Goal: Task Accomplishment & Management: Use online tool/utility

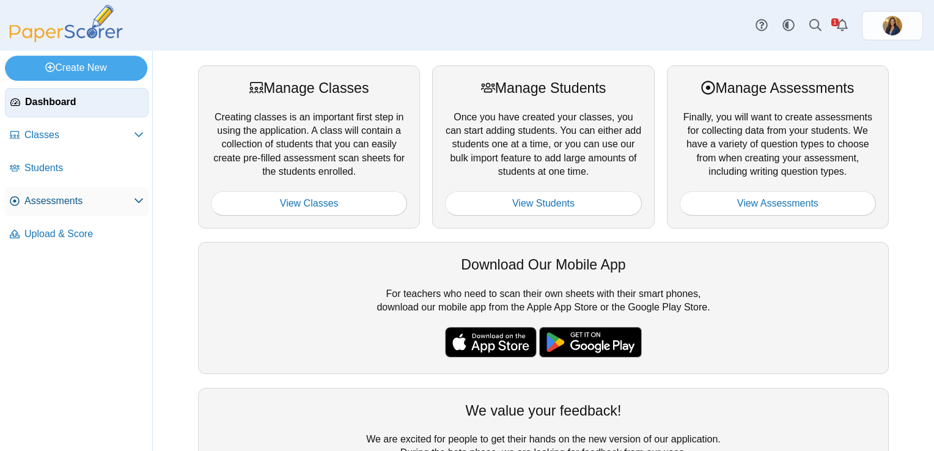
click at [54, 197] on span "Assessments" at bounding box center [78, 200] width 109 height 13
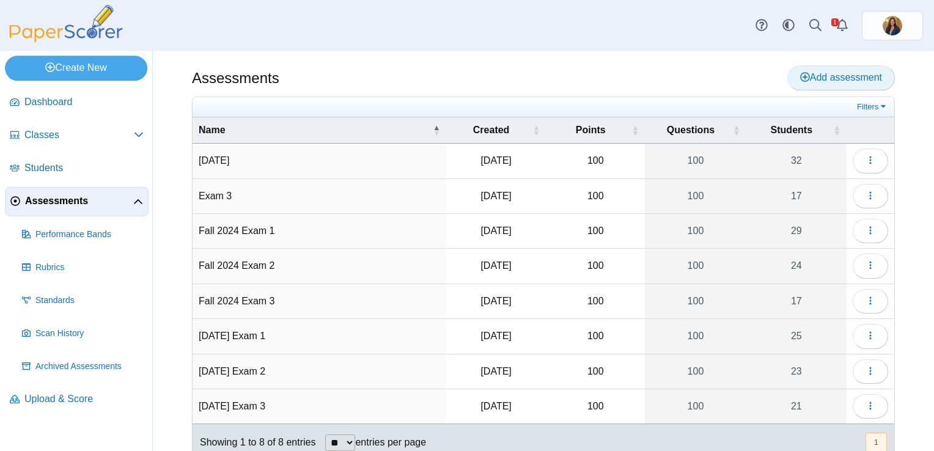
click at [841, 75] on span "Add assessment" at bounding box center [841, 77] width 82 height 10
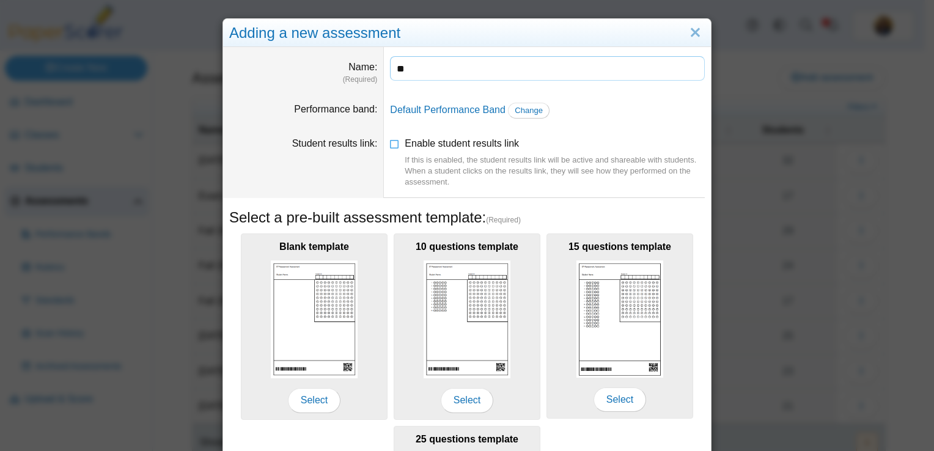
type input "*"
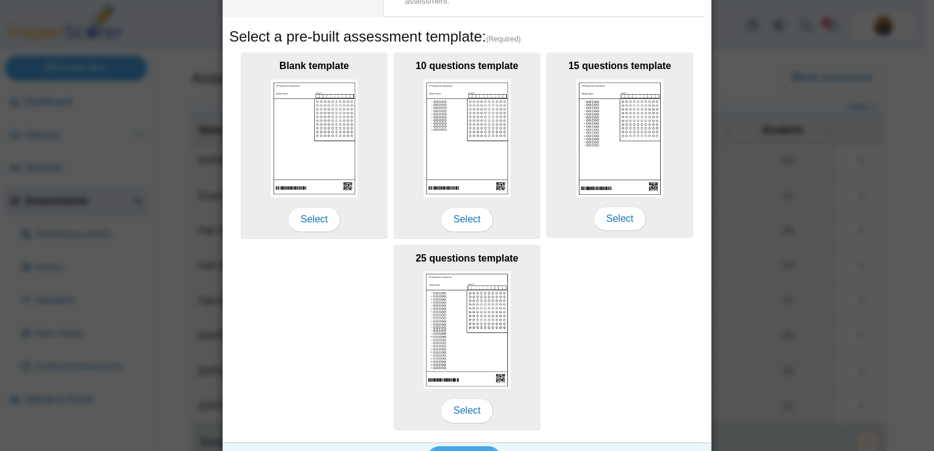
scroll to position [183, 0]
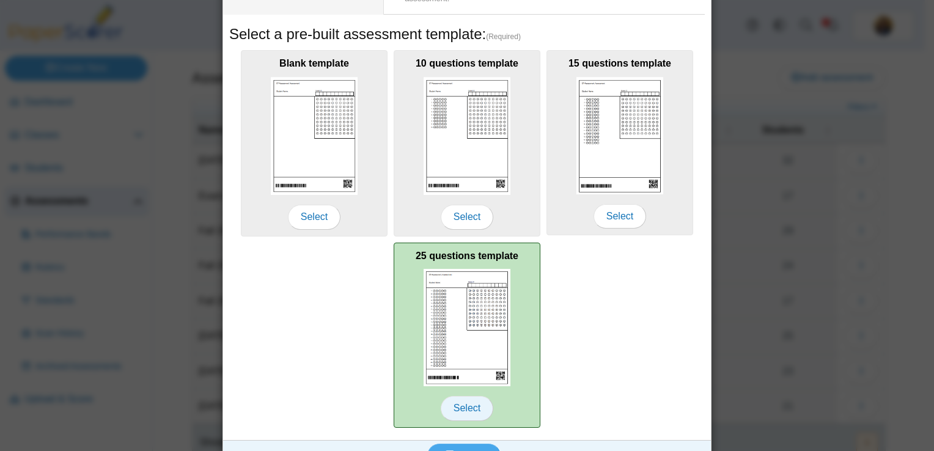
type input "**********"
click at [463, 409] on span "Select" at bounding box center [467, 408] width 53 height 24
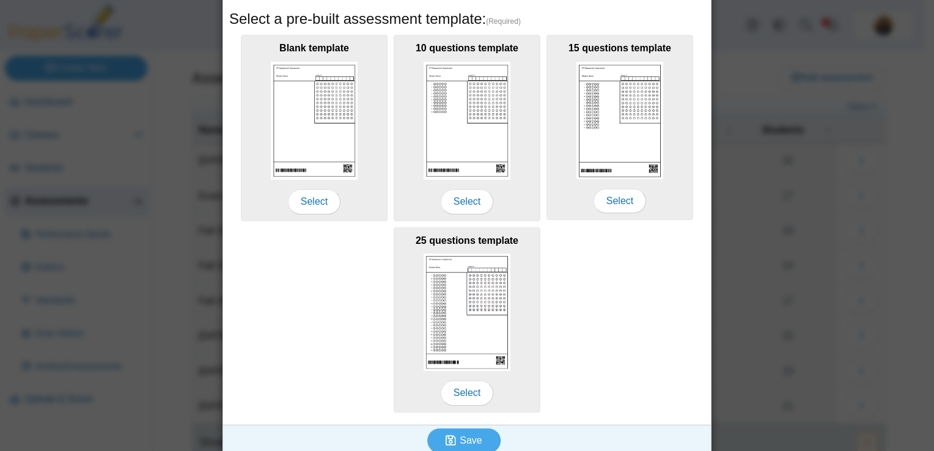
scroll to position [208, 0]
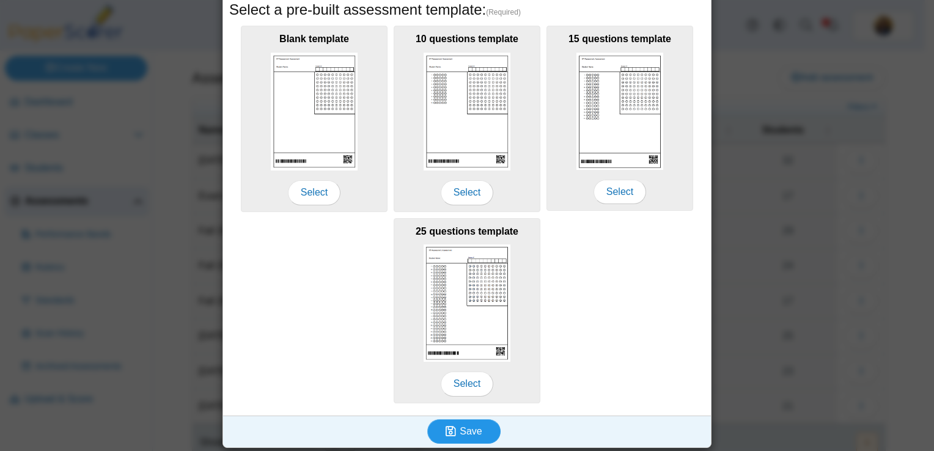
click at [473, 427] on span "Save" at bounding box center [471, 431] width 22 height 10
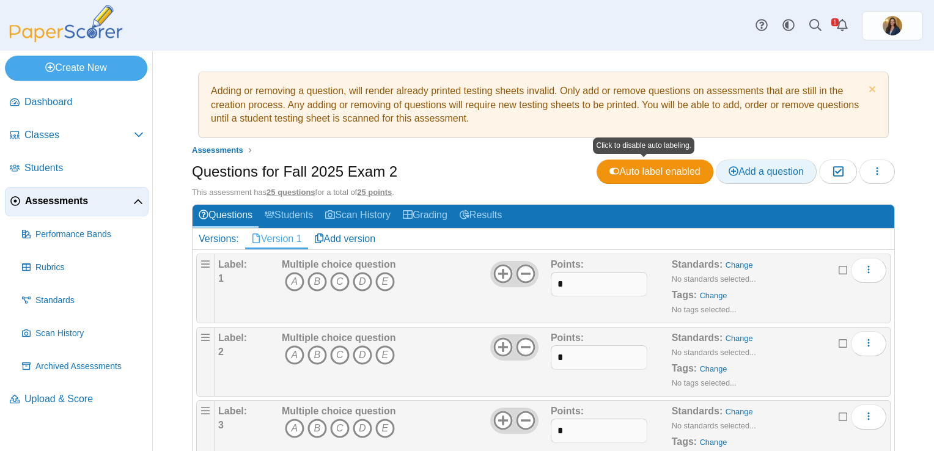
click at [758, 174] on span "Add a question" at bounding box center [765, 171] width 75 height 10
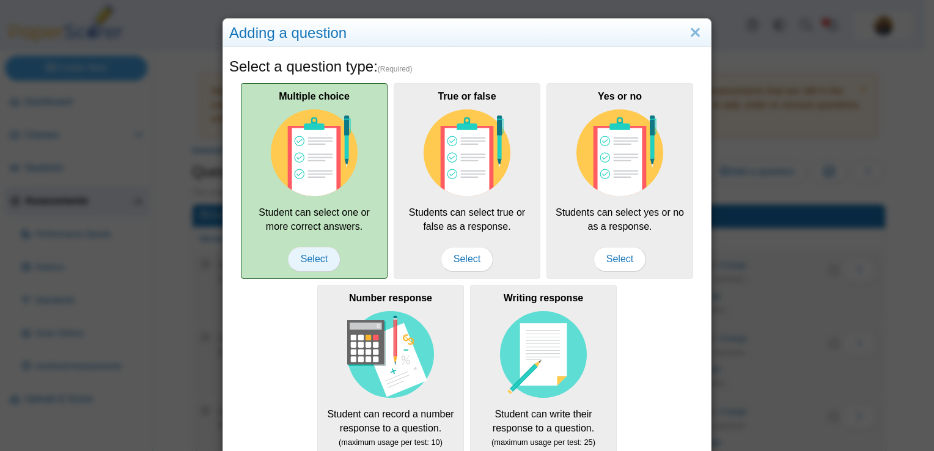
click at [303, 255] on span "Select" at bounding box center [314, 259] width 53 height 24
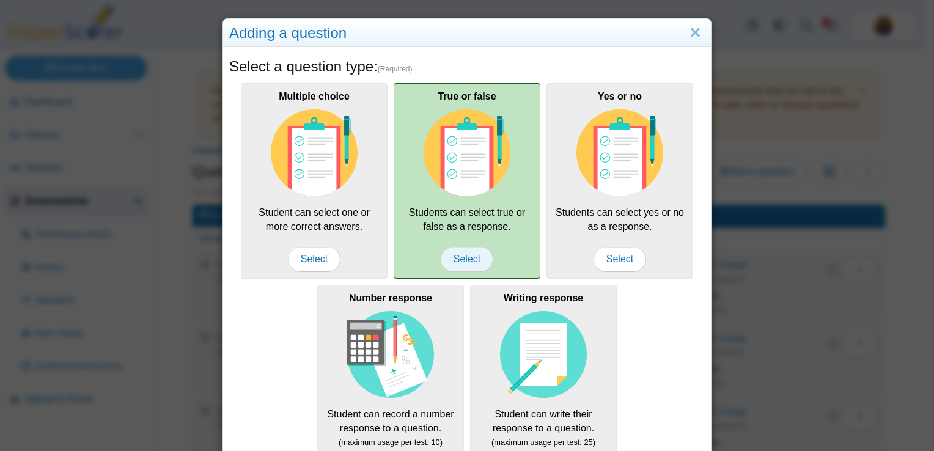
scroll to position [161, 0]
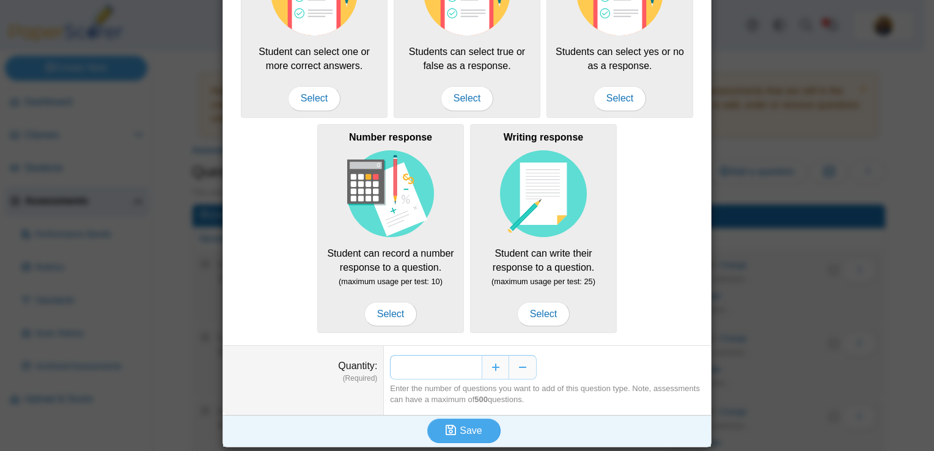
drag, startPoint x: 474, startPoint y: 366, endPoint x: 458, endPoint y: 366, distance: 15.9
click at [458, 366] on input "*" at bounding box center [436, 367] width 92 height 24
click at [489, 370] on button "Increase" at bounding box center [494, 367] width 27 height 24
click at [515, 363] on button "Decrease" at bounding box center [522, 367] width 27 height 24
type input "**"
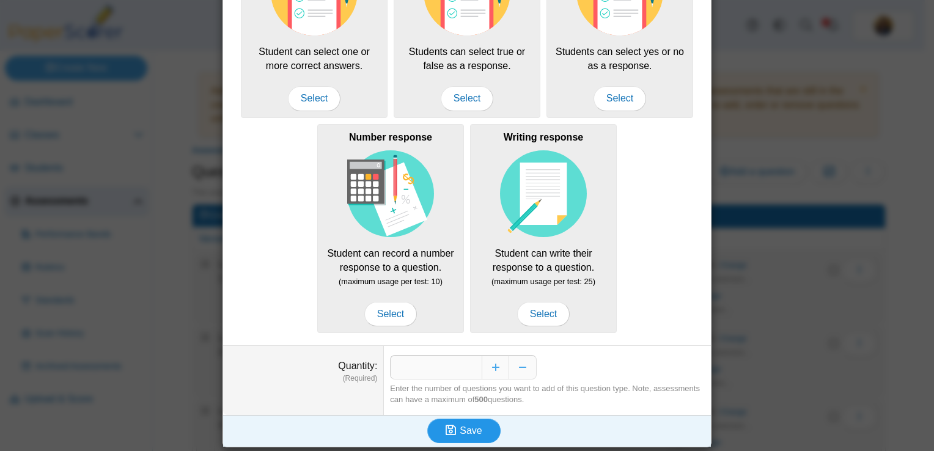
click at [463, 425] on span "Save" at bounding box center [471, 430] width 22 height 10
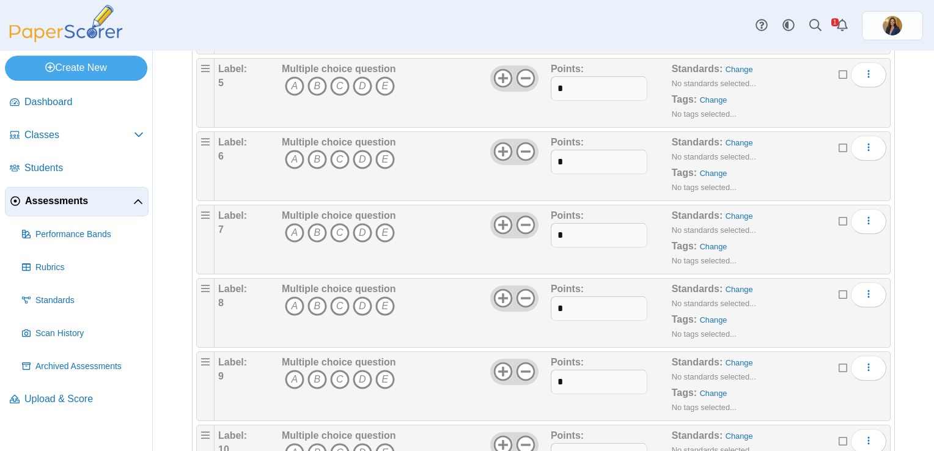
scroll to position [739, 0]
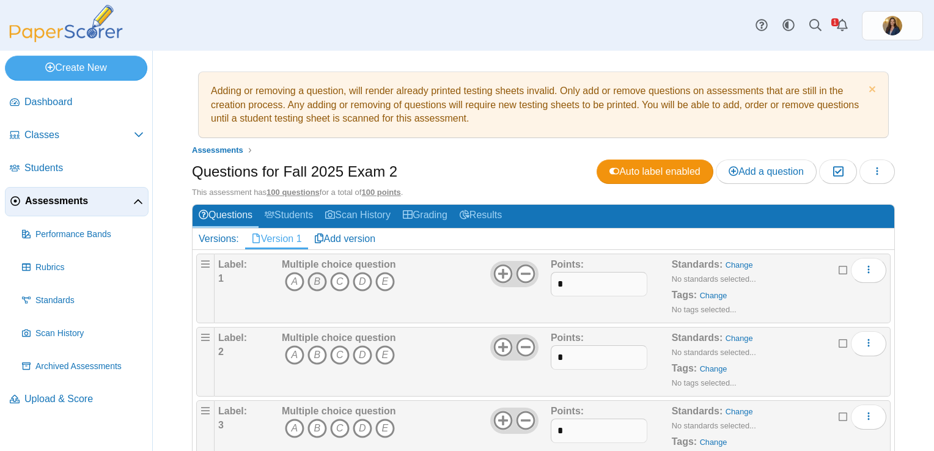
click at [315, 279] on icon "B" at bounding box center [317, 282] width 20 height 20
click at [337, 359] on icon "C" at bounding box center [340, 355] width 20 height 20
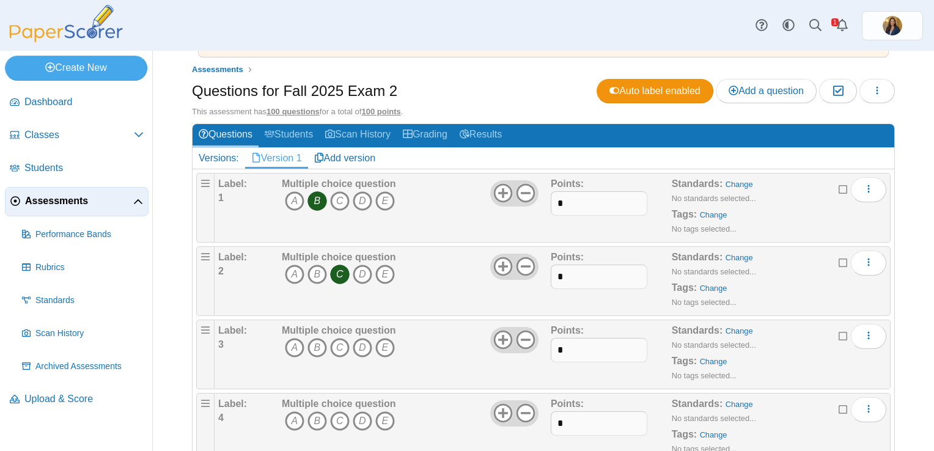
scroll to position [122, 0]
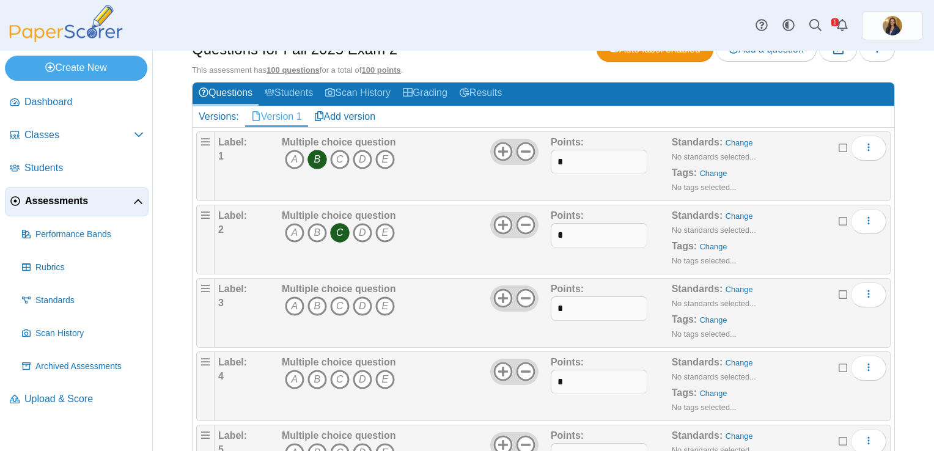
drag, startPoint x: 340, startPoint y: 304, endPoint x: 345, endPoint y: 320, distance: 17.2
click at [340, 304] on icon "C" at bounding box center [340, 306] width 20 height 20
click at [342, 376] on icon "C" at bounding box center [340, 380] width 20 height 20
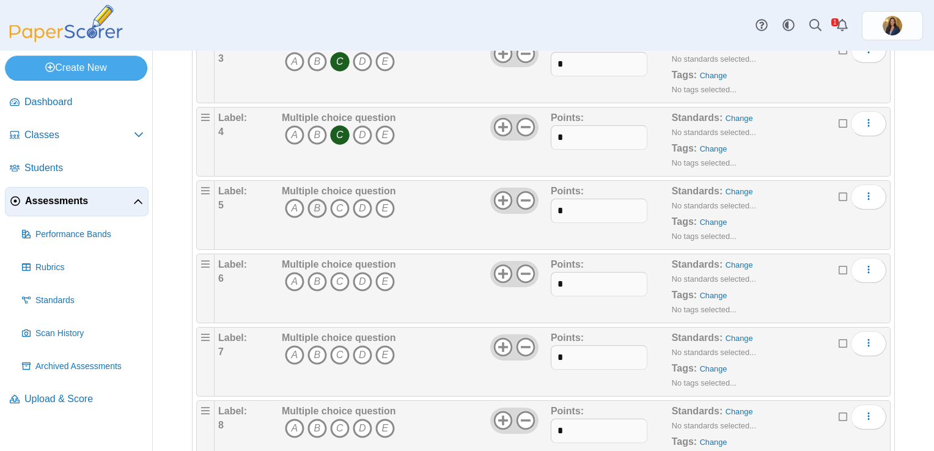
click at [312, 206] on icon "B" at bounding box center [317, 209] width 20 height 20
click at [291, 288] on span "A B C D E" at bounding box center [339, 283] width 114 height 23
click at [288, 273] on icon "A" at bounding box center [295, 282] width 20 height 20
click at [340, 353] on icon "C" at bounding box center [340, 355] width 20 height 20
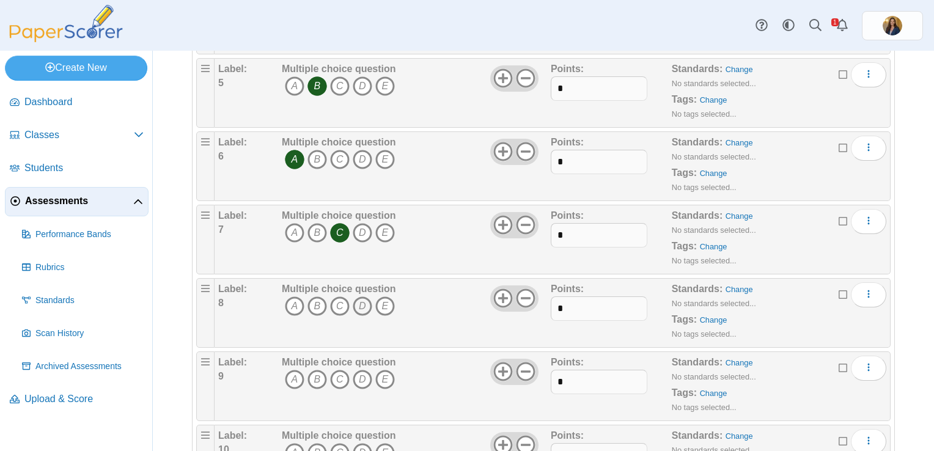
click at [362, 300] on icon "D" at bounding box center [363, 306] width 20 height 20
click at [315, 375] on icon "B" at bounding box center [317, 380] width 20 height 20
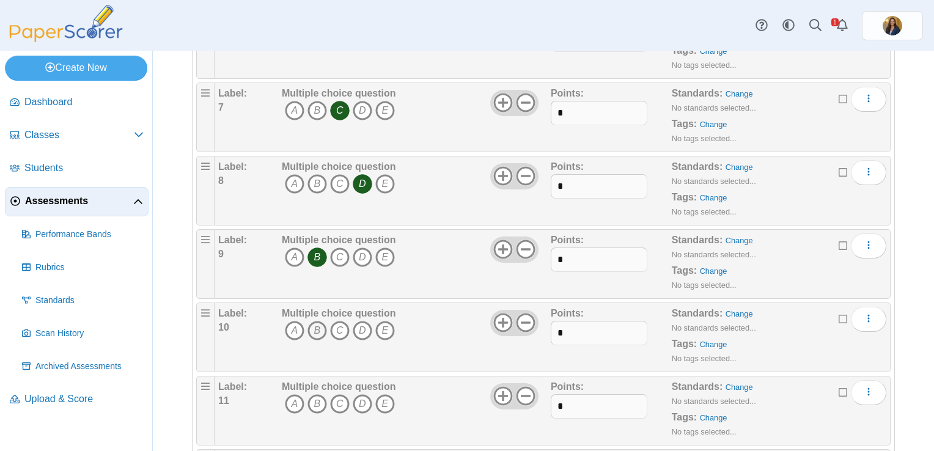
click at [315, 332] on icon "B" at bounding box center [317, 331] width 20 height 20
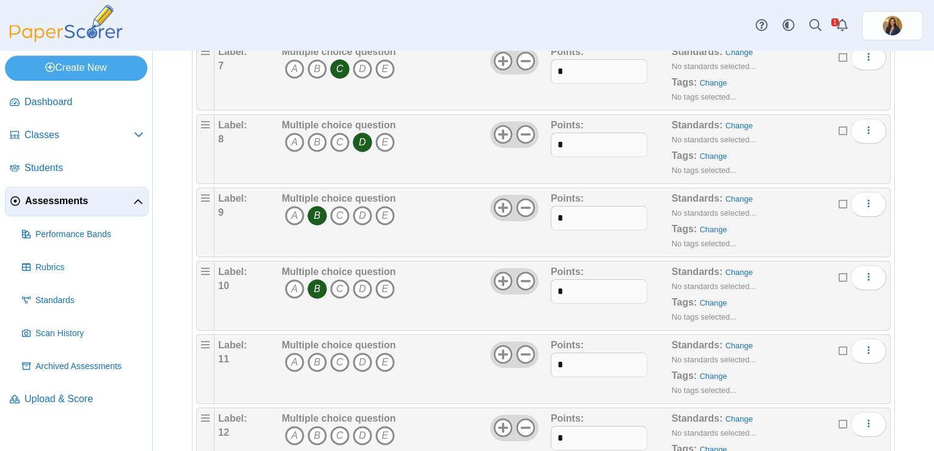
scroll to position [672, 0]
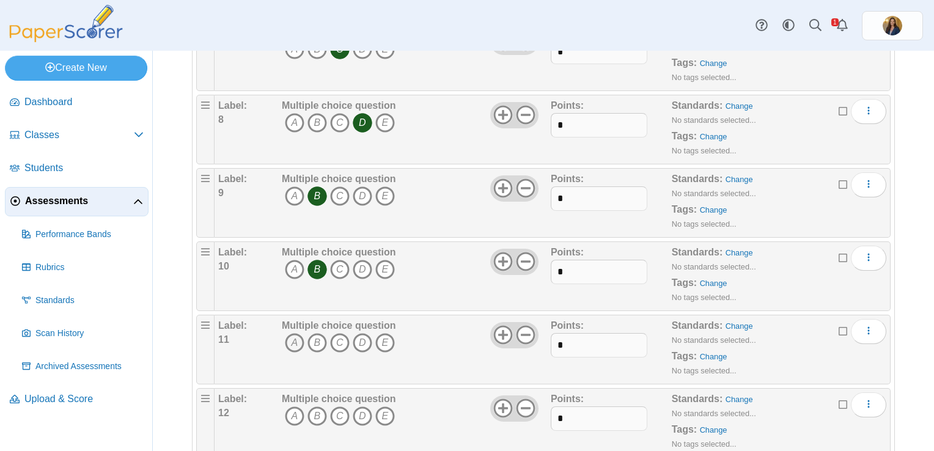
click at [296, 334] on icon "A" at bounding box center [295, 343] width 20 height 20
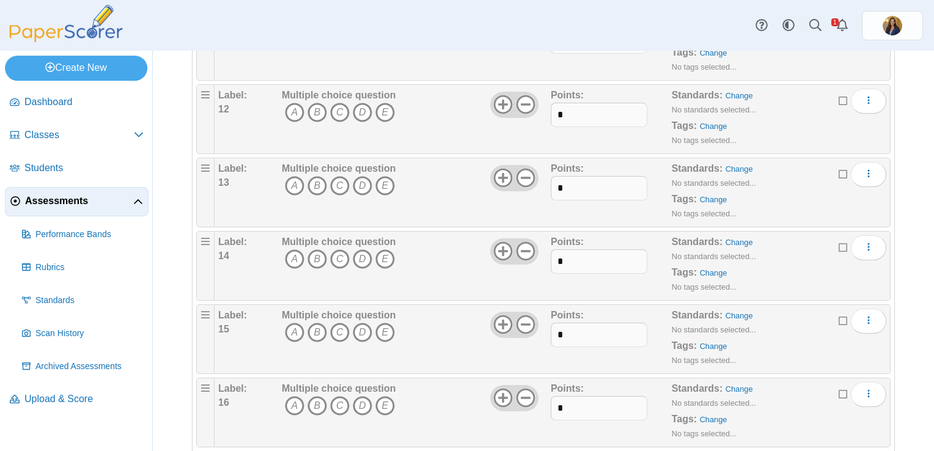
scroll to position [978, 0]
click at [320, 108] on icon "B" at bounding box center [317, 111] width 20 height 20
click at [320, 174] on icon "B" at bounding box center [317, 184] width 20 height 20
drag, startPoint x: 313, startPoint y: 255, endPoint x: 332, endPoint y: 304, distance: 53.2
click at [313, 255] on icon "B" at bounding box center [317, 257] width 20 height 20
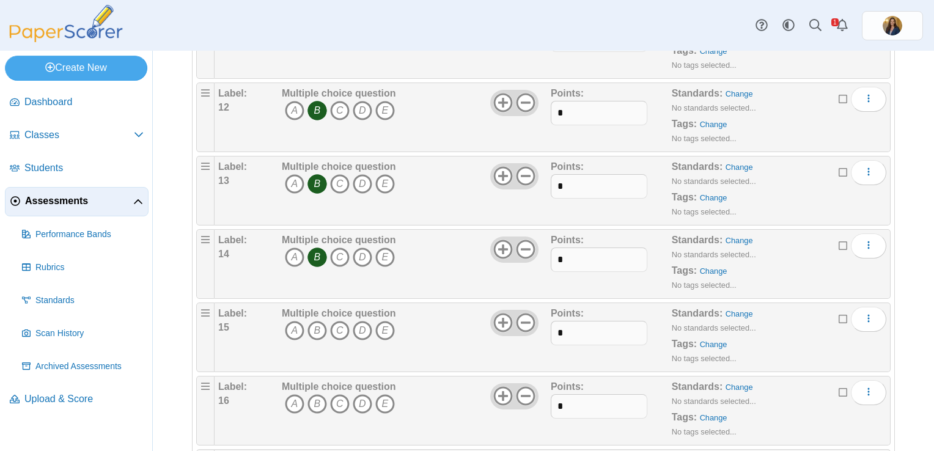
click at [339, 342] on div "Multiple choice question A B C D E" at bounding box center [339, 337] width 114 height 61
click at [339, 326] on icon "C" at bounding box center [340, 331] width 20 height 20
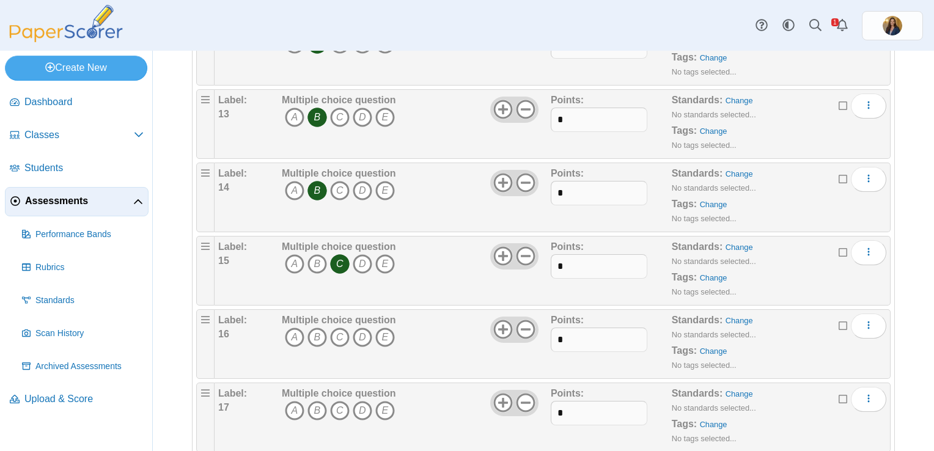
scroll to position [1161, 0]
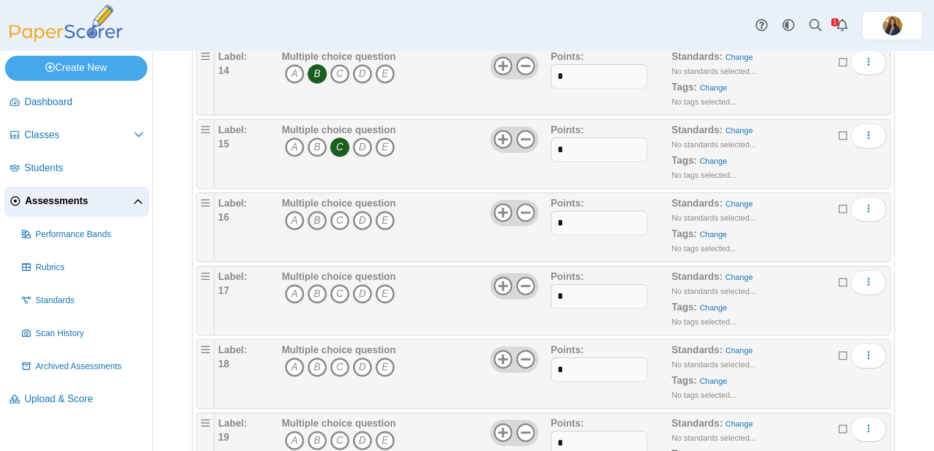
click at [320, 212] on icon "B" at bounding box center [317, 221] width 20 height 20
click at [313, 295] on icon "B" at bounding box center [317, 294] width 20 height 20
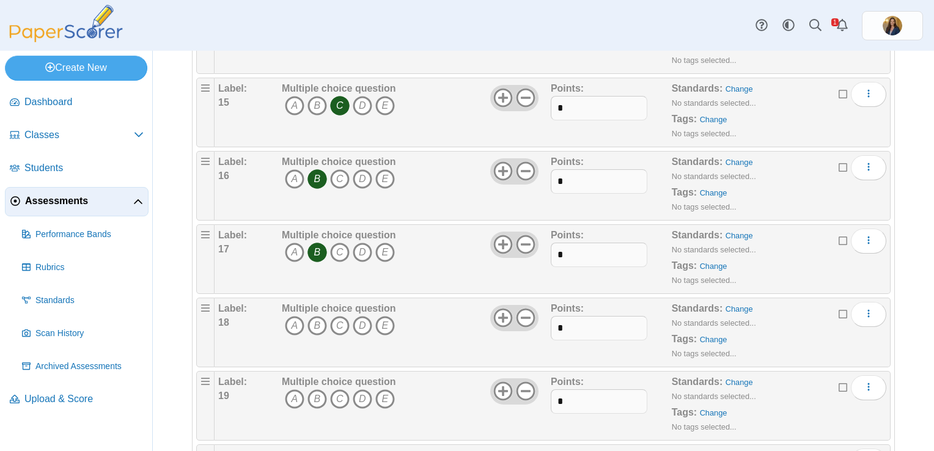
scroll to position [1222, 0]
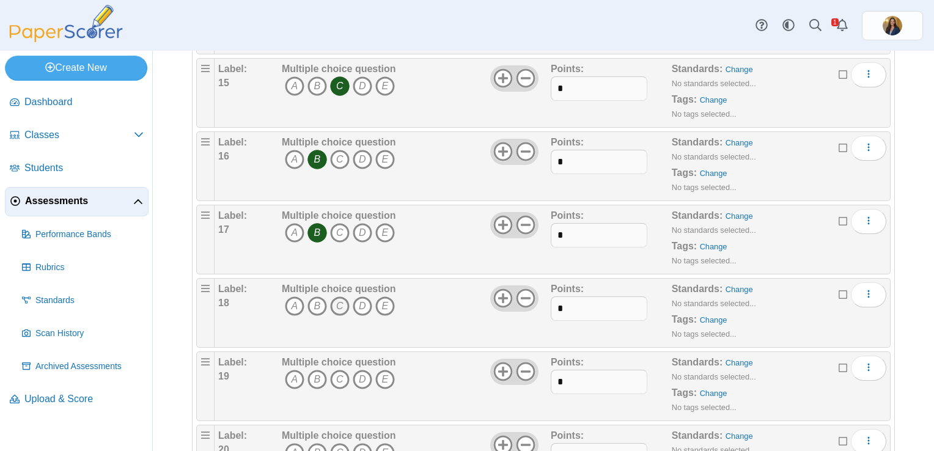
click at [335, 296] on icon "C" at bounding box center [340, 306] width 20 height 20
click at [337, 370] on icon "C" at bounding box center [340, 380] width 20 height 20
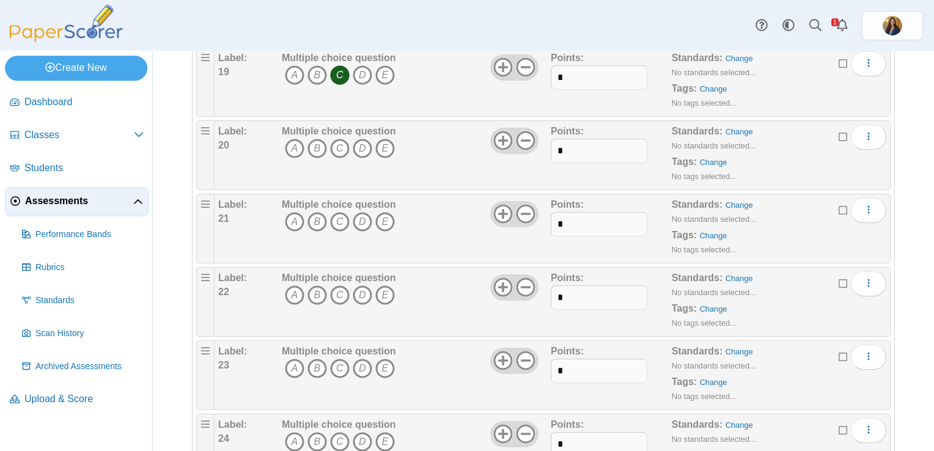
scroll to position [1528, 0]
click at [292, 137] on icon "A" at bounding box center [295, 147] width 20 height 20
click at [341, 215] on icon "C" at bounding box center [340, 221] width 20 height 20
click at [318, 289] on icon "B" at bounding box center [317, 294] width 20 height 20
click at [368, 357] on icon "D" at bounding box center [363, 367] width 20 height 20
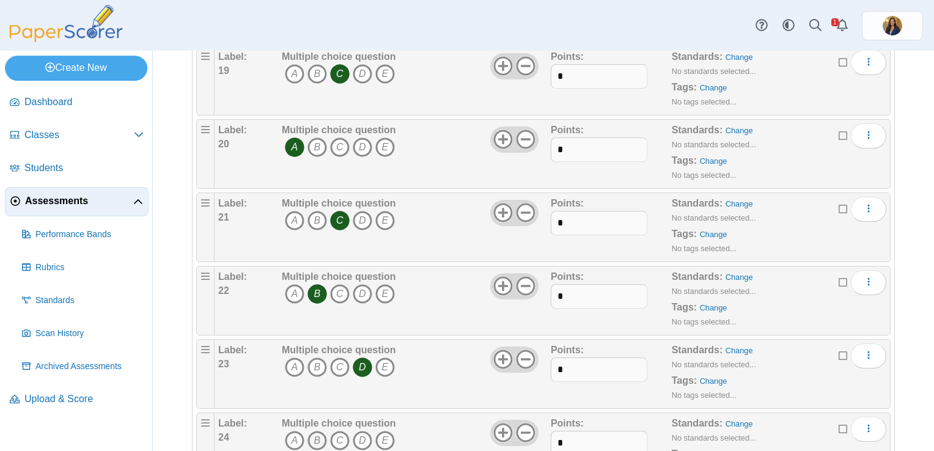
click at [315, 434] on icon "B" at bounding box center [317, 441] width 20 height 20
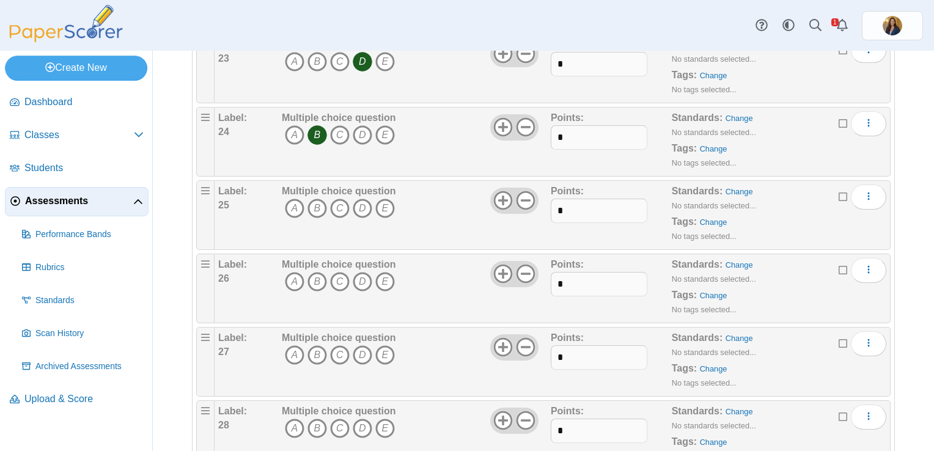
scroll to position [1894, 0]
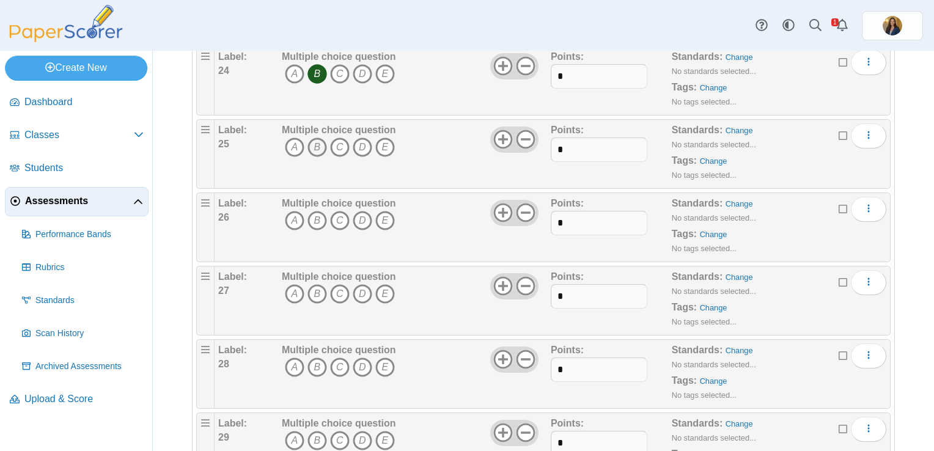
click at [316, 137] on icon "B" at bounding box center [317, 147] width 20 height 20
click at [362, 216] on icon "D" at bounding box center [363, 221] width 20 height 20
click at [312, 290] on icon "B" at bounding box center [317, 294] width 20 height 20
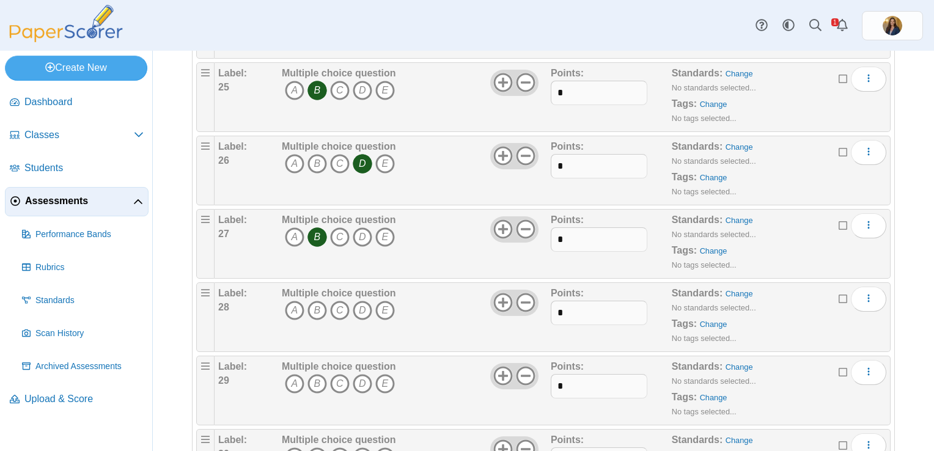
scroll to position [2078, 0]
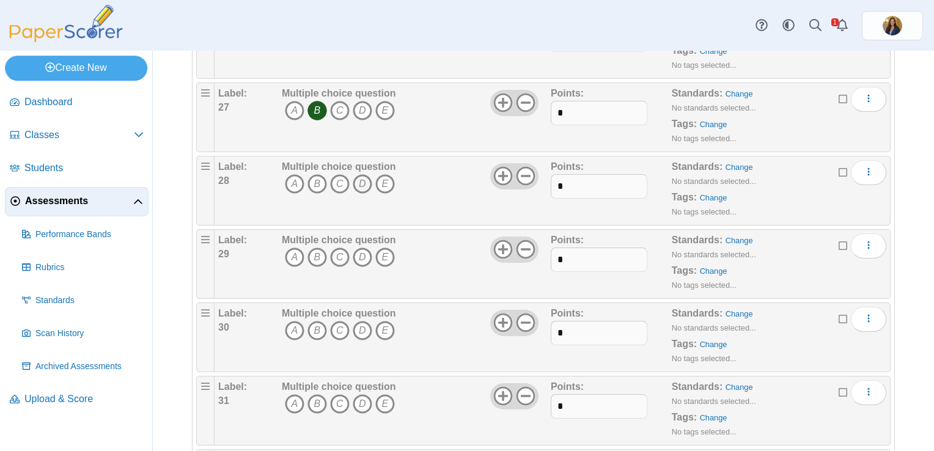
click at [364, 177] on icon "D" at bounding box center [363, 184] width 20 height 20
click at [361, 247] on icon "D" at bounding box center [363, 257] width 20 height 20
click at [309, 323] on icon "B" at bounding box center [317, 331] width 20 height 20
click at [340, 395] on icon "C" at bounding box center [340, 404] width 20 height 20
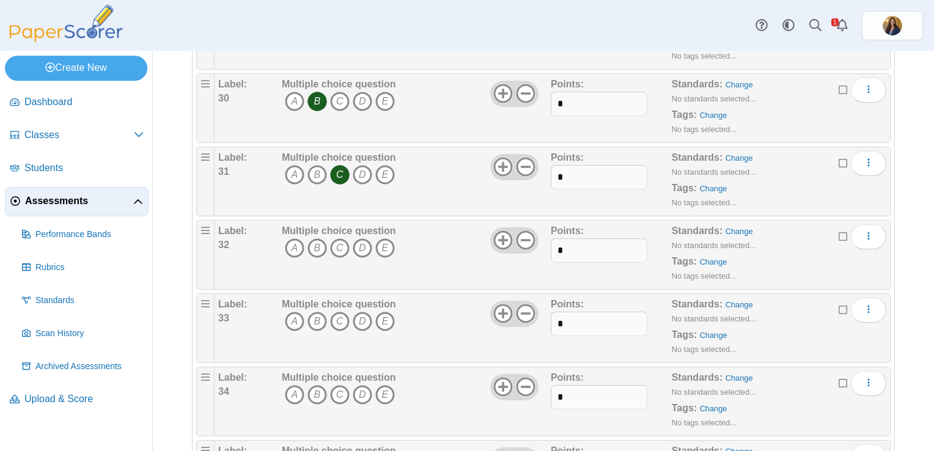
scroll to position [2322, 0]
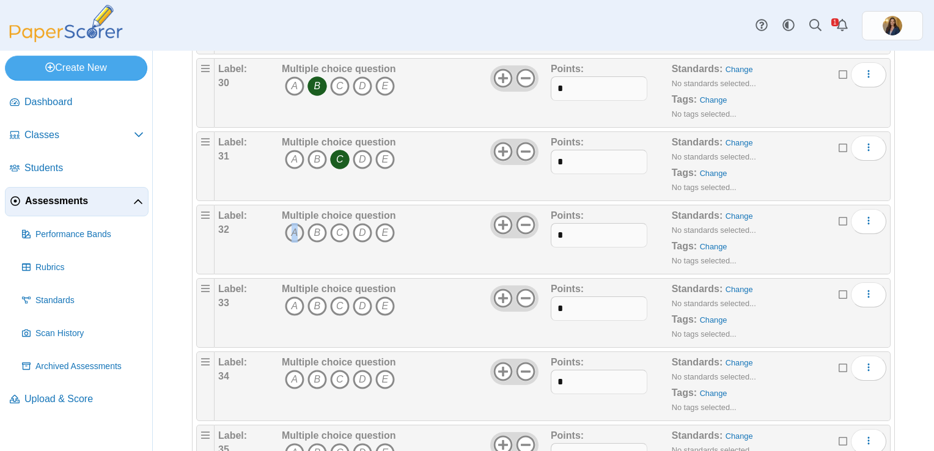
click at [293, 232] on span "A B C D E" at bounding box center [339, 234] width 114 height 23
drag, startPoint x: 293, startPoint y: 232, endPoint x: 294, endPoint y: 221, distance: 11.0
click at [294, 223] on icon "A" at bounding box center [295, 233] width 20 height 20
click at [442, 241] on div "Multiple choice question A B C D E" at bounding box center [415, 239] width 272 height 61
click at [333, 299] on icon "C" at bounding box center [340, 306] width 20 height 20
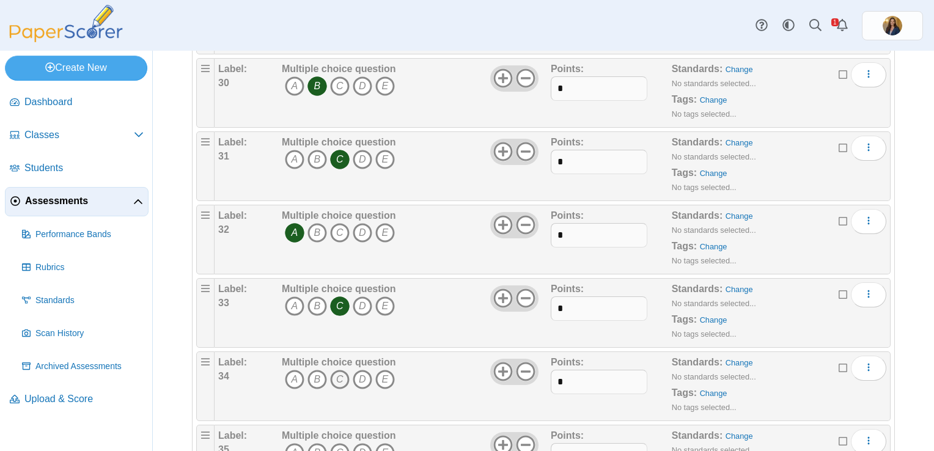
click at [338, 370] on icon "C" at bounding box center [340, 380] width 20 height 20
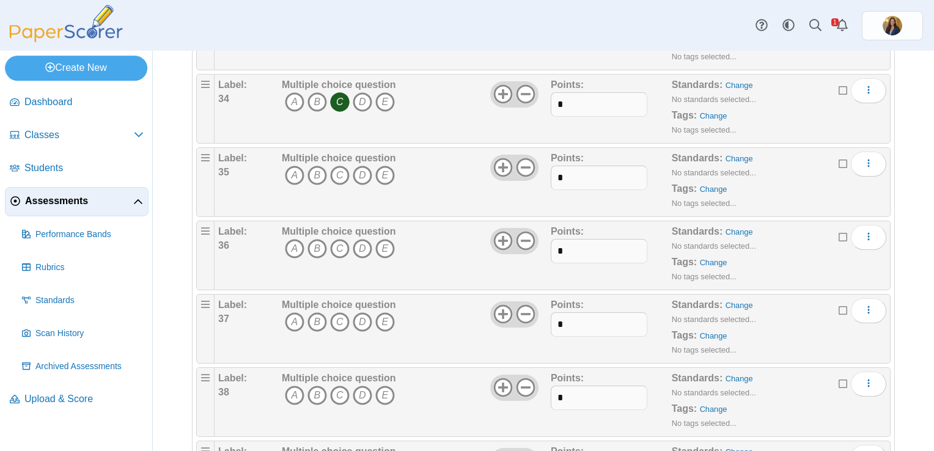
scroll to position [2627, 0]
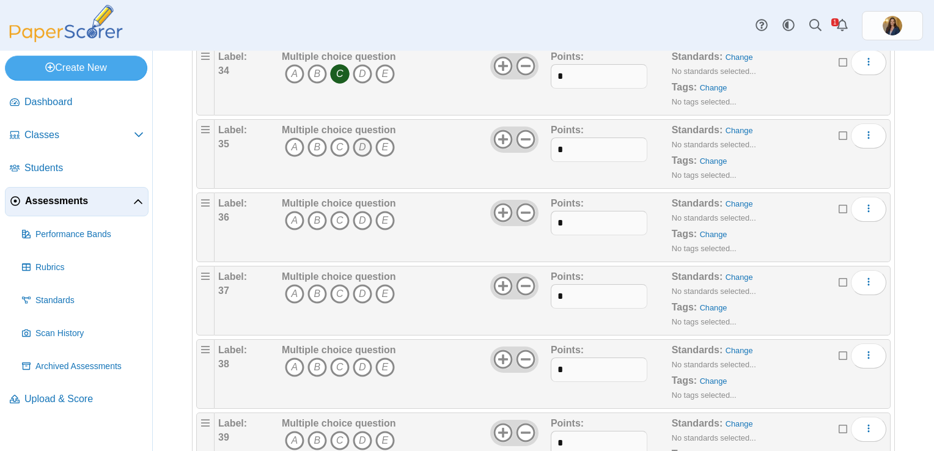
click at [367, 137] on icon "D" at bounding box center [363, 147] width 20 height 20
click at [290, 213] on icon "A" at bounding box center [295, 221] width 20 height 20
click at [357, 284] on icon "D" at bounding box center [363, 294] width 20 height 20
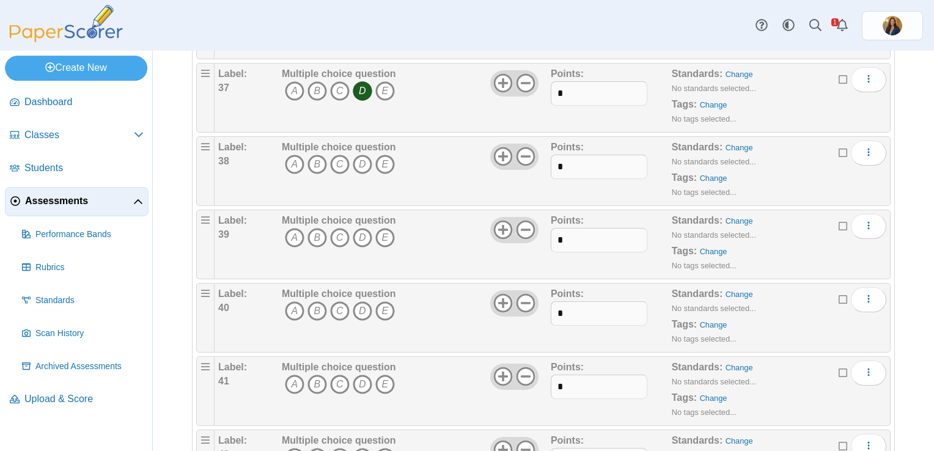
scroll to position [2811, 0]
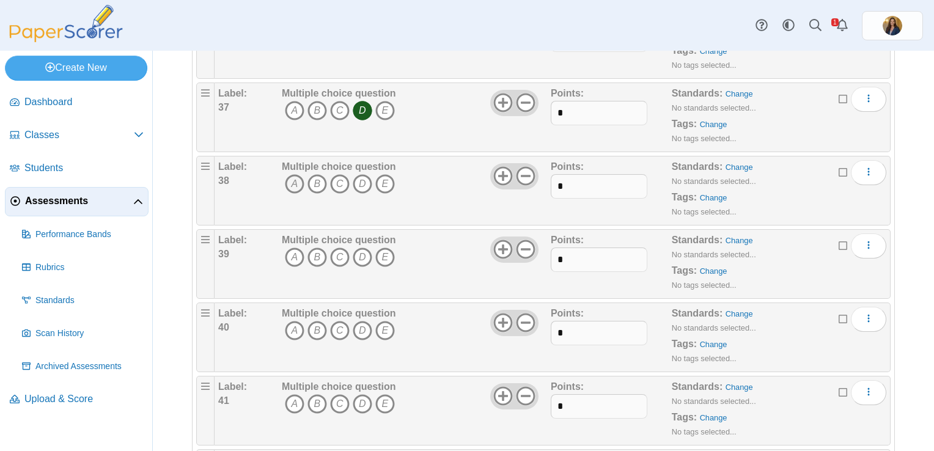
click at [295, 174] on icon "A" at bounding box center [295, 184] width 20 height 20
click at [362, 247] on icon "D" at bounding box center [363, 257] width 20 height 20
click at [359, 321] on icon "D" at bounding box center [363, 331] width 20 height 20
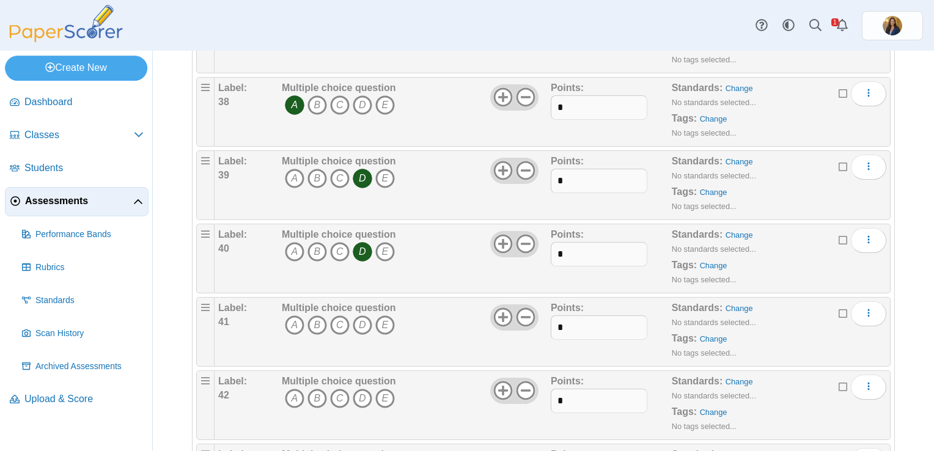
scroll to position [2994, 0]
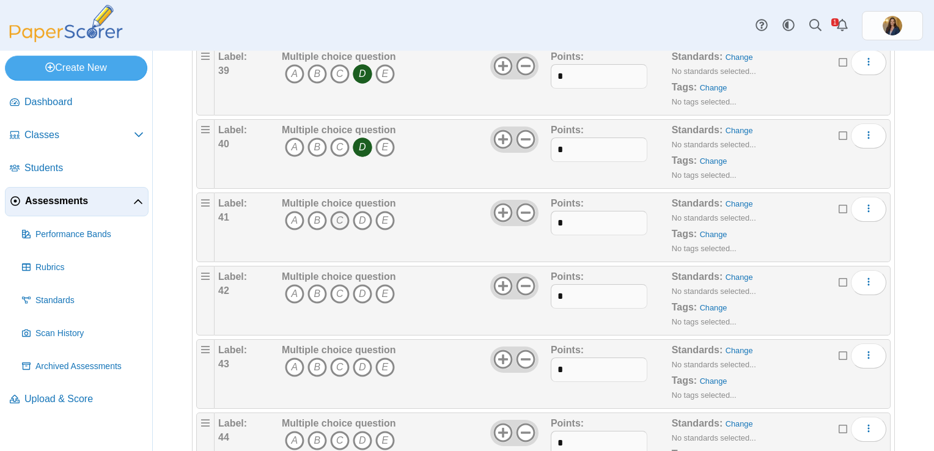
click at [344, 211] on icon "C" at bounding box center [340, 221] width 20 height 20
click at [296, 284] on icon "A" at bounding box center [295, 294] width 20 height 20
click at [343, 357] on icon "C" at bounding box center [340, 367] width 20 height 20
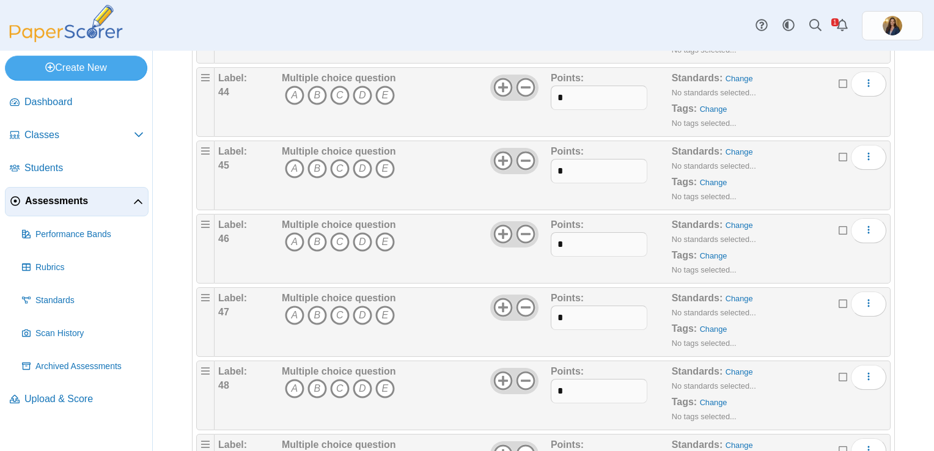
scroll to position [3361, 0]
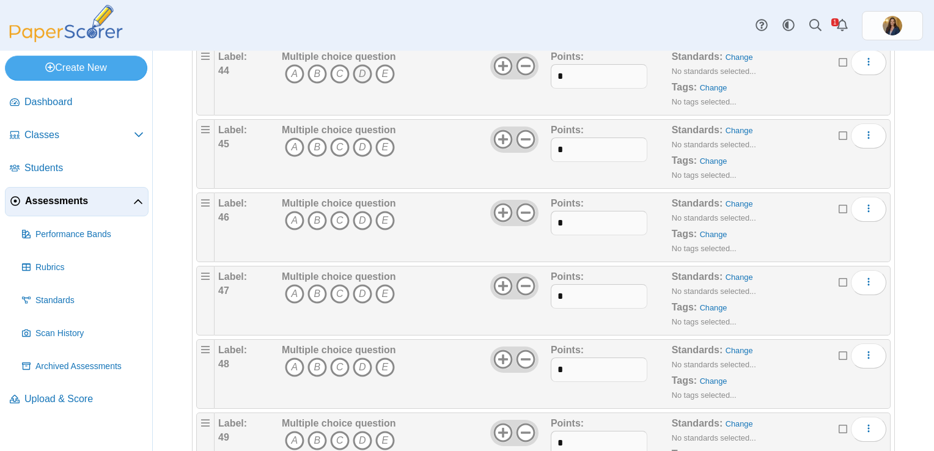
click at [363, 64] on icon "D" at bounding box center [363, 74] width 20 height 20
click at [313, 141] on icon "B" at bounding box center [317, 147] width 20 height 20
click at [310, 211] on icon "B" at bounding box center [317, 221] width 20 height 20
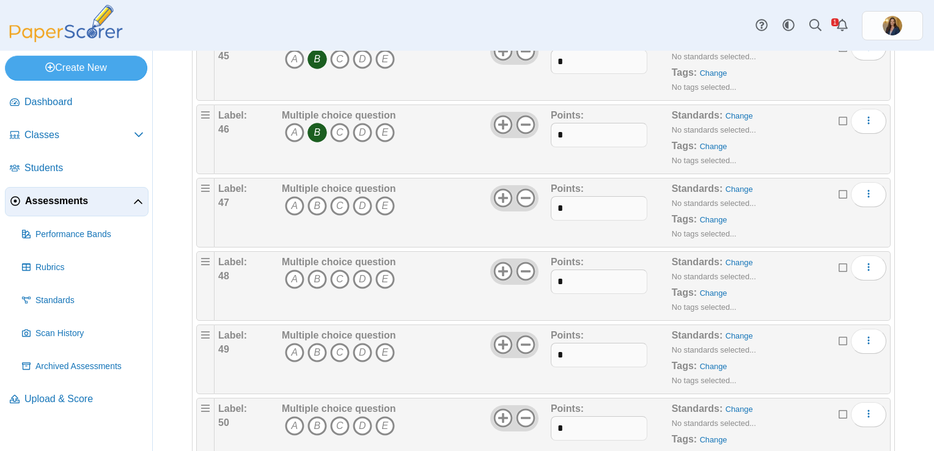
scroll to position [3483, 0]
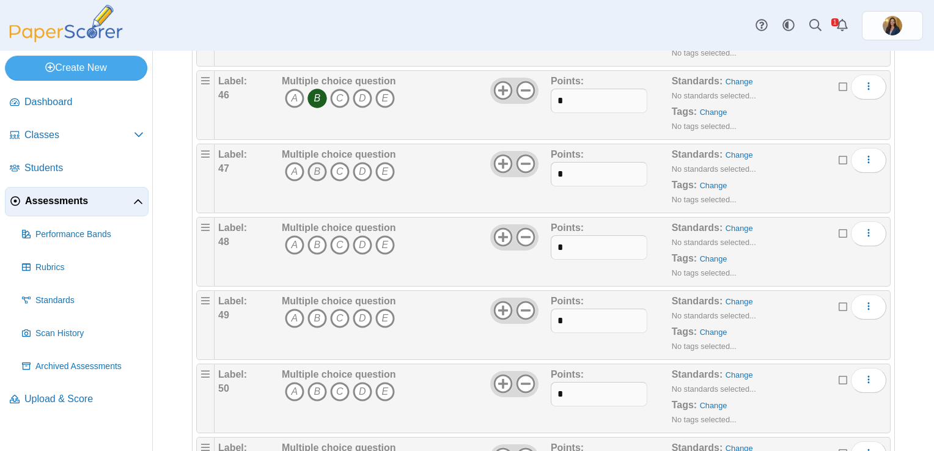
click at [313, 162] on icon "B" at bounding box center [317, 172] width 20 height 20
click at [364, 236] on icon "D" at bounding box center [363, 245] width 20 height 20
click at [299, 309] on icon "A" at bounding box center [295, 319] width 20 height 20
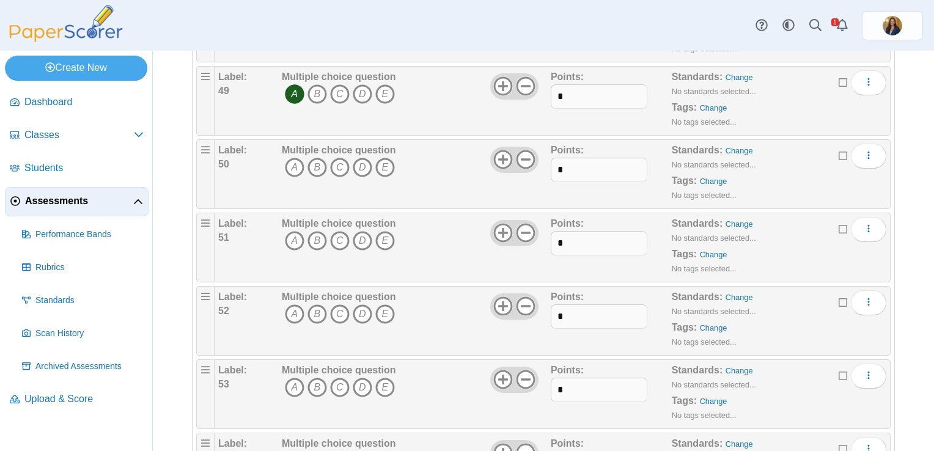
scroll to position [3727, 0]
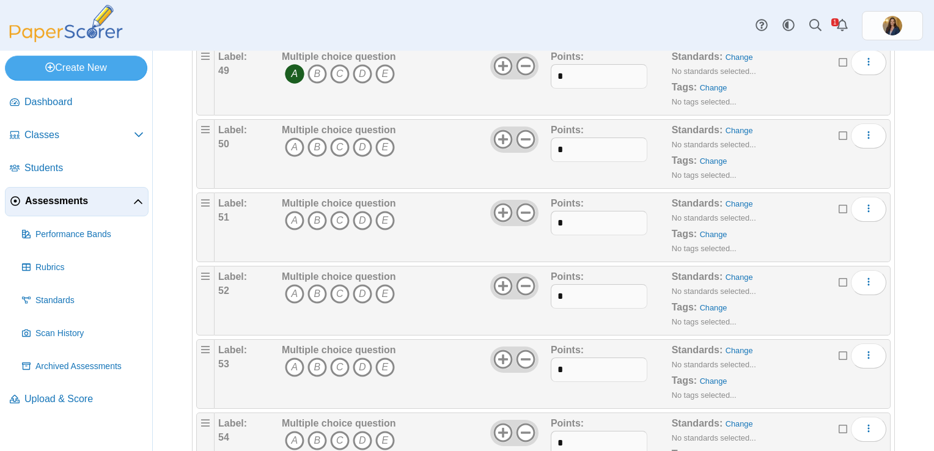
click at [293, 123] on div "Multiple choice question A B C D E" at bounding box center [339, 153] width 114 height 61
click at [291, 137] on icon "A" at bounding box center [295, 147] width 20 height 20
click at [340, 211] on icon "C" at bounding box center [340, 221] width 20 height 20
click at [340, 284] on icon "C" at bounding box center [340, 294] width 20 height 20
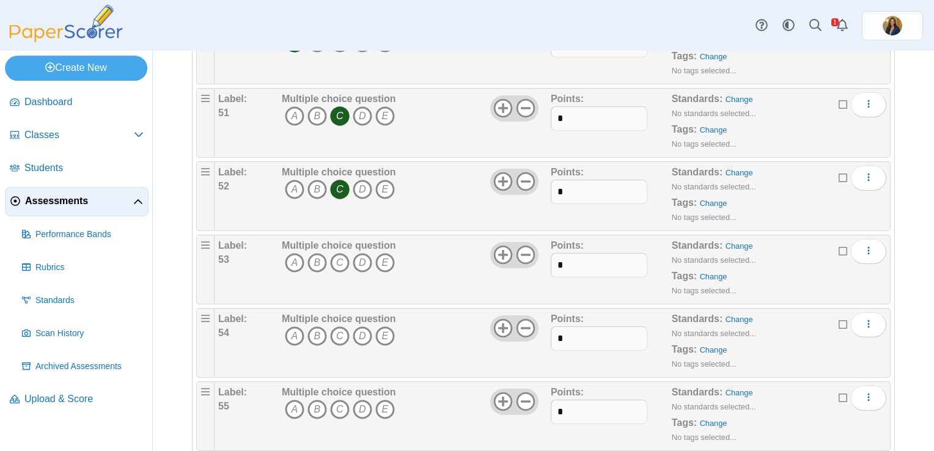
scroll to position [3911, 0]
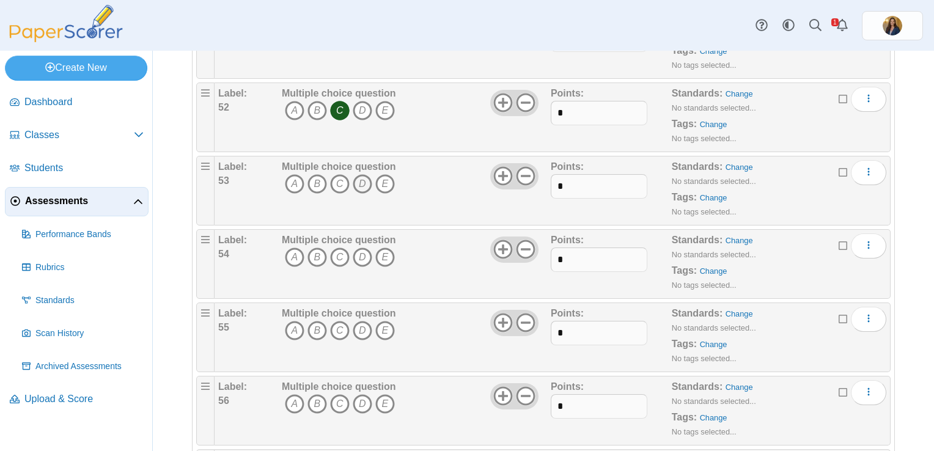
click at [362, 174] on icon "D" at bounding box center [363, 184] width 20 height 20
click at [308, 247] on icon "B" at bounding box center [317, 257] width 20 height 20
click at [337, 321] on icon "C" at bounding box center [340, 331] width 20 height 20
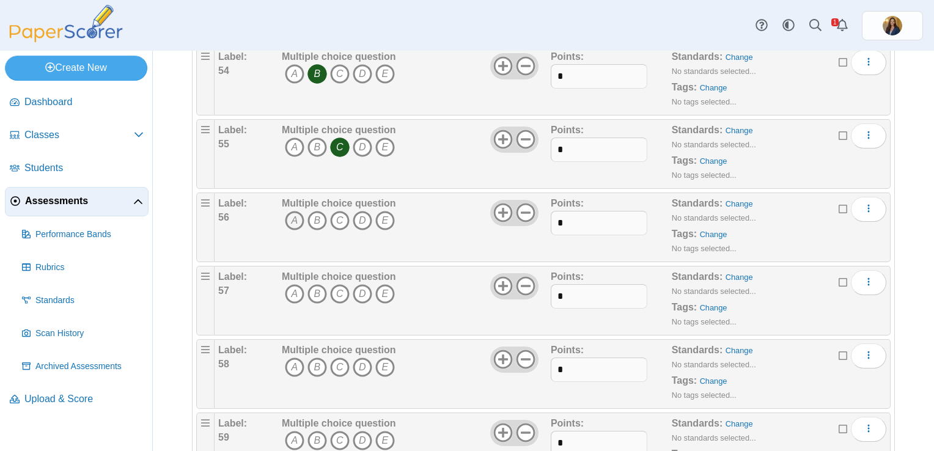
click at [289, 211] on icon "A" at bounding box center [295, 221] width 20 height 20
click at [337, 284] on icon "C" at bounding box center [340, 294] width 20 height 20
click at [293, 357] on icon "A" at bounding box center [295, 367] width 20 height 20
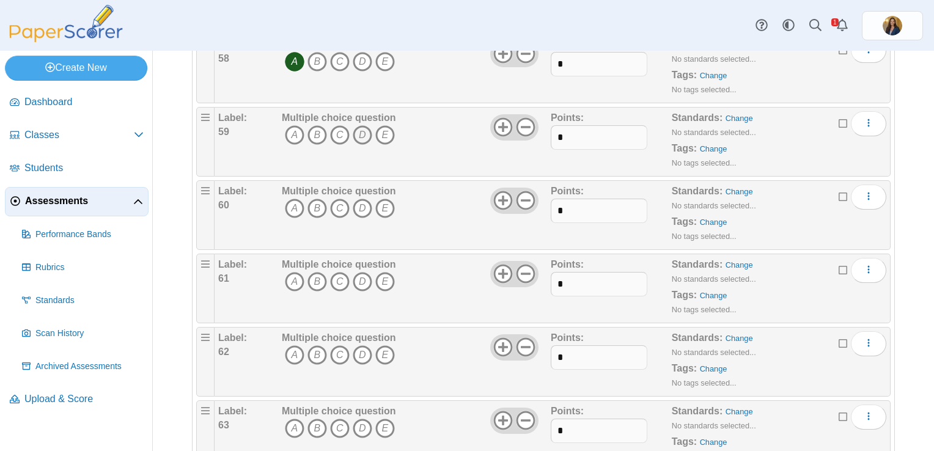
click at [364, 125] on icon "D" at bounding box center [363, 135] width 20 height 20
click at [359, 199] on icon "D" at bounding box center [363, 209] width 20 height 20
click at [291, 272] on icon "A" at bounding box center [295, 282] width 20 height 20
click at [286, 345] on icon "A" at bounding box center [295, 355] width 20 height 20
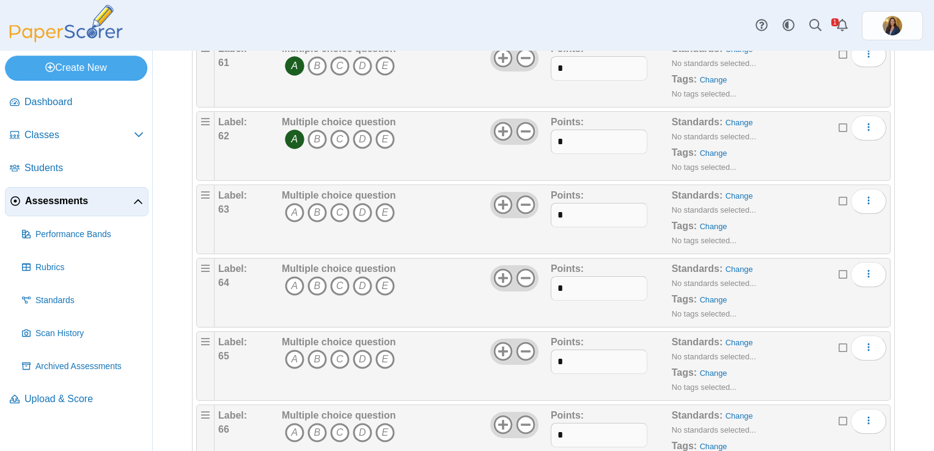
scroll to position [4644, 0]
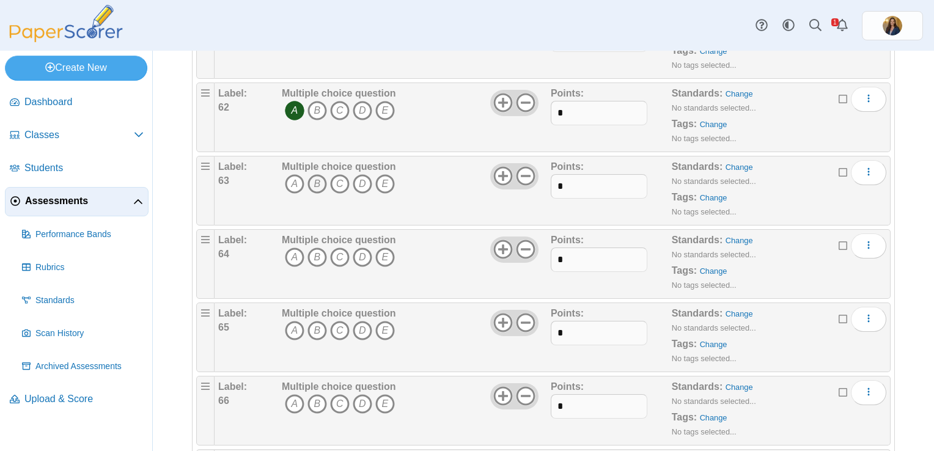
click at [314, 174] on icon "B" at bounding box center [317, 184] width 20 height 20
click at [316, 247] on icon "B" at bounding box center [317, 257] width 20 height 20
click at [318, 174] on icon "B" at bounding box center [317, 184] width 20 height 20
click at [321, 174] on icon "B" at bounding box center [317, 184] width 20 height 20
click at [359, 321] on icon "D" at bounding box center [363, 331] width 20 height 20
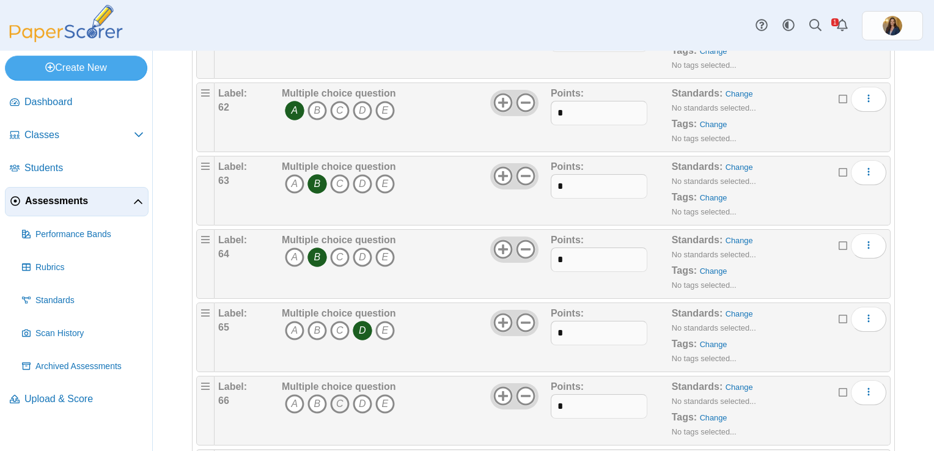
click at [337, 394] on icon "C" at bounding box center [340, 404] width 20 height 20
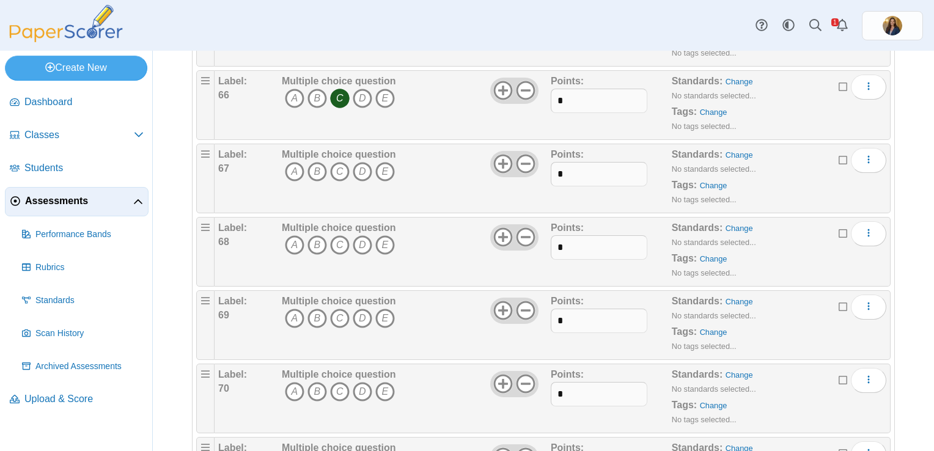
scroll to position [5011, 0]
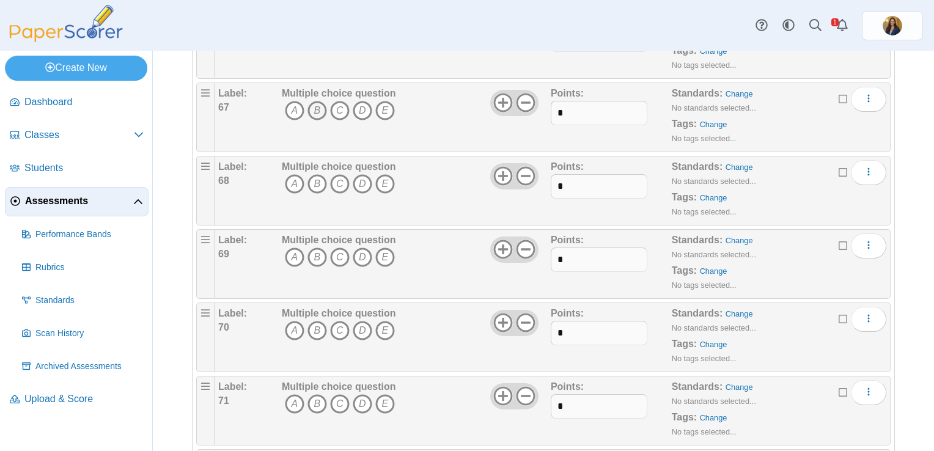
click at [316, 101] on icon "B" at bounding box center [317, 111] width 20 height 20
click at [290, 174] on icon "A" at bounding box center [295, 184] width 20 height 20
click at [359, 247] on icon "D" at bounding box center [363, 257] width 20 height 20
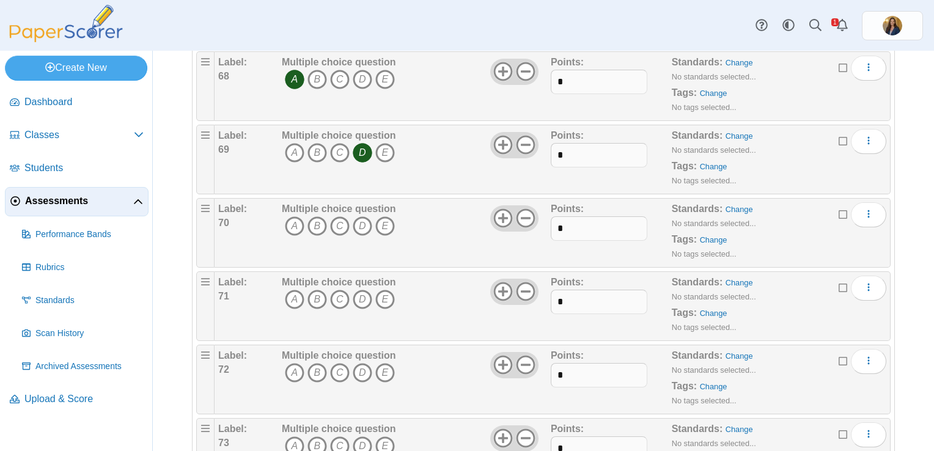
scroll to position [5194, 0]
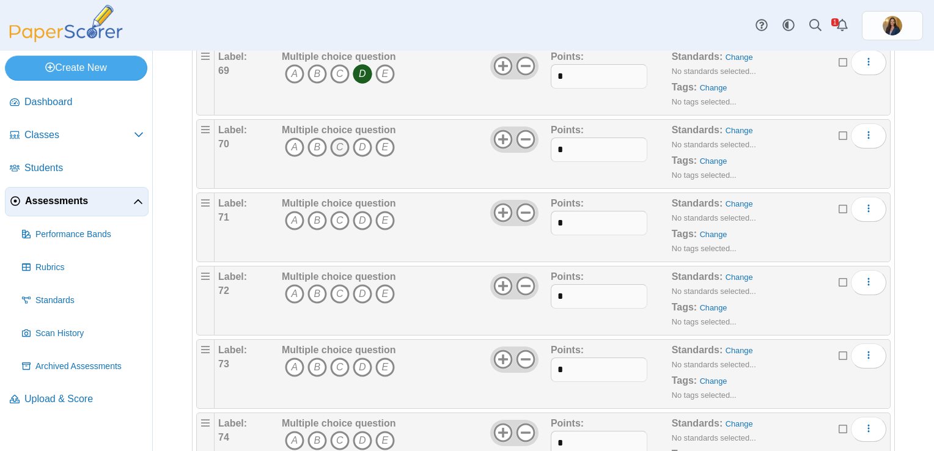
click at [334, 137] on icon "C" at bounding box center [340, 147] width 20 height 20
click at [362, 211] on icon "D" at bounding box center [363, 221] width 20 height 20
click at [339, 284] on icon "C" at bounding box center [340, 294] width 20 height 20
click at [361, 357] on icon "D" at bounding box center [363, 367] width 20 height 20
click at [335, 431] on icon "C" at bounding box center [340, 441] width 20 height 20
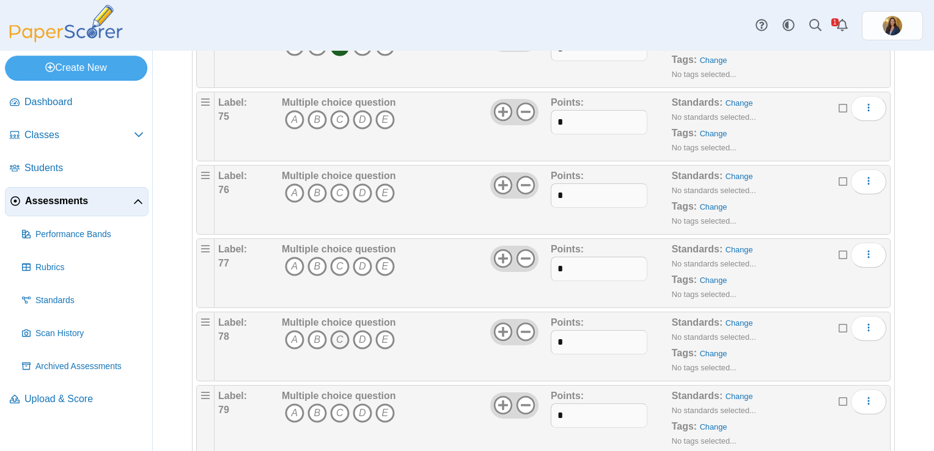
scroll to position [5560, 0]
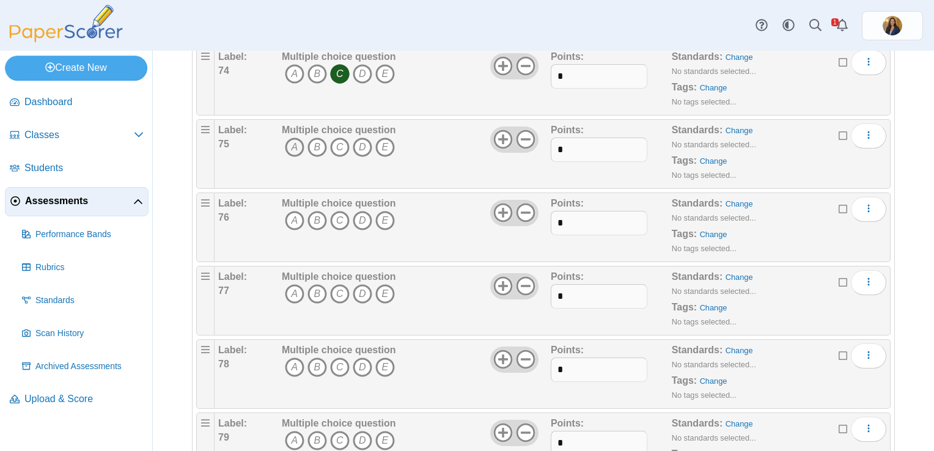
click at [291, 137] on icon "A" at bounding box center [295, 147] width 20 height 20
click at [342, 211] on icon "C" at bounding box center [340, 221] width 20 height 20
click at [292, 284] on icon "A" at bounding box center [295, 294] width 20 height 20
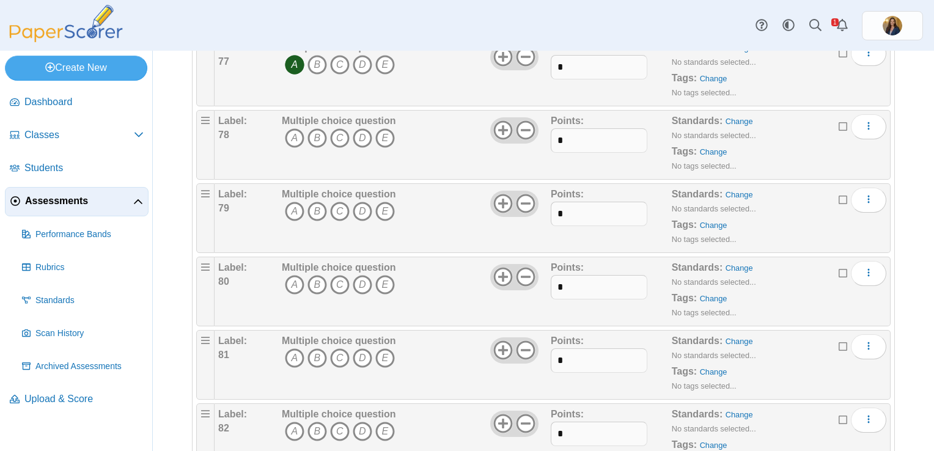
scroll to position [5805, 0]
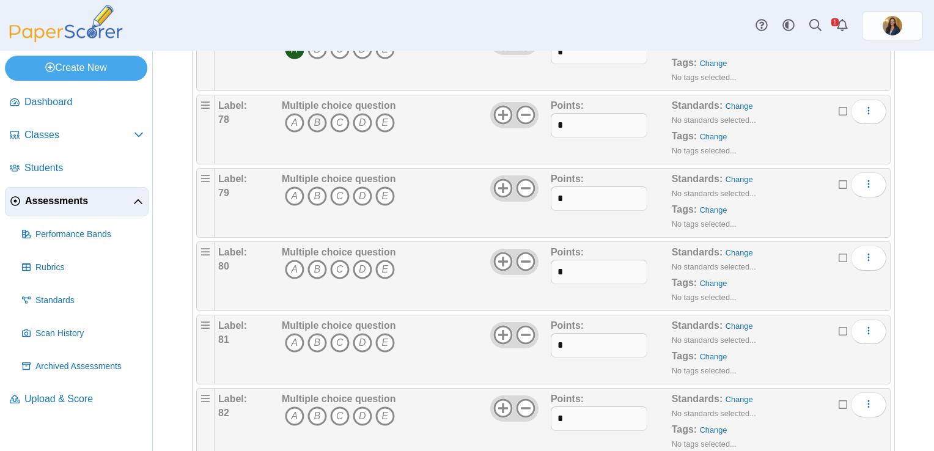
click at [318, 113] on icon "B" at bounding box center [317, 123] width 20 height 20
click at [286, 186] on icon "A" at bounding box center [295, 196] width 20 height 20
click at [340, 260] on icon "C" at bounding box center [340, 270] width 20 height 20
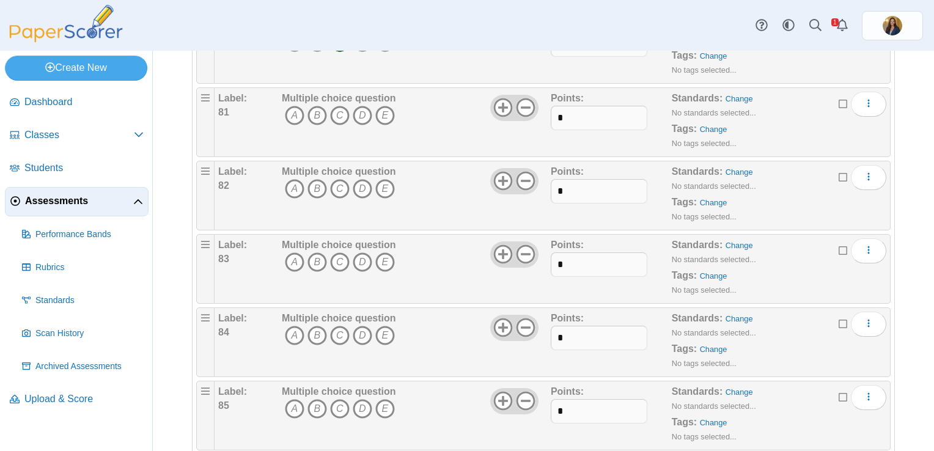
scroll to position [6049, 0]
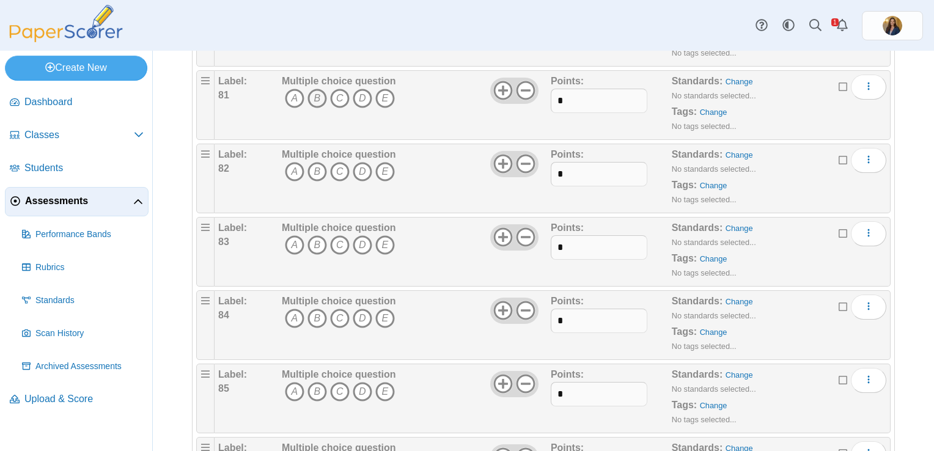
click at [310, 89] on icon "B" at bounding box center [317, 99] width 20 height 20
click at [317, 162] on icon "B" at bounding box center [317, 172] width 20 height 20
click at [337, 235] on icon "C" at bounding box center [340, 245] width 20 height 20
click at [361, 309] on icon "D" at bounding box center [363, 319] width 20 height 20
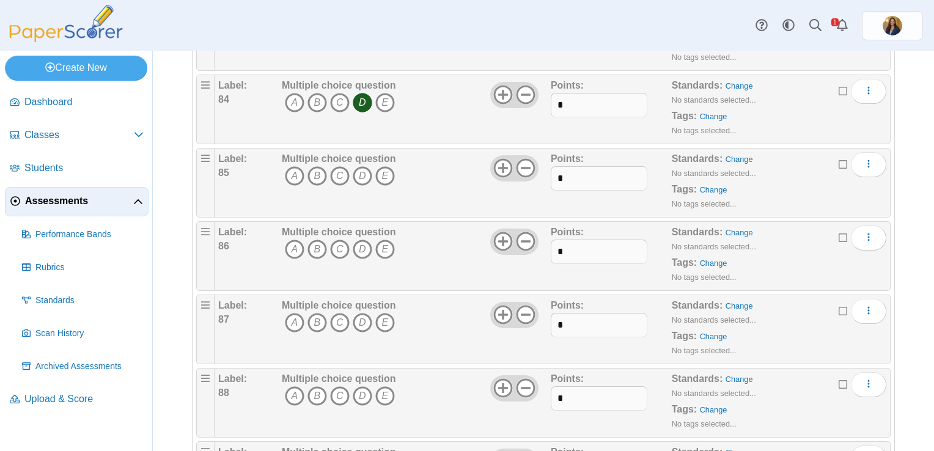
scroll to position [6294, 0]
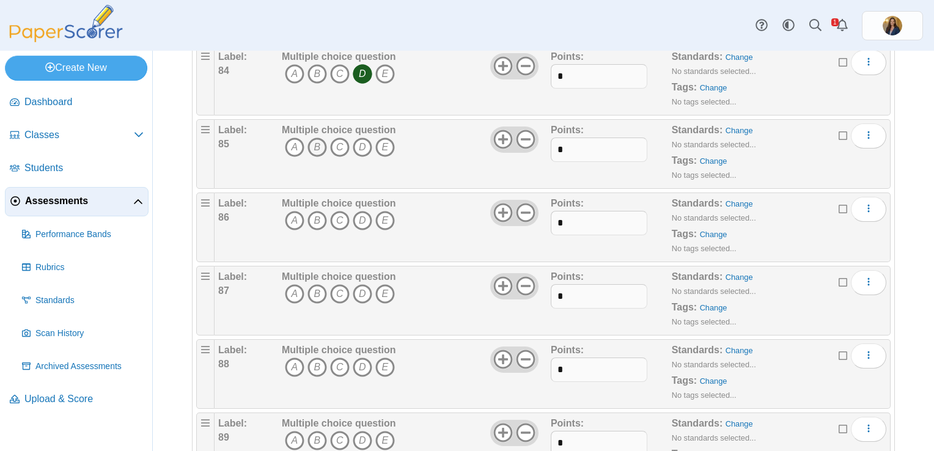
click at [314, 137] on icon "B" at bounding box center [317, 147] width 20 height 20
click at [361, 211] on icon "D" at bounding box center [363, 221] width 20 height 20
click at [337, 284] on icon "C" at bounding box center [340, 294] width 20 height 20
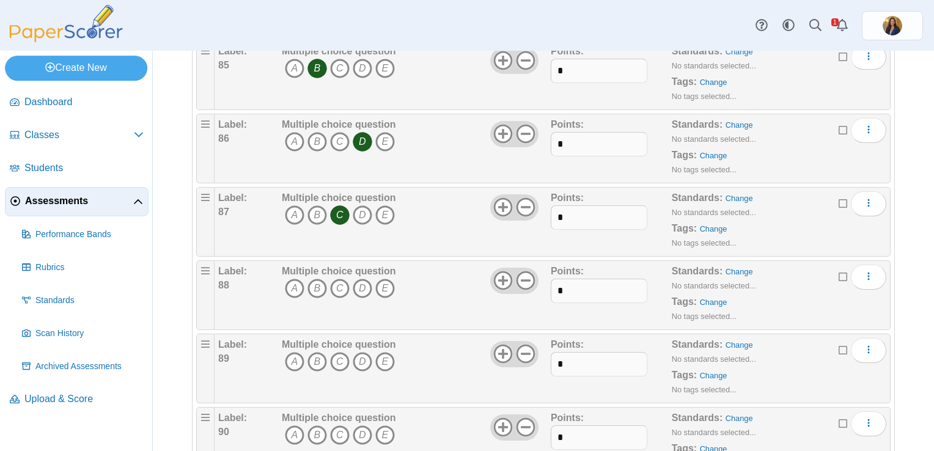
scroll to position [6477, 0]
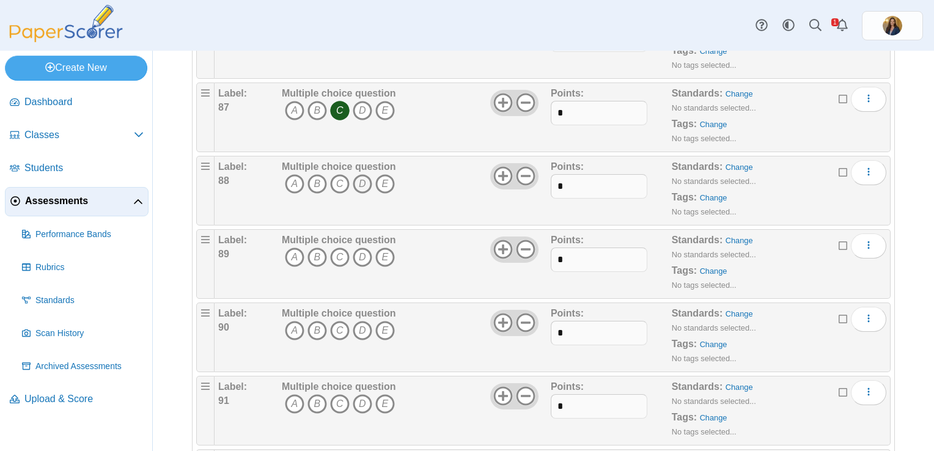
click at [364, 174] on icon "D" at bounding box center [363, 184] width 20 height 20
click at [364, 247] on icon "D" at bounding box center [363, 257] width 20 height 20
click at [362, 321] on icon "D" at bounding box center [363, 331] width 20 height 20
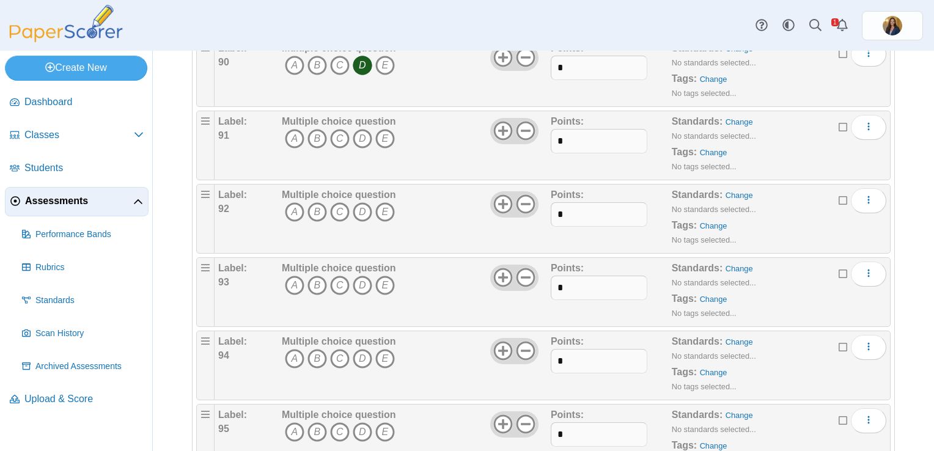
scroll to position [6721, 0]
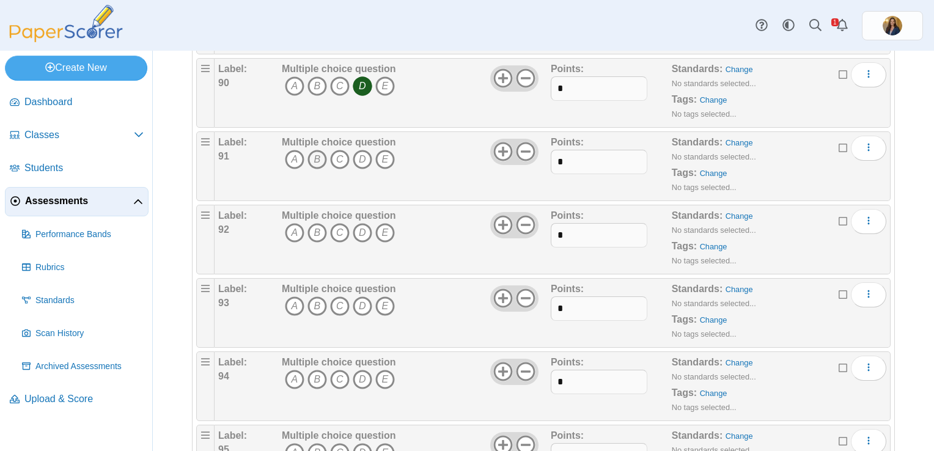
click at [313, 150] on icon "B" at bounding box center [317, 160] width 20 height 20
click at [330, 223] on icon "C" at bounding box center [340, 233] width 20 height 20
click at [315, 296] on icon "B" at bounding box center [317, 306] width 20 height 20
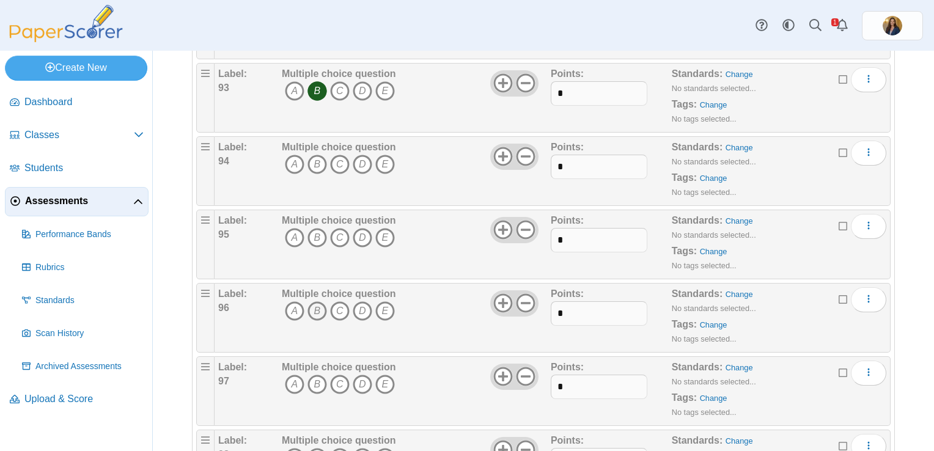
scroll to position [6966, 0]
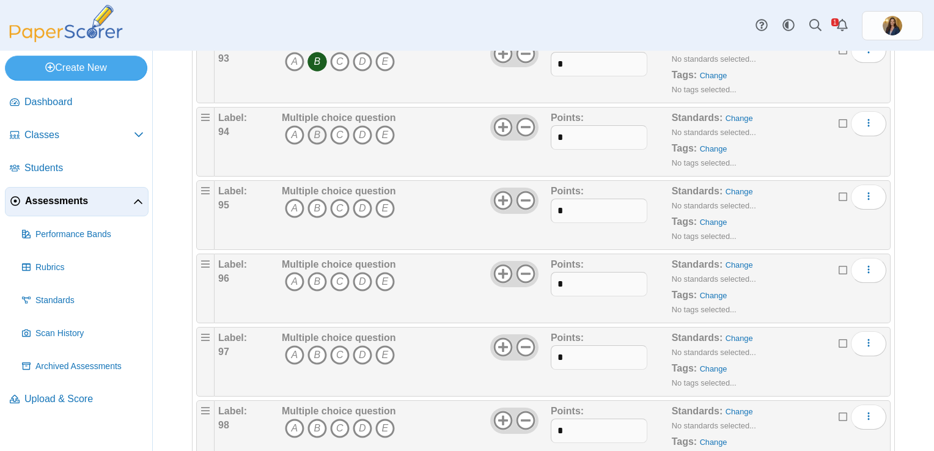
click at [317, 125] on icon "B" at bounding box center [317, 135] width 20 height 20
click at [342, 199] on icon "C" at bounding box center [340, 209] width 20 height 20
click at [315, 272] on icon "B" at bounding box center [317, 282] width 20 height 20
click at [315, 345] on icon "B" at bounding box center [317, 355] width 20 height 20
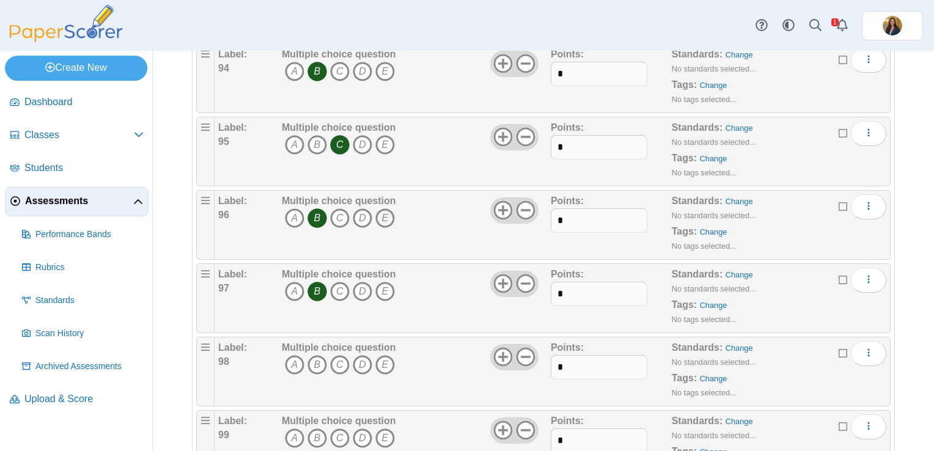
scroll to position [7133, 0]
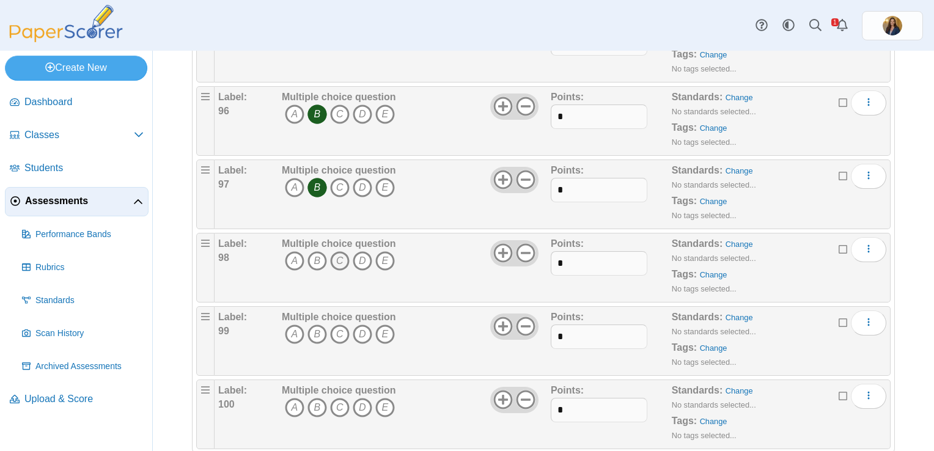
click at [335, 251] on icon "C" at bounding box center [340, 261] width 20 height 20
click at [343, 324] on icon "C" at bounding box center [340, 334] width 20 height 20
click at [296, 398] on icon "A" at bounding box center [295, 408] width 20 height 20
click at [525, 390] on icon at bounding box center [526, 400] width 20 height 20
click at [522, 317] on icon at bounding box center [526, 327] width 20 height 20
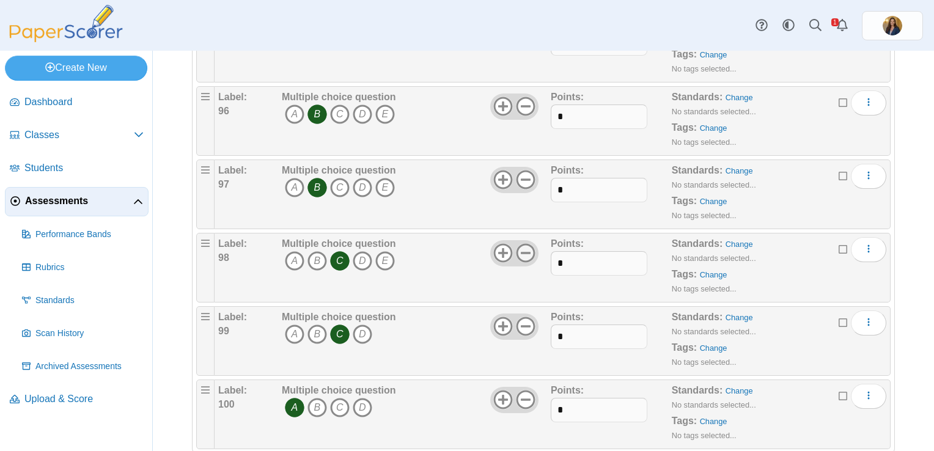
click at [522, 244] on use at bounding box center [525, 253] width 19 height 19
click at [518, 170] on icon at bounding box center [526, 180] width 20 height 20
click at [521, 97] on use at bounding box center [525, 106] width 19 height 19
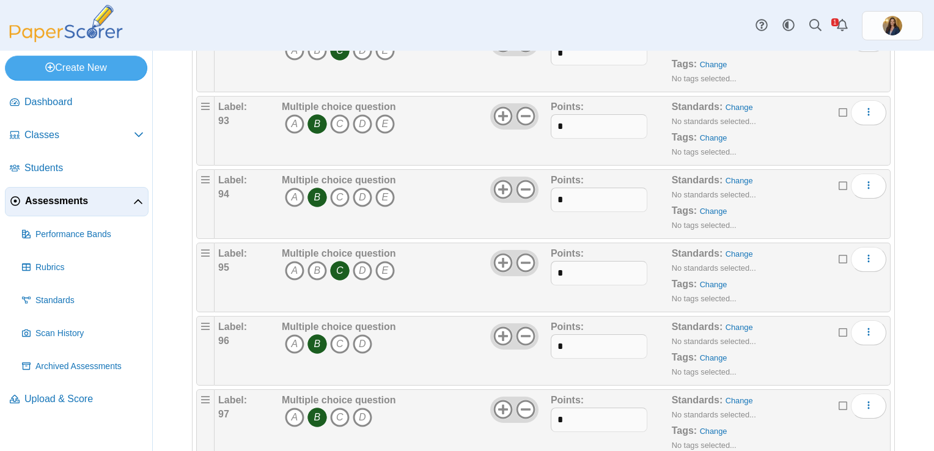
scroll to position [6889, 0]
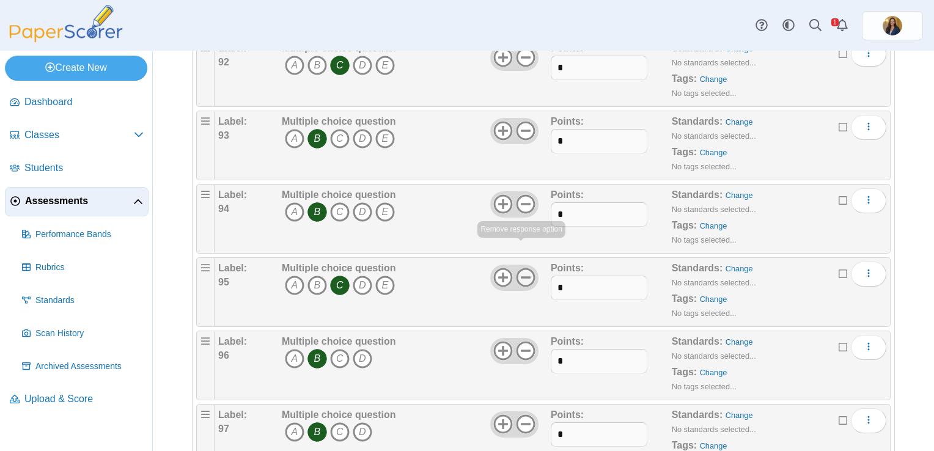
drag, startPoint x: 518, startPoint y: 260, endPoint x: 519, endPoint y: 235, distance: 25.7
click at [519, 268] on icon at bounding box center [526, 278] width 20 height 20
click at [521, 194] on icon at bounding box center [526, 204] width 20 height 20
click at [522, 121] on icon at bounding box center [526, 131] width 20 height 20
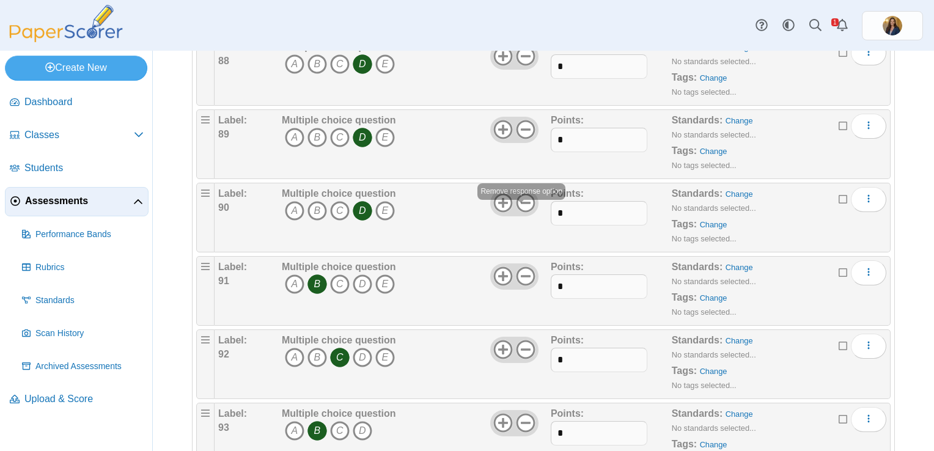
scroll to position [6583, 0]
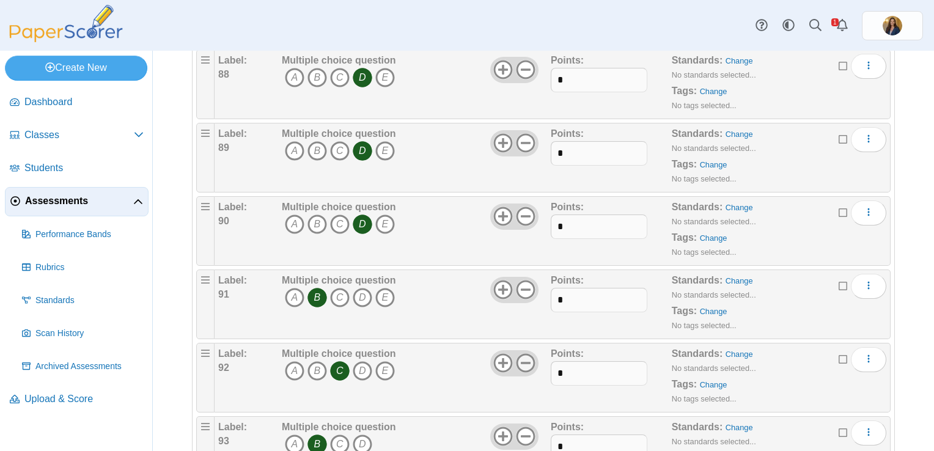
click at [525, 353] on icon at bounding box center [526, 363] width 20 height 20
click at [524, 280] on icon at bounding box center [526, 290] width 20 height 20
click at [524, 207] on use at bounding box center [525, 216] width 19 height 19
click at [524, 133] on icon at bounding box center [526, 143] width 20 height 20
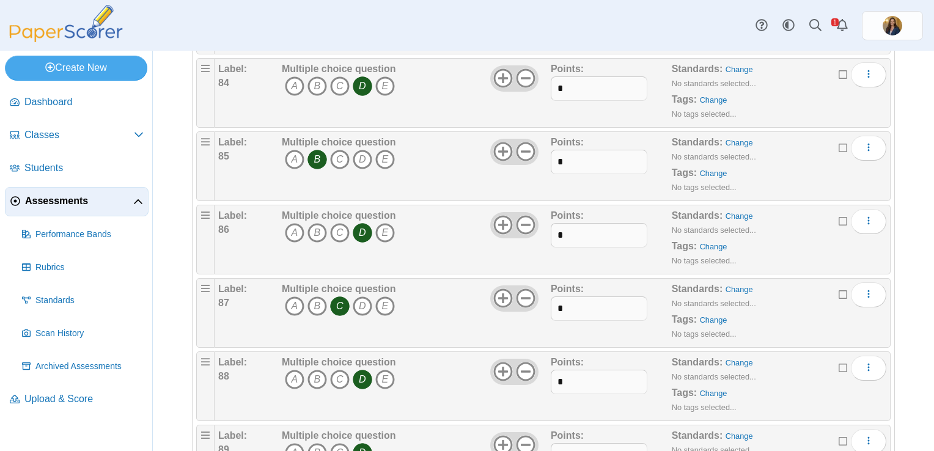
scroll to position [6278, 0]
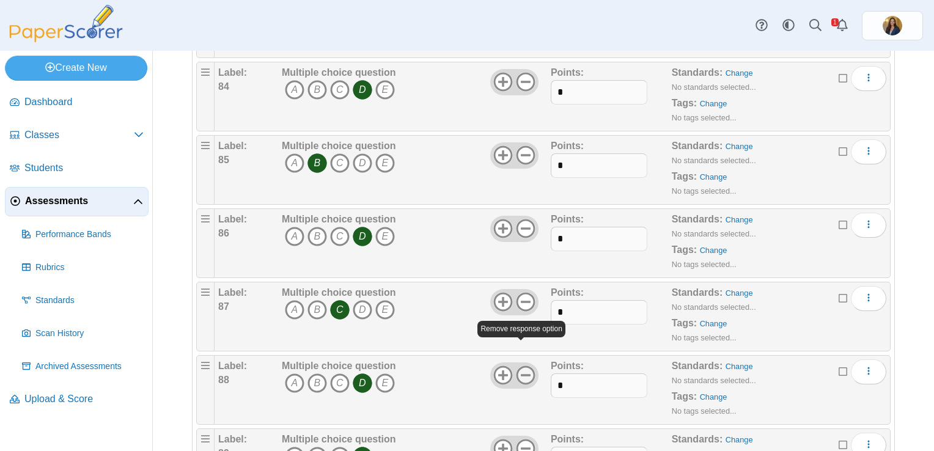
click at [524, 365] on icon at bounding box center [526, 375] width 20 height 20
click at [522, 293] on use at bounding box center [525, 302] width 19 height 19
click at [527, 219] on icon at bounding box center [526, 229] width 20 height 20
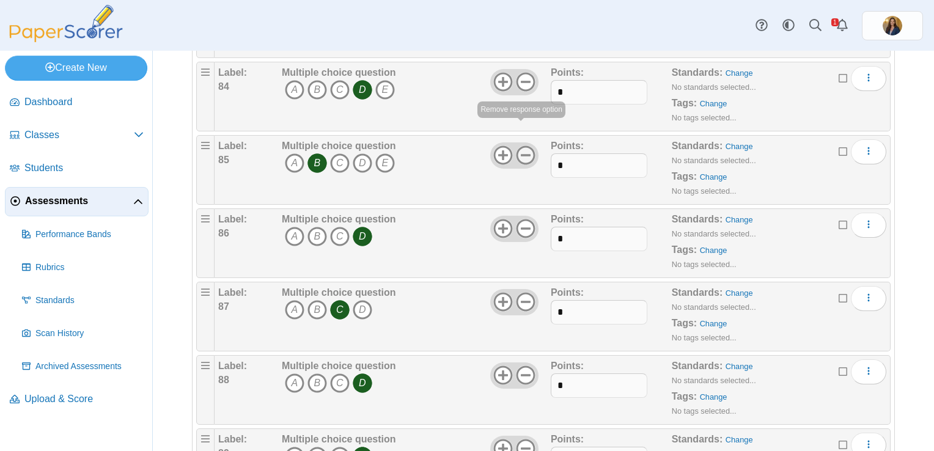
click at [525, 145] on icon at bounding box center [526, 155] width 20 height 20
click at [518, 72] on icon at bounding box center [526, 82] width 20 height 20
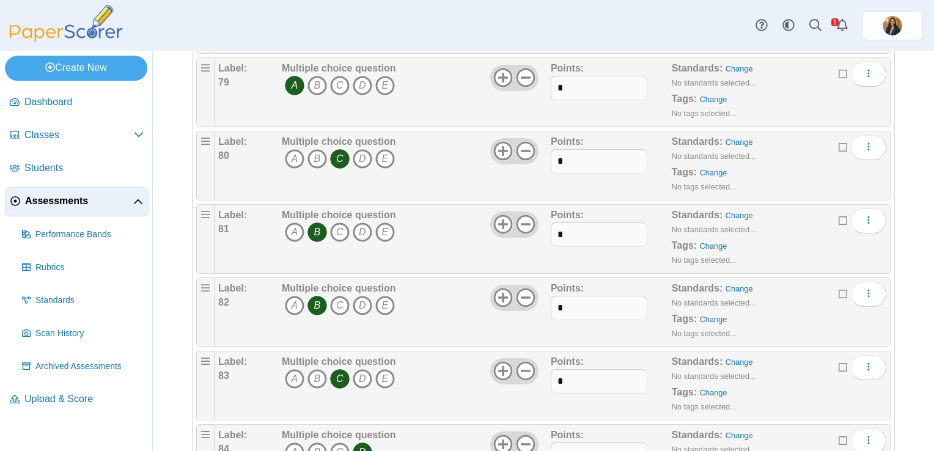
scroll to position [5911, 0]
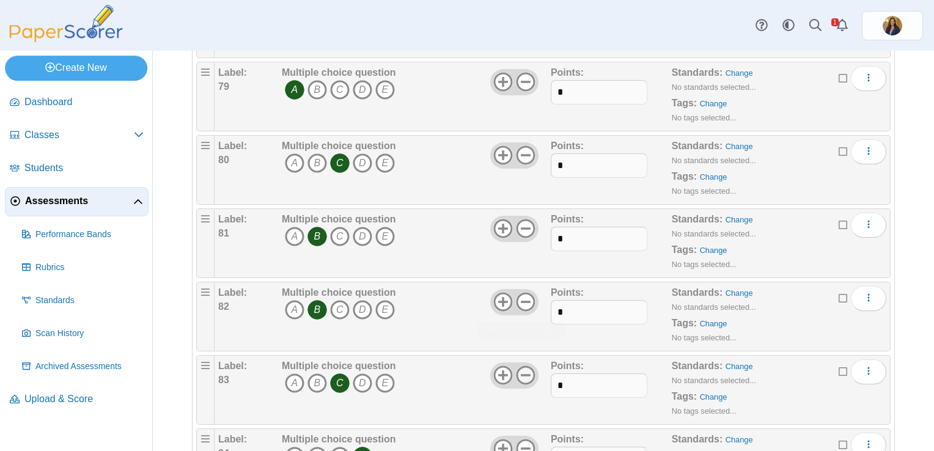
click at [522, 366] on use at bounding box center [525, 375] width 19 height 19
click at [521, 292] on icon at bounding box center [526, 302] width 20 height 20
click at [523, 219] on use at bounding box center [525, 228] width 19 height 19
click at [518, 145] on icon at bounding box center [526, 155] width 20 height 20
click at [518, 73] on use at bounding box center [525, 82] width 19 height 19
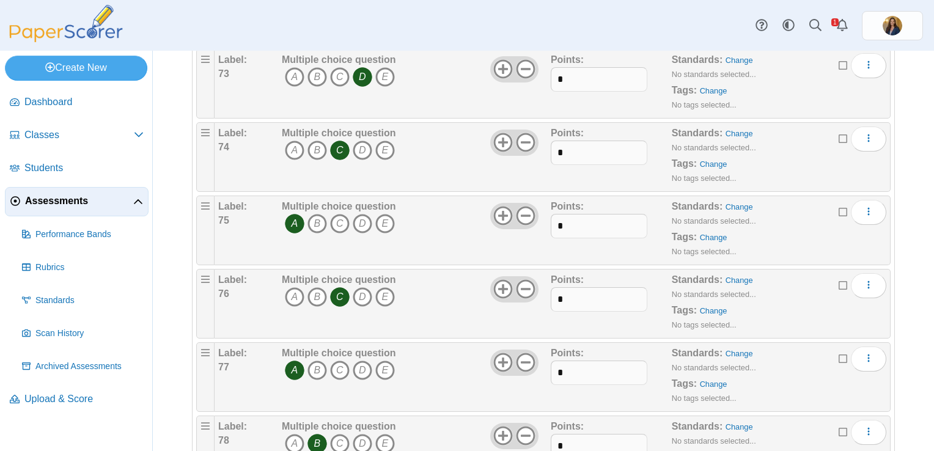
scroll to position [5483, 0]
click at [521, 427] on use at bounding box center [525, 436] width 19 height 19
click at [524, 353] on icon at bounding box center [526, 363] width 20 height 20
click at [527, 280] on icon at bounding box center [526, 290] width 20 height 20
click at [521, 207] on icon at bounding box center [526, 217] width 20 height 20
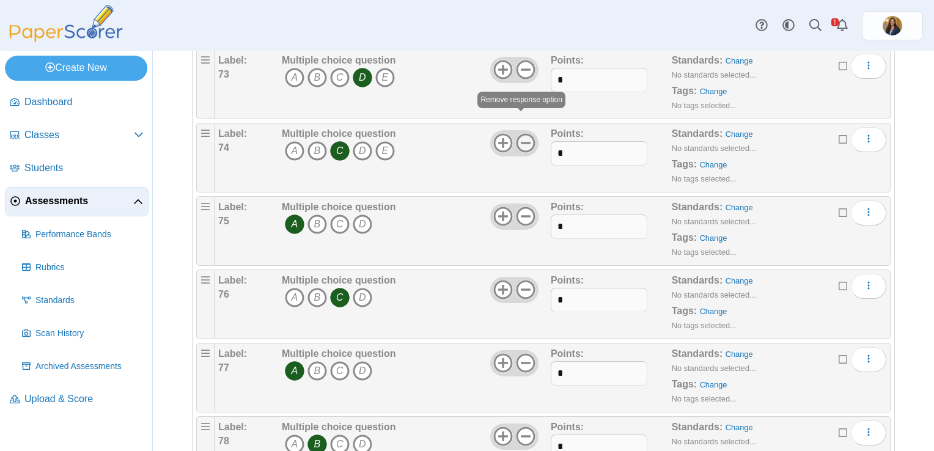
click at [528, 133] on icon at bounding box center [526, 143] width 20 height 20
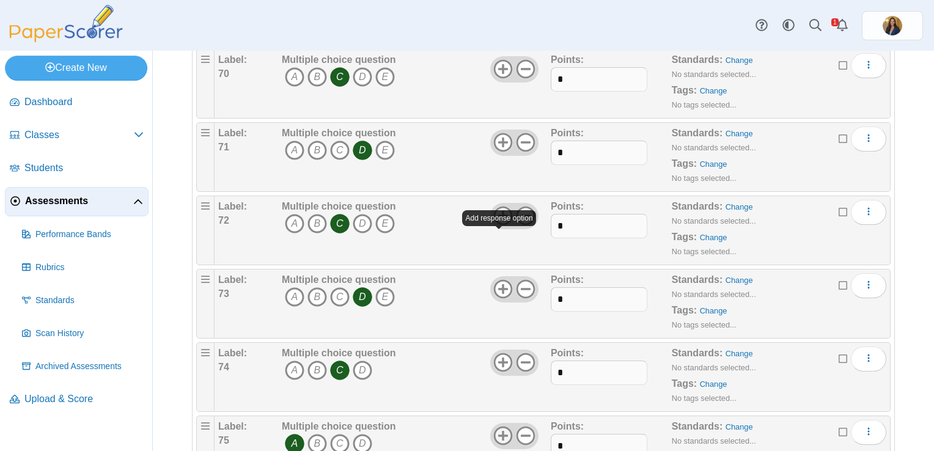
scroll to position [5239, 0]
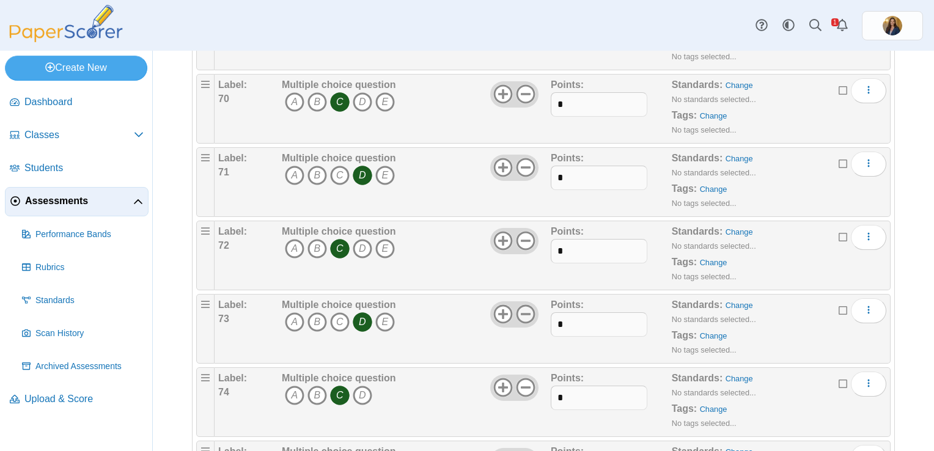
click at [519, 304] on icon at bounding box center [526, 314] width 20 height 20
click at [518, 231] on icon at bounding box center [526, 241] width 20 height 20
click at [525, 158] on icon at bounding box center [526, 168] width 20 height 20
click at [522, 84] on icon at bounding box center [526, 94] width 20 height 20
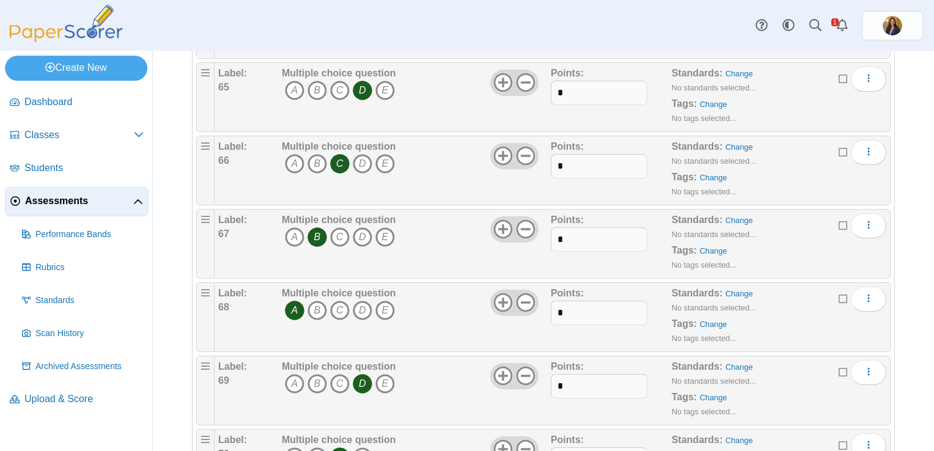
scroll to position [4872, 0]
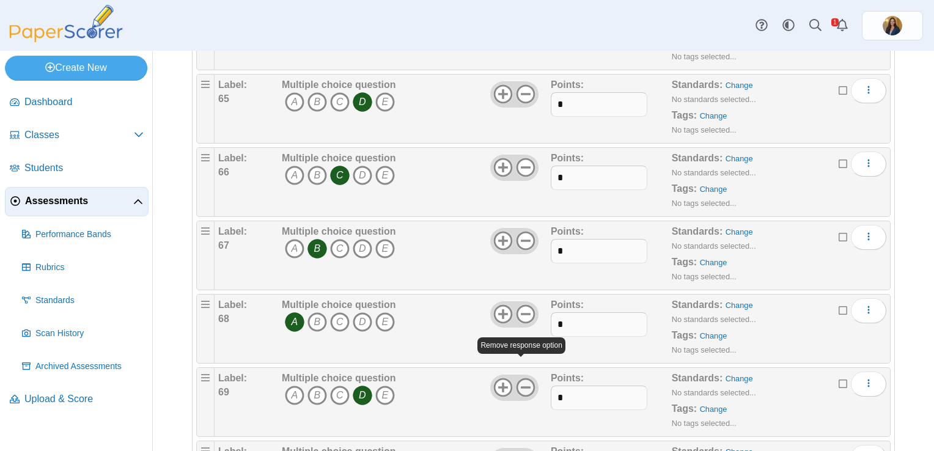
click at [522, 378] on use at bounding box center [525, 387] width 19 height 19
click at [525, 304] on icon at bounding box center [526, 314] width 20 height 20
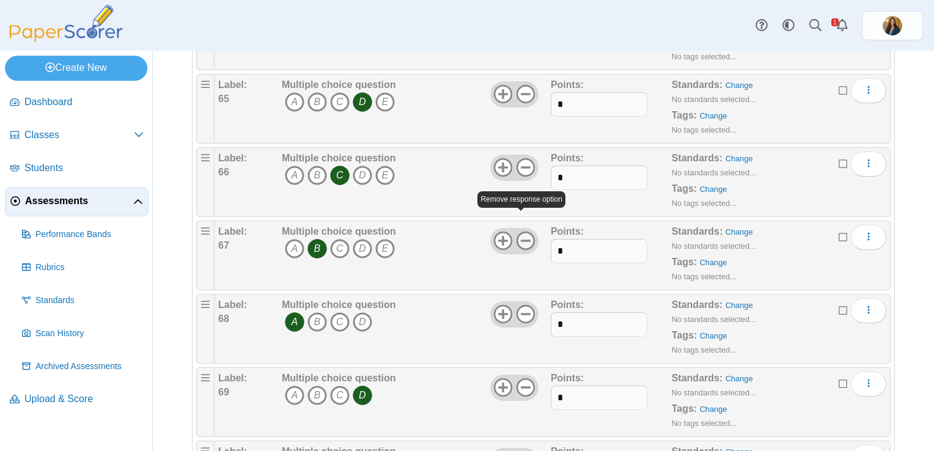
click at [522, 231] on icon at bounding box center [526, 241] width 20 height 20
click at [523, 158] on icon at bounding box center [526, 168] width 20 height 20
click at [519, 84] on icon at bounding box center [526, 94] width 20 height 20
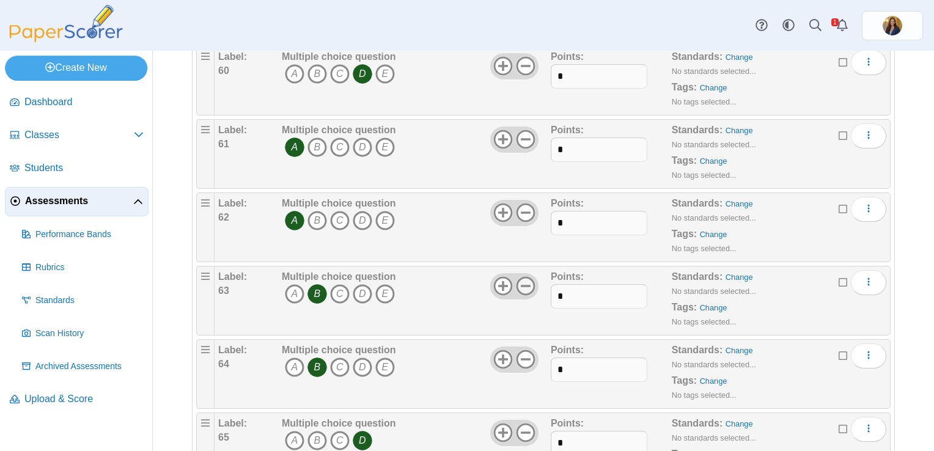
scroll to position [4506, 0]
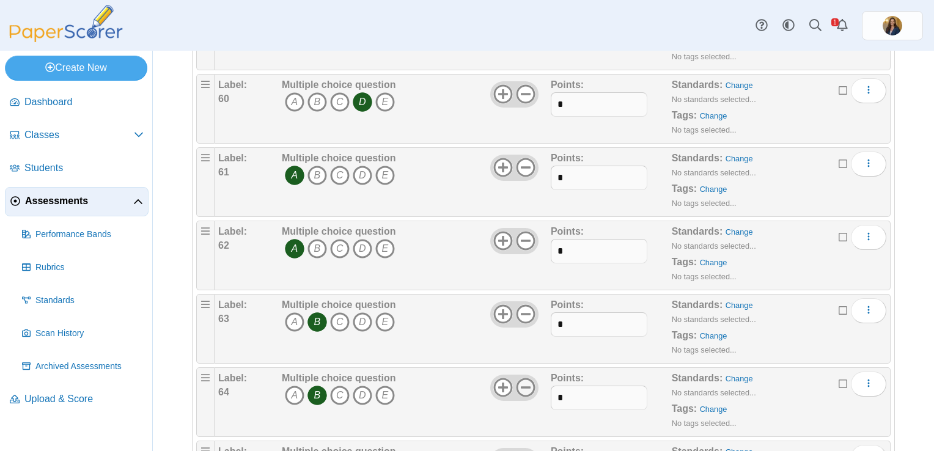
click at [521, 378] on icon at bounding box center [526, 388] width 20 height 20
click at [522, 304] on icon at bounding box center [526, 314] width 20 height 20
click at [526, 231] on icon at bounding box center [526, 241] width 20 height 20
click at [522, 158] on icon at bounding box center [526, 168] width 20 height 20
click at [525, 84] on icon at bounding box center [526, 94] width 20 height 20
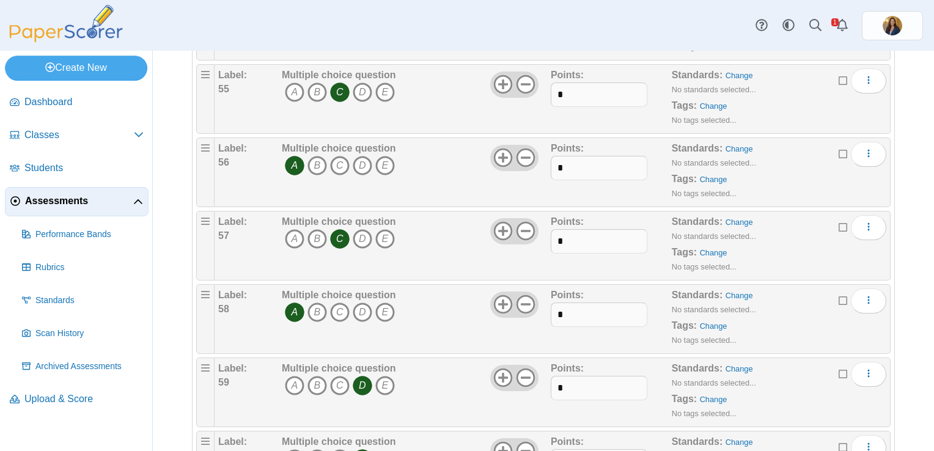
scroll to position [4139, 0]
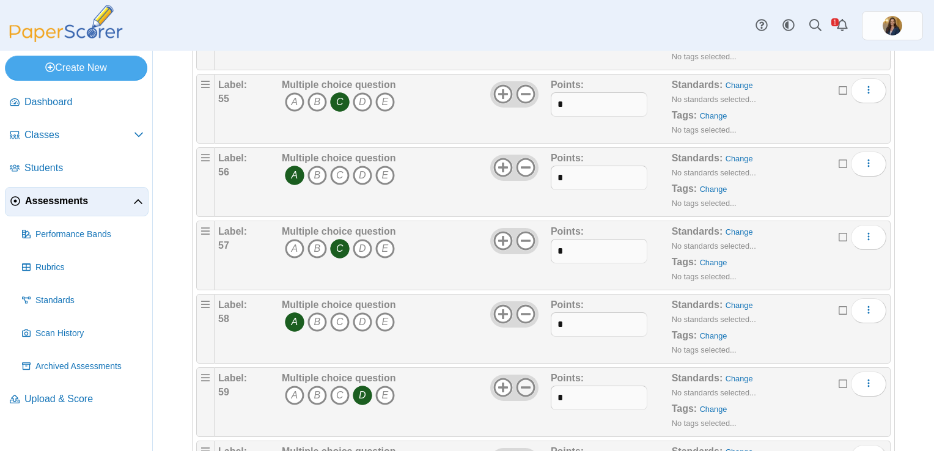
click at [525, 378] on use at bounding box center [525, 387] width 19 height 19
click at [528, 304] on icon at bounding box center [526, 314] width 20 height 20
click at [524, 231] on icon at bounding box center [526, 241] width 20 height 20
click at [520, 158] on use at bounding box center [525, 167] width 19 height 19
click at [518, 85] on use at bounding box center [525, 94] width 19 height 19
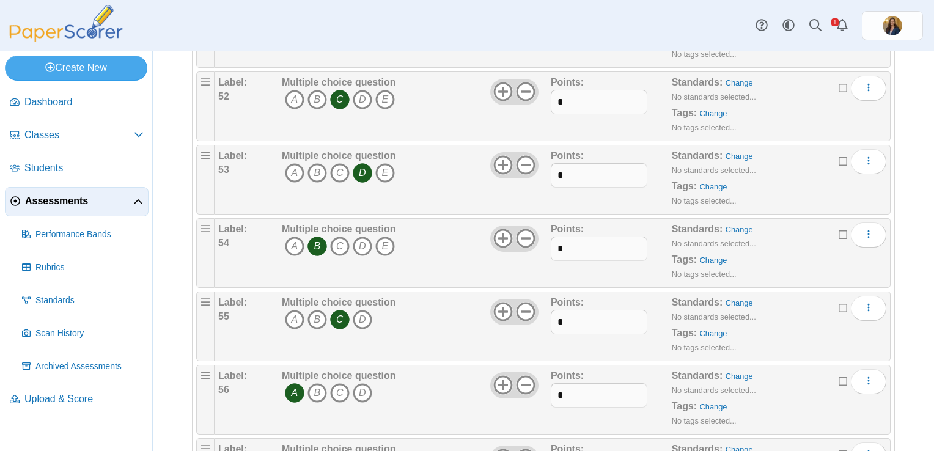
scroll to position [3895, 0]
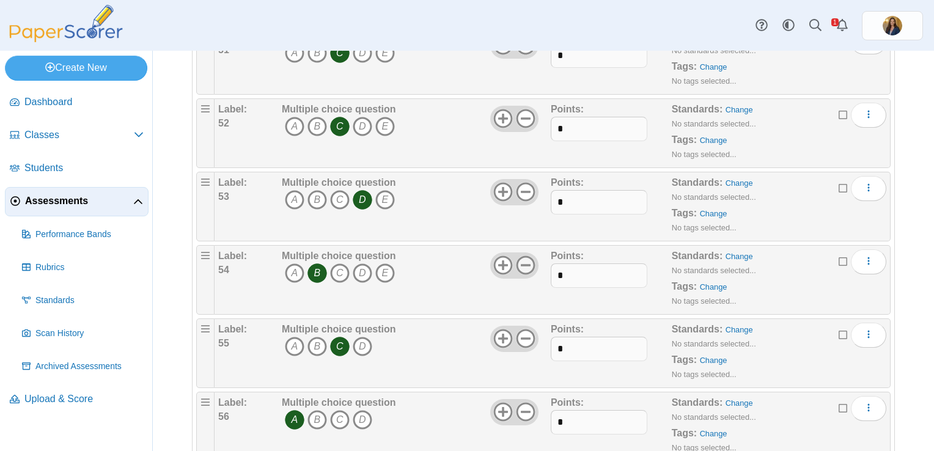
click at [521, 255] on icon at bounding box center [526, 265] width 20 height 20
click at [520, 182] on icon at bounding box center [526, 192] width 20 height 20
click at [524, 109] on use at bounding box center [525, 118] width 19 height 19
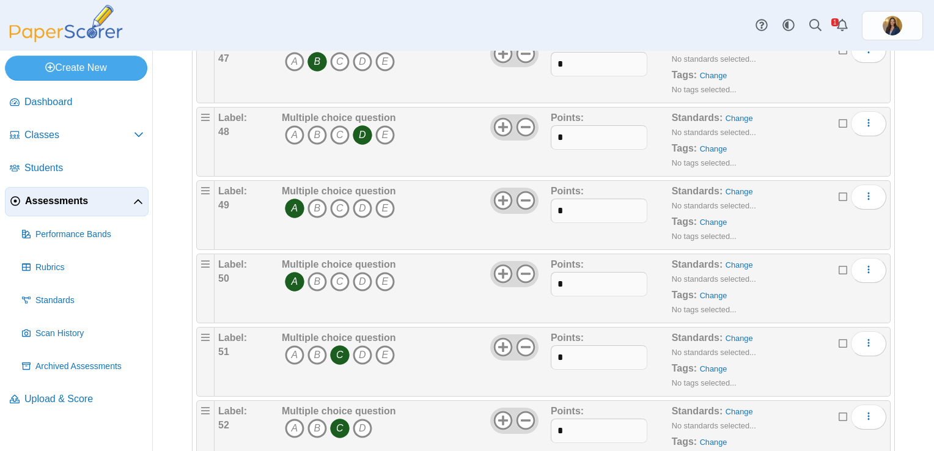
scroll to position [3650, 0]
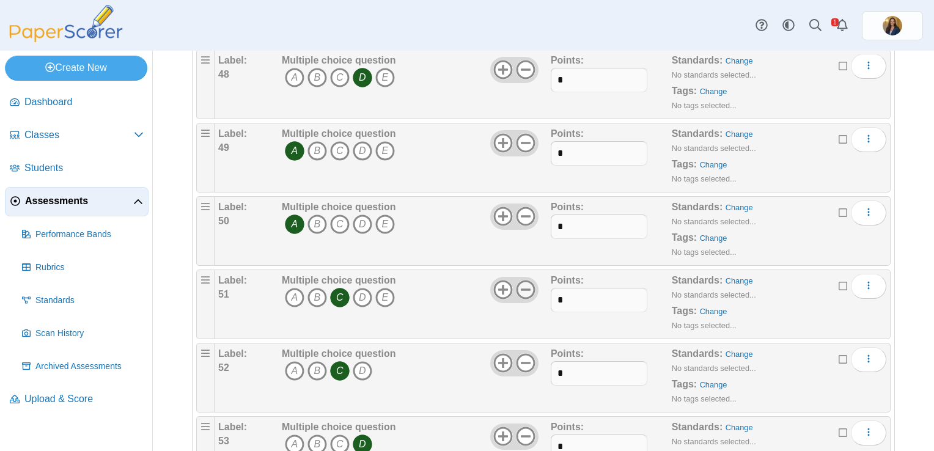
click at [527, 280] on icon at bounding box center [526, 290] width 20 height 20
click at [518, 200] on div "Multiple choice question A B C D E" at bounding box center [415, 230] width 272 height 61
click at [518, 207] on icon at bounding box center [526, 217] width 20 height 20
click at [523, 133] on icon at bounding box center [526, 143] width 20 height 20
click at [520, 60] on use at bounding box center [525, 69] width 19 height 19
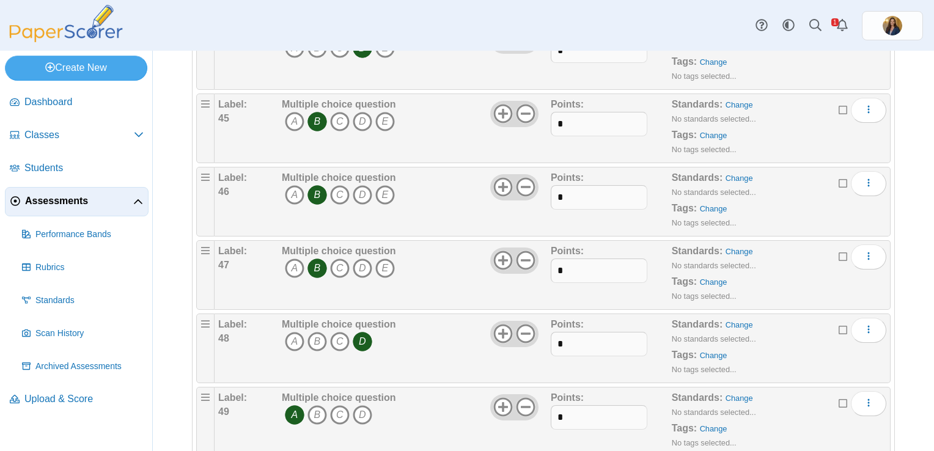
scroll to position [3345, 0]
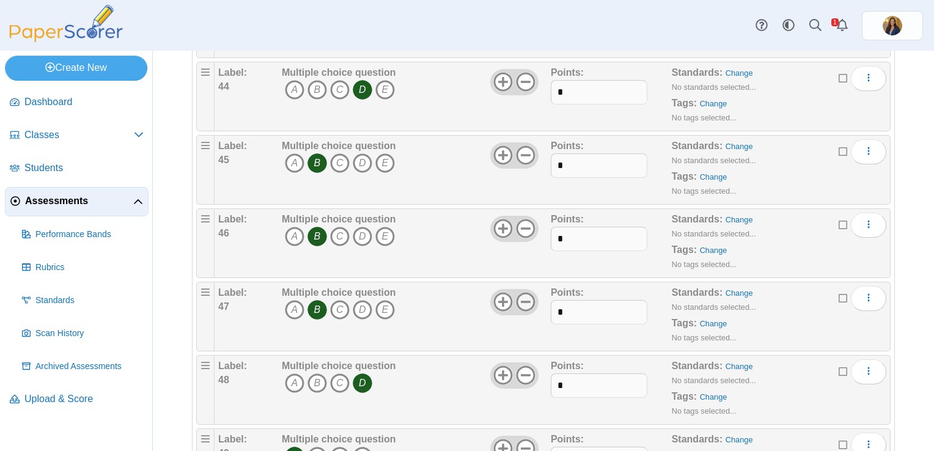
click at [526, 292] on icon at bounding box center [526, 302] width 20 height 20
click at [526, 219] on icon at bounding box center [526, 229] width 20 height 20
click at [523, 150] on use at bounding box center [525, 155] width 19 height 19
click at [523, 72] on icon at bounding box center [526, 82] width 20 height 20
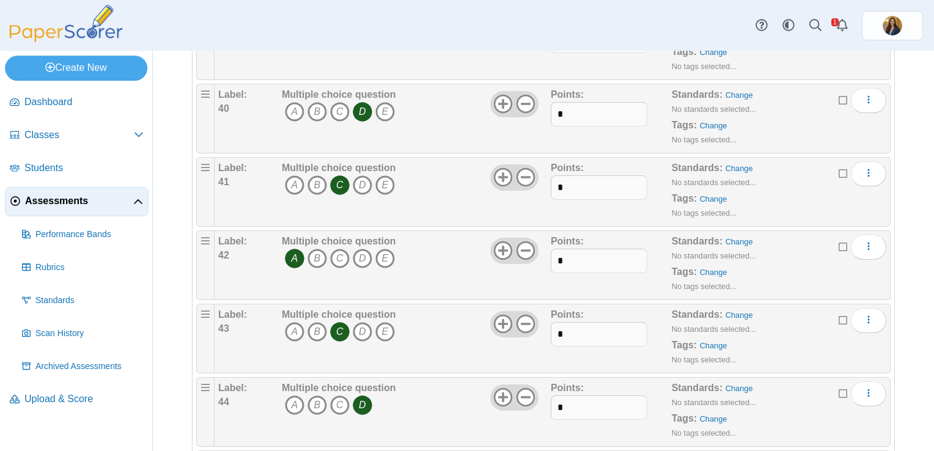
scroll to position [2978, 0]
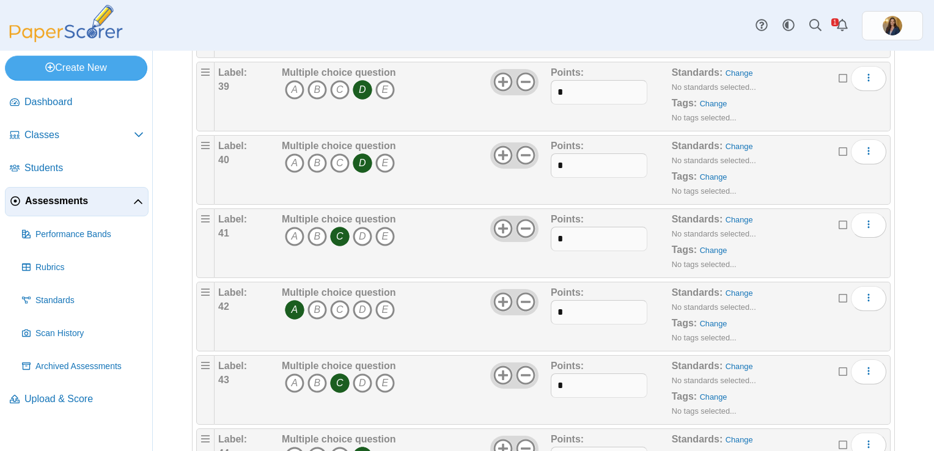
drag, startPoint x: 521, startPoint y: 365, endPoint x: 522, endPoint y: 313, distance: 51.9
click at [521, 365] on icon at bounding box center [526, 375] width 20 height 20
click at [522, 292] on icon at bounding box center [526, 302] width 20 height 20
click at [522, 219] on icon at bounding box center [526, 229] width 20 height 20
click at [528, 145] on icon at bounding box center [526, 155] width 20 height 20
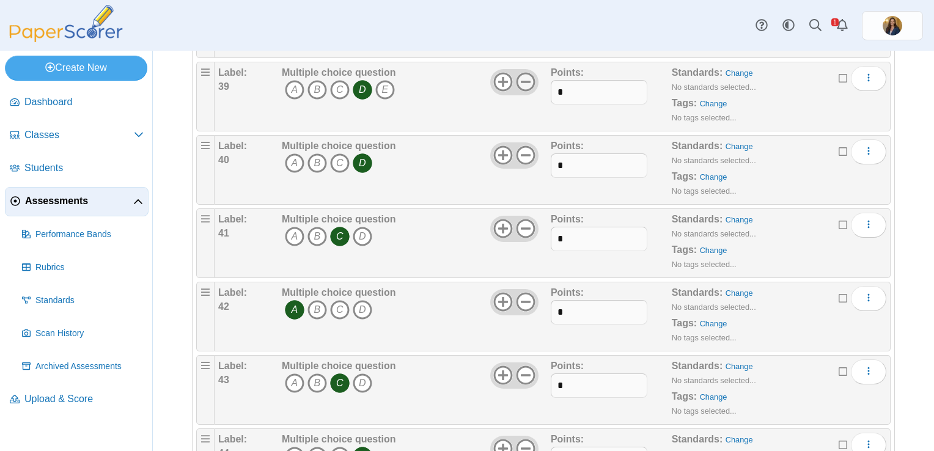
click at [521, 72] on icon at bounding box center [526, 82] width 20 height 20
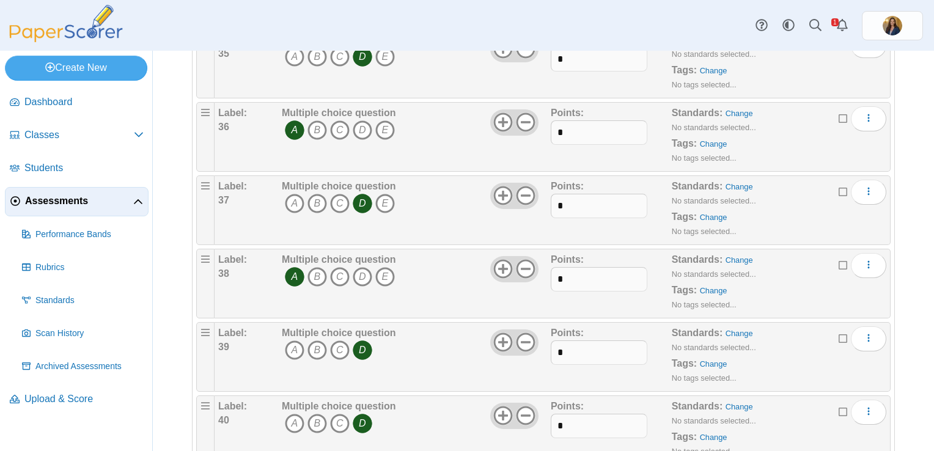
scroll to position [2612, 0]
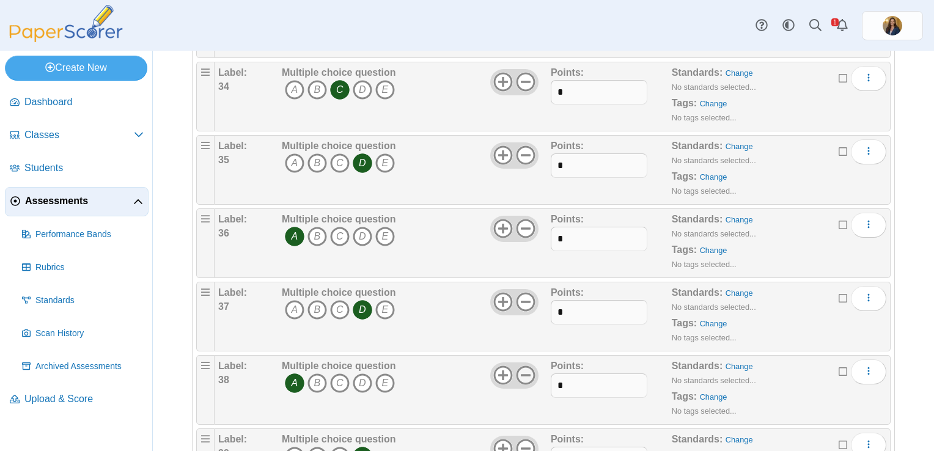
click at [521, 365] on icon at bounding box center [526, 375] width 20 height 20
click at [521, 292] on icon at bounding box center [526, 302] width 20 height 20
click at [521, 219] on use at bounding box center [525, 228] width 19 height 19
click at [523, 145] on icon at bounding box center [526, 155] width 20 height 20
click at [524, 72] on icon at bounding box center [526, 82] width 20 height 20
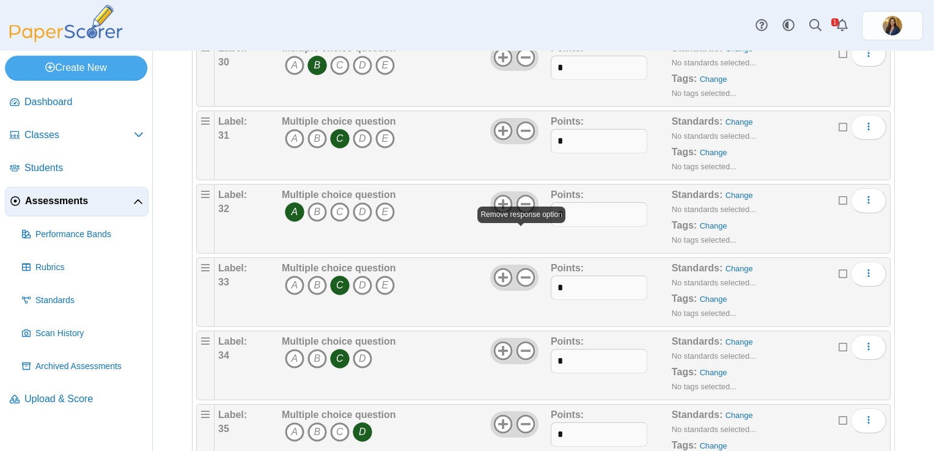
scroll to position [2306, 0]
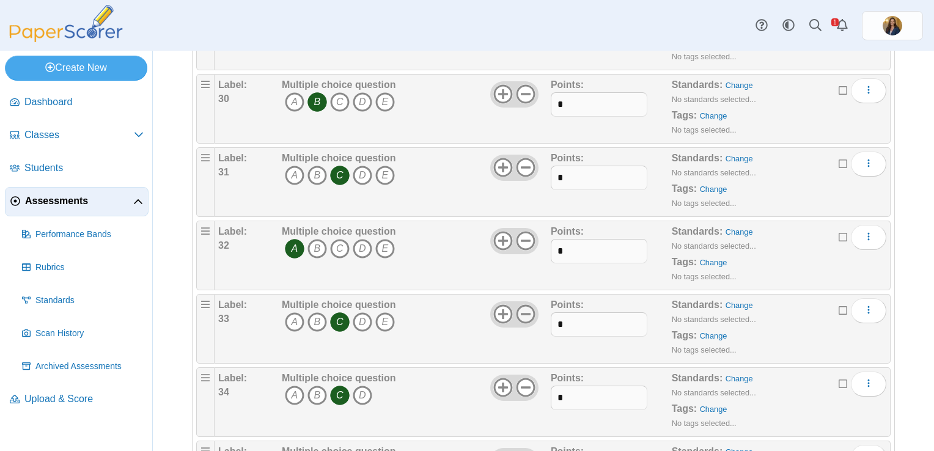
click at [519, 305] on use at bounding box center [525, 314] width 19 height 19
click at [523, 233] on icon at bounding box center [526, 241] width 20 height 20
click at [522, 158] on icon at bounding box center [526, 168] width 20 height 20
click at [523, 87] on icon at bounding box center [526, 94] width 20 height 20
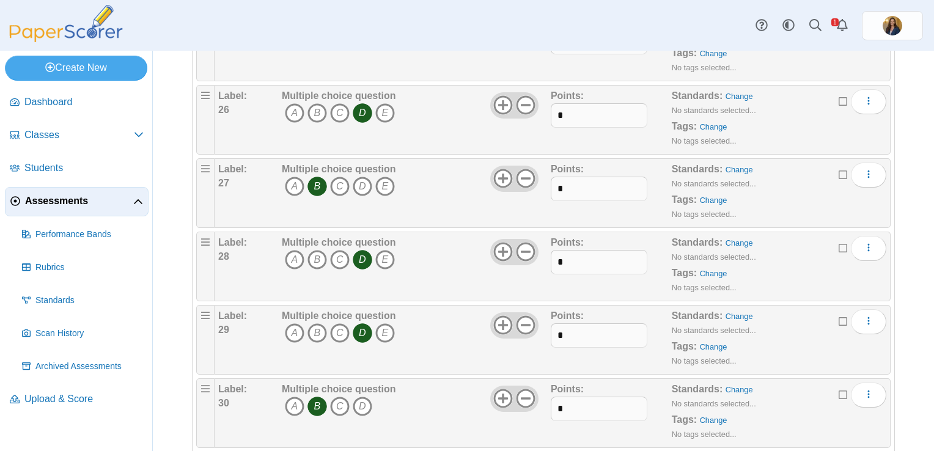
scroll to position [2001, 0]
click at [526, 321] on icon at bounding box center [526, 327] width 20 height 20
click at [518, 243] on icon at bounding box center [526, 253] width 20 height 20
click at [524, 175] on icon at bounding box center [526, 180] width 20 height 20
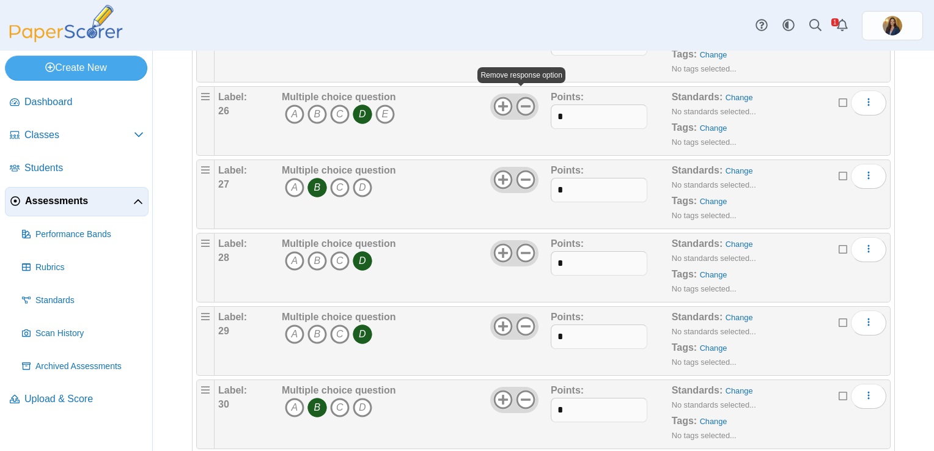
click at [524, 98] on use at bounding box center [525, 106] width 19 height 19
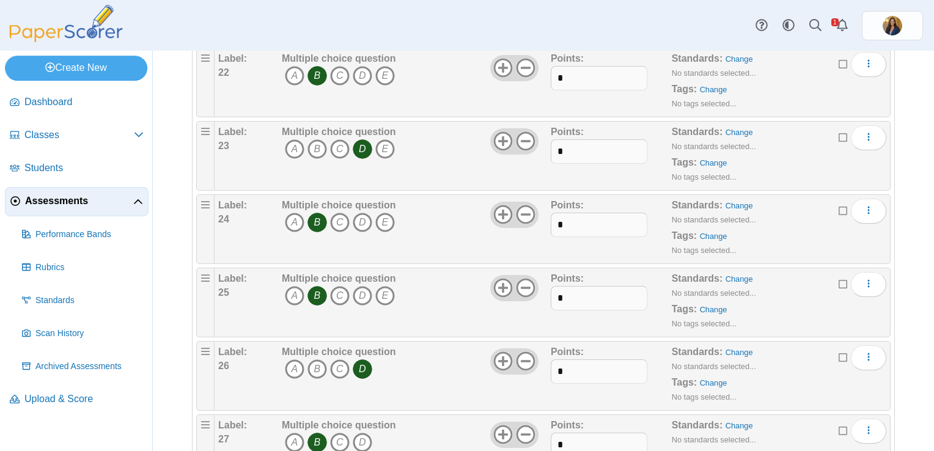
scroll to position [1695, 0]
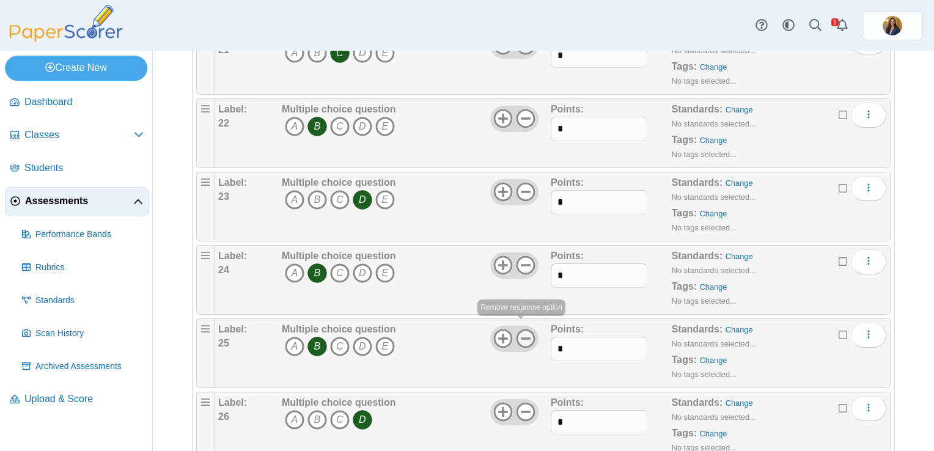
click at [524, 334] on icon at bounding box center [526, 339] width 20 height 20
click at [521, 263] on icon at bounding box center [526, 265] width 20 height 20
click at [526, 184] on icon at bounding box center [526, 192] width 20 height 20
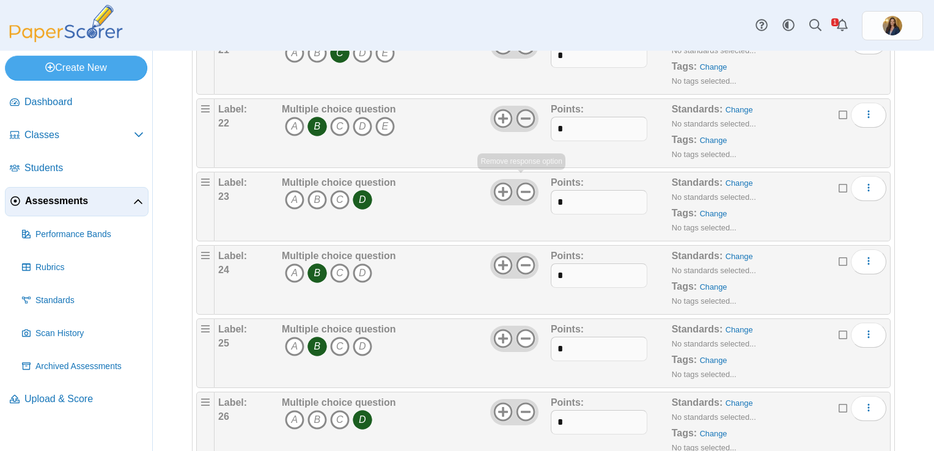
click at [523, 111] on use at bounding box center [525, 118] width 19 height 19
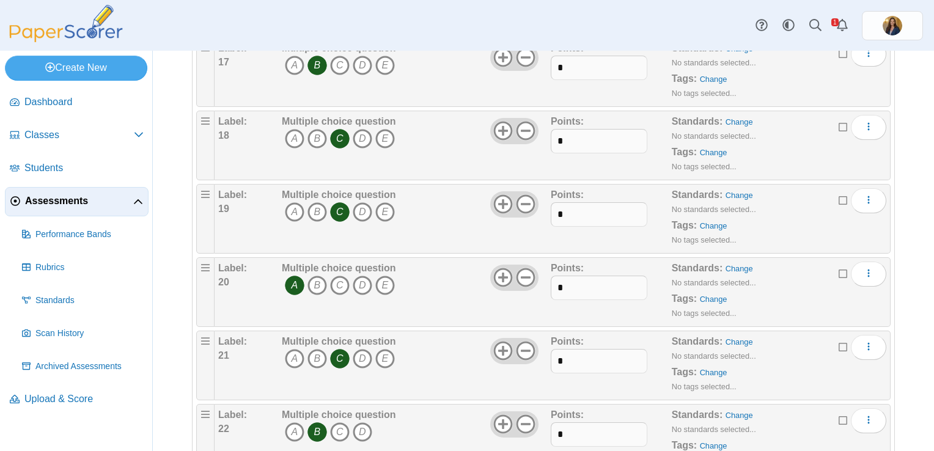
scroll to position [1328, 0]
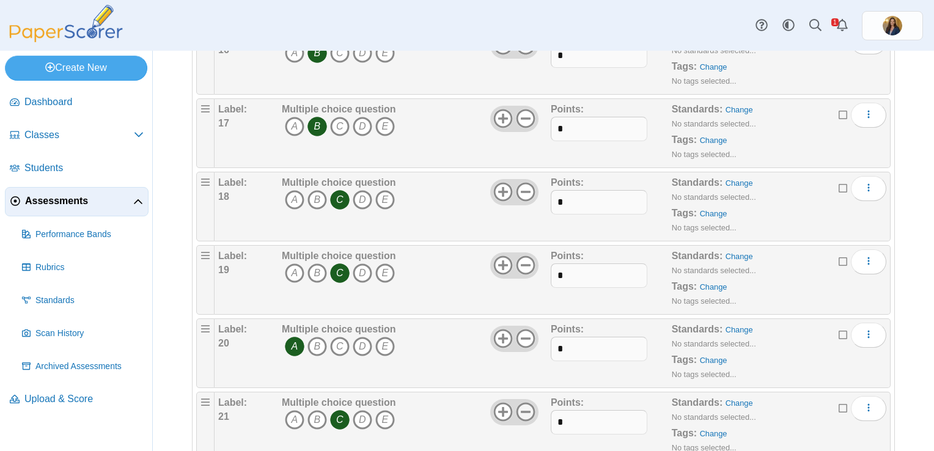
click at [518, 405] on use at bounding box center [525, 412] width 19 height 19
click at [520, 333] on icon at bounding box center [526, 339] width 20 height 20
click at [522, 260] on icon at bounding box center [526, 265] width 20 height 20
click at [523, 186] on use at bounding box center [525, 192] width 19 height 19
click at [525, 109] on use at bounding box center [525, 118] width 19 height 19
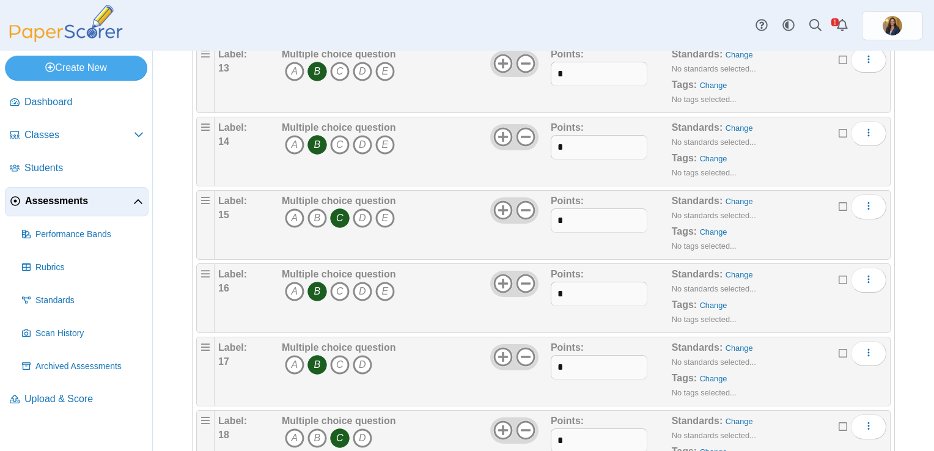
scroll to position [1084, 0]
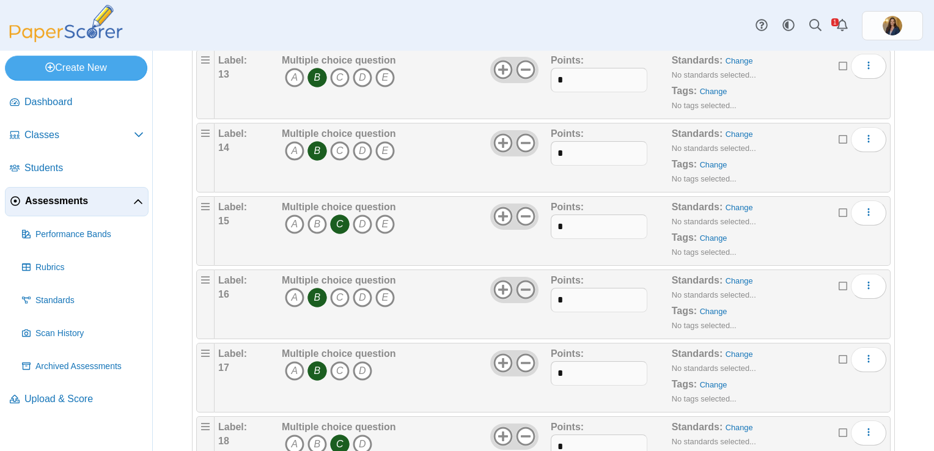
click at [523, 289] on icon at bounding box center [526, 290] width 20 height 20
click at [525, 211] on use at bounding box center [525, 216] width 19 height 19
click at [522, 145] on use at bounding box center [525, 143] width 19 height 19
click at [519, 71] on icon at bounding box center [526, 70] width 20 height 20
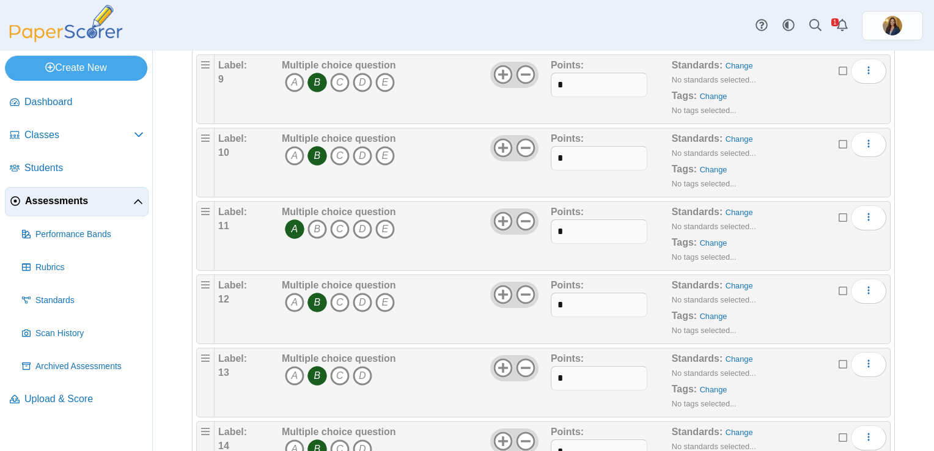
scroll to position [778, 0]
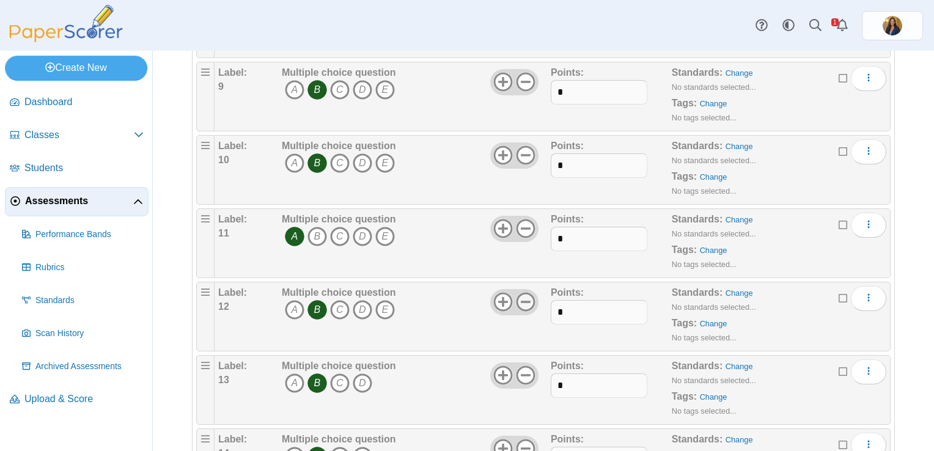
click at [525, 298] on icon at bounding box center [526, 302] width 20 height 20
click at [522, 222] on icon at bounding box center [526, 229] width 20 height 20
click at [522, 150] on use at bounding box center [525, 155] width 19 height 19
click at [525, 79] on icon at bounding box center [526, 82] width 20 height 20
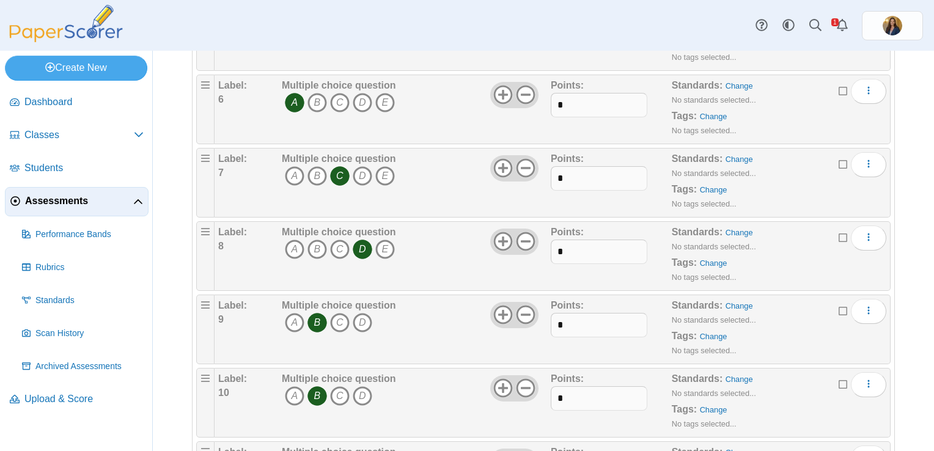
scroll to position [534, 0]
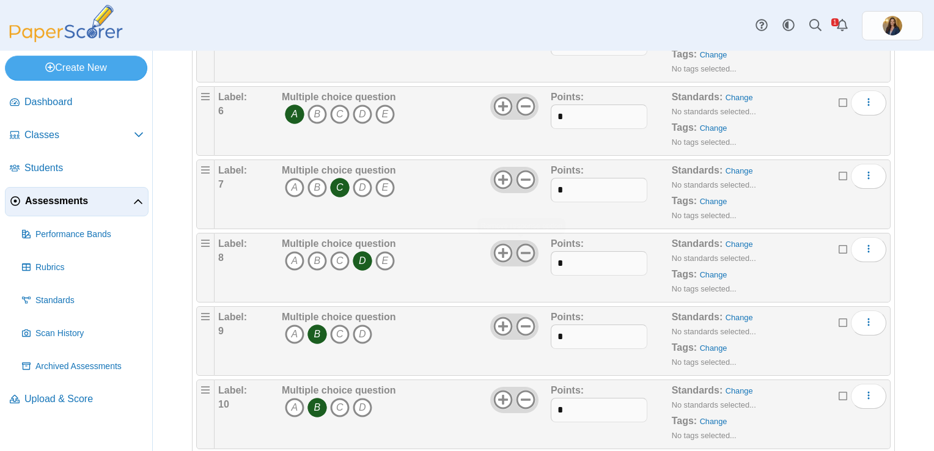
click at [523, 248] on use at bounding box center [525, 253] width 19 height 19
click at [519, 170] on icon at bounding box center [526, 180] width 20 height 20
click at [524, 97] on use at bounding box center [525, 106] width 19 height 19
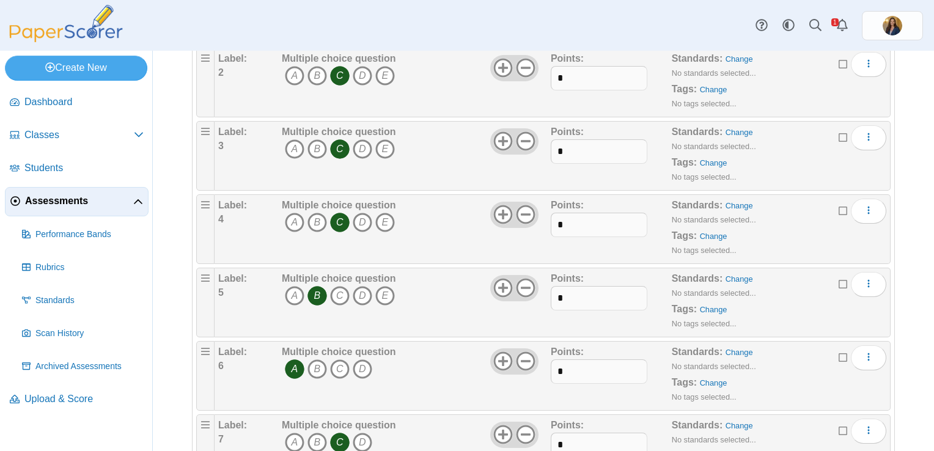
scroll to position [229, 0]
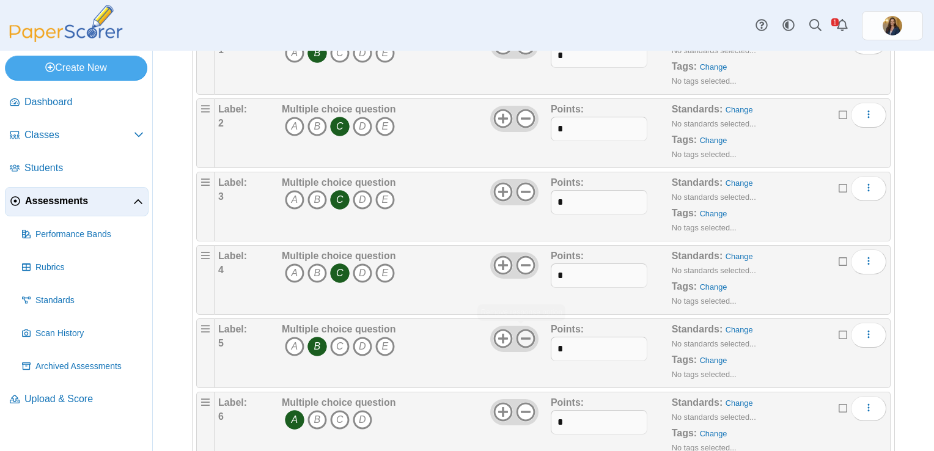
click at [521, 336] on use at bounding box center [525, 338] width 19 height 19
click at [523, 266] on icon at bounding box center [526, 265] width 20 height 20
click at [521, 179] on div at bounding box center [514, 192] width 48 height 26
click at [518, 187] on icon at bounding box center [526, 192] width 20 height 20
click at [523, 121] on icon at bounding box center [526, 119] width 20 height 20
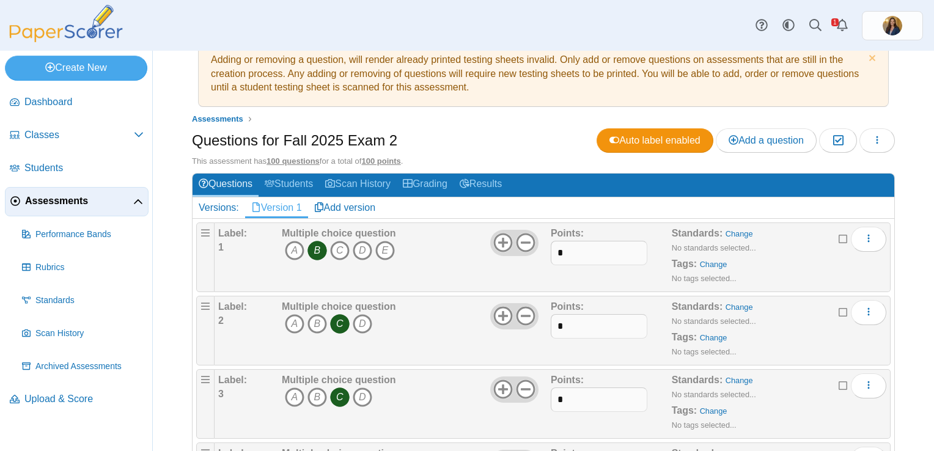
scroll to position [0, 0]
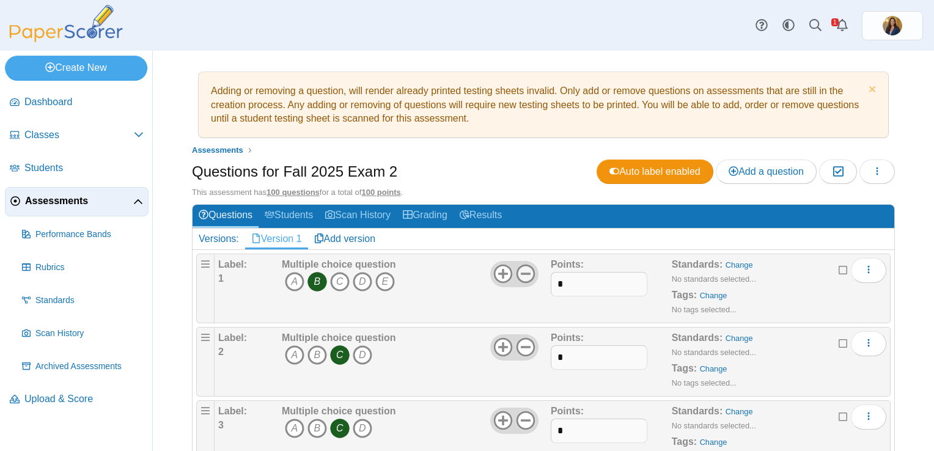
click at [525, 270] on icon at bounding box center [526, 274] width 20 height 20
click at [874, 173] on button "button" at bounding box center [876, 171] width 35 height 24
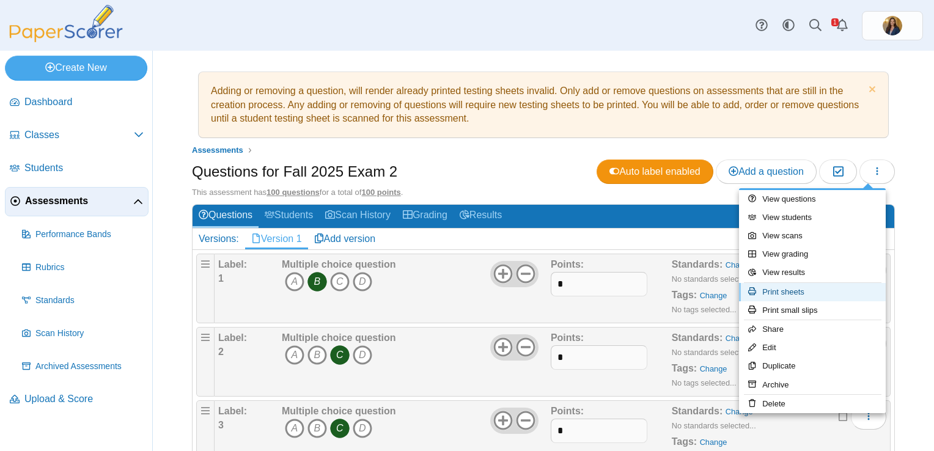
click at [811, 292] on link "Print sheets" at bounding box center [812, 292] width 147 height 18
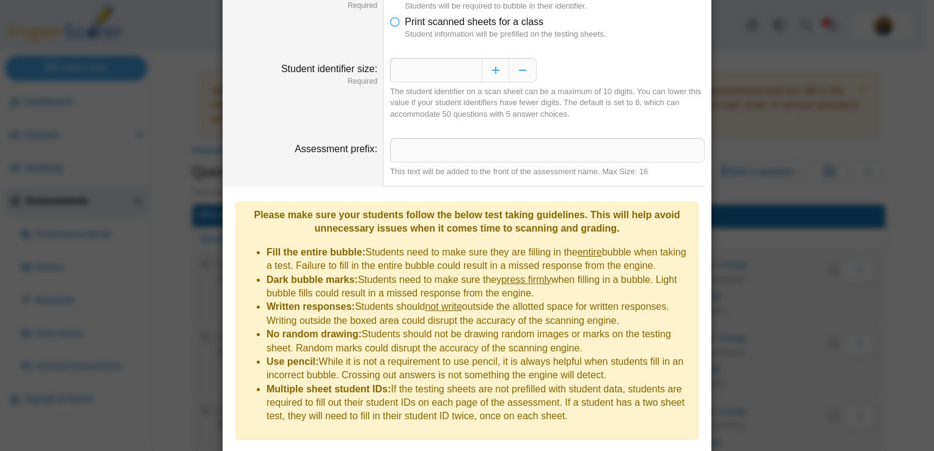
scroll to position [92, 0]
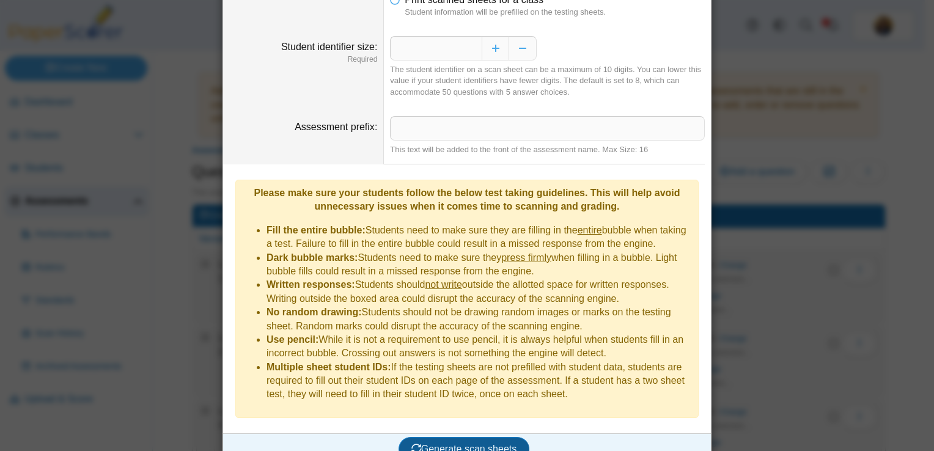
click at [466, 444] on span "Generate scan sheets" at bounding box center [464, 449] width 106 height 10
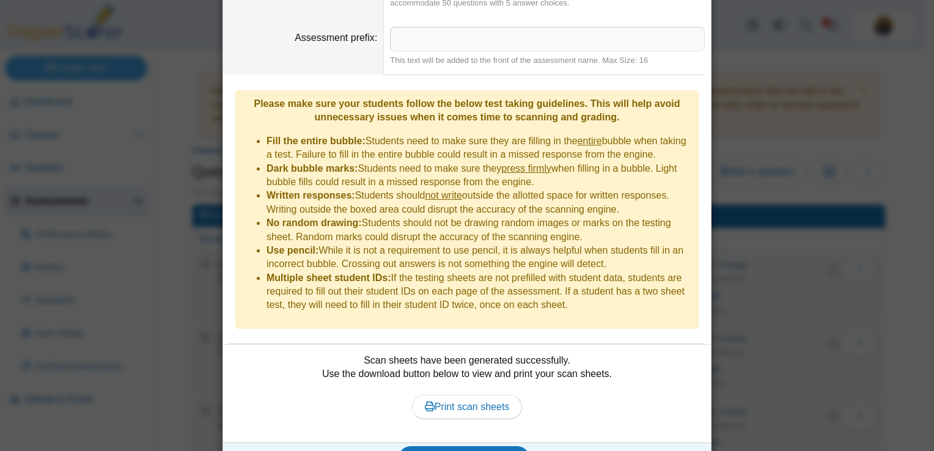
scroll to position [189, 0]
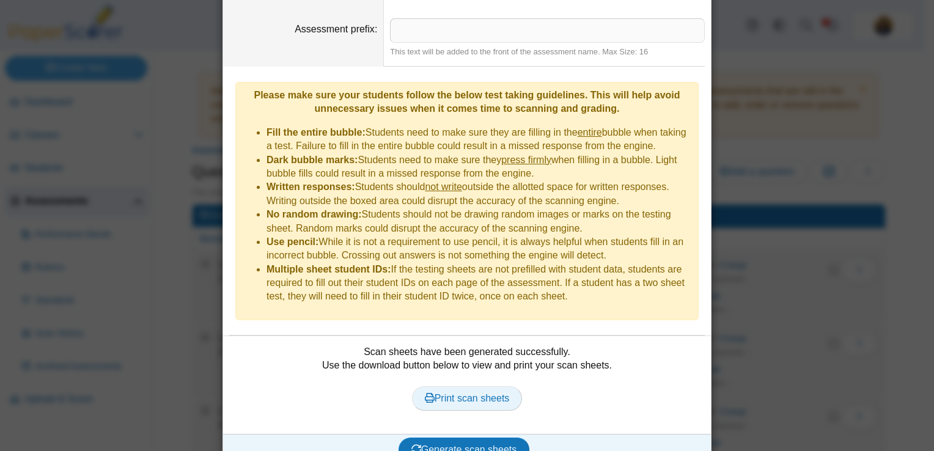
click at [450, 393] on span "Print scan sheets" at bounding box center [467, 398] width 85 height 10
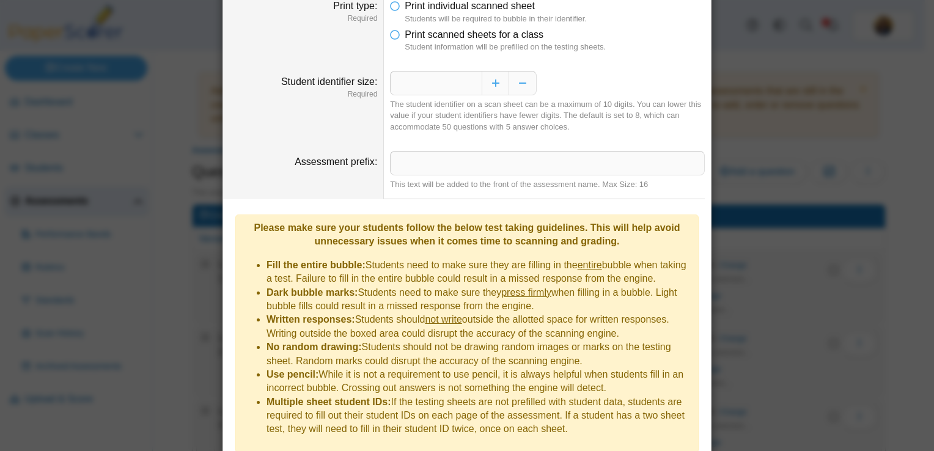
scroll to position [0, 0]
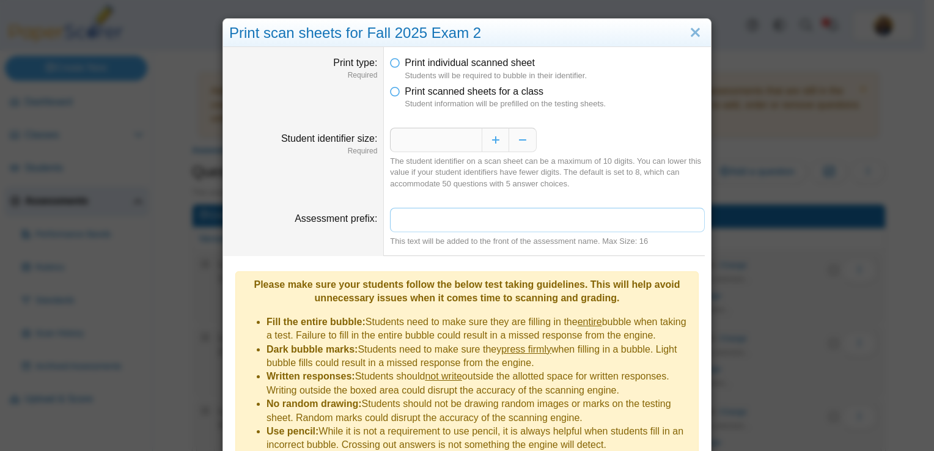
click at [442, 229] on input "Assessment prefix" at bounding box center [547, 220] width 315 height 24
type input "**********"
click at [467, 89] on span "Print scanned sheets for a class" at bounding box center [474, 91] width 139 height 10
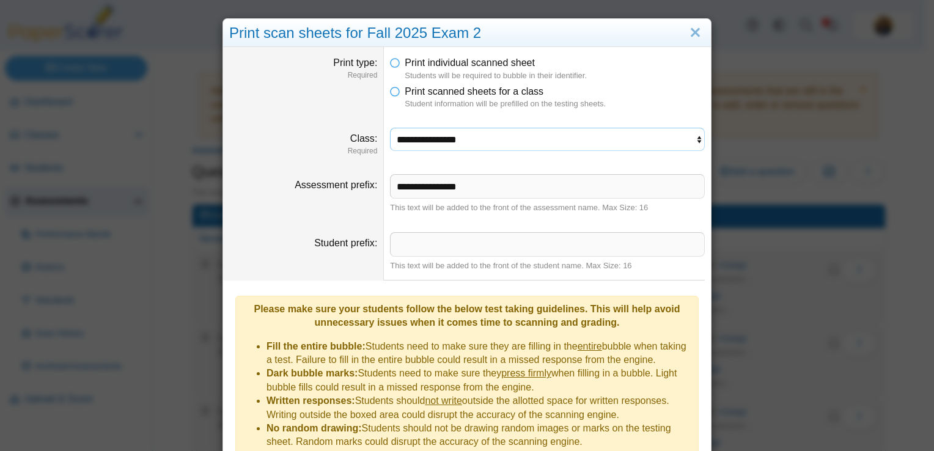
click at [436, 134] on select "**********" at bounding box center [547, 139] width 315 height 23
select select "**********"
click at [390, 128] on select "**********" at bounding box center [547, 139] width 315 height 23
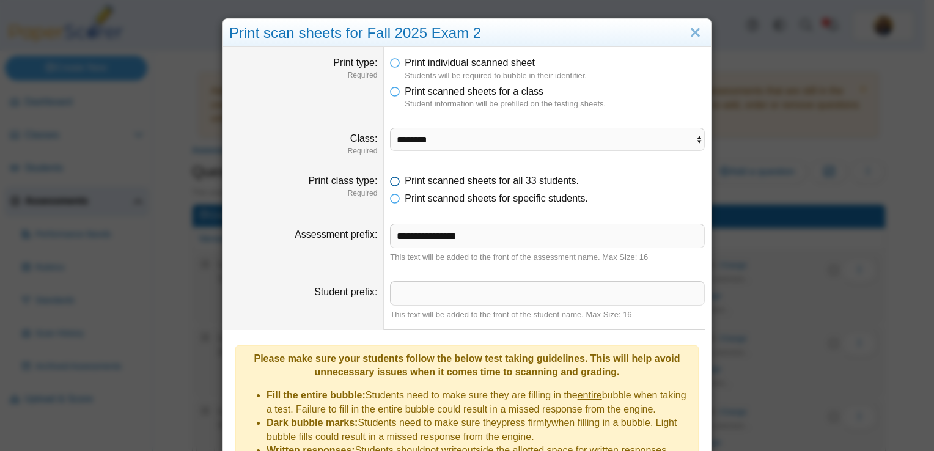
click at [390, 180] on icon at bounding box center [395, 178] width 10 height 9
click at [393, 198] on icon at bounding box center [395, 196] width 10 height 9
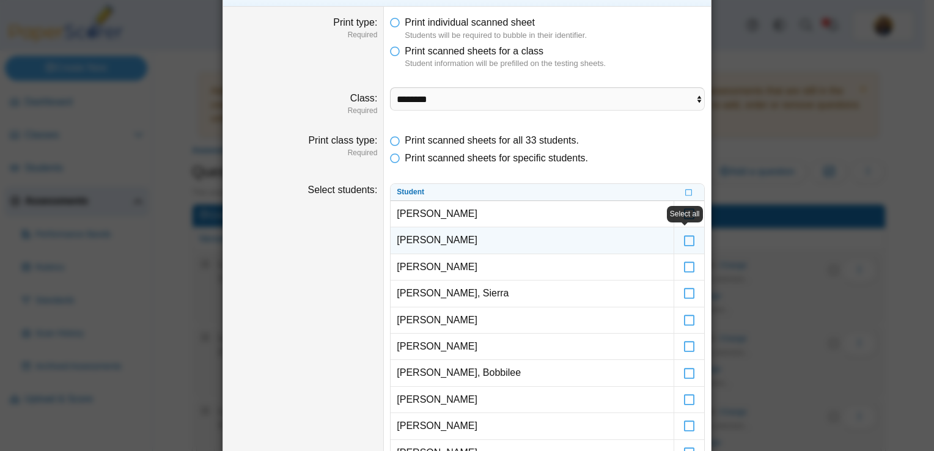
scroll to position [61, 0]
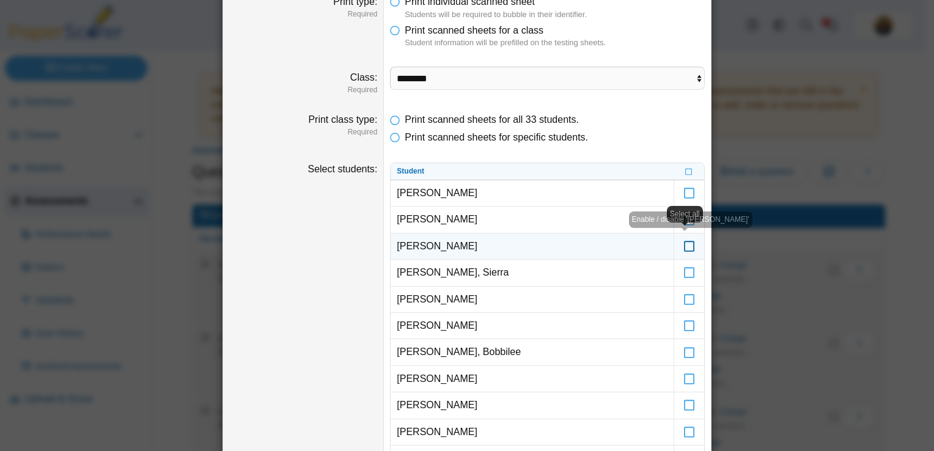
click at [683, 246] on icon at bounding box center [689, 240] width 12 height 11
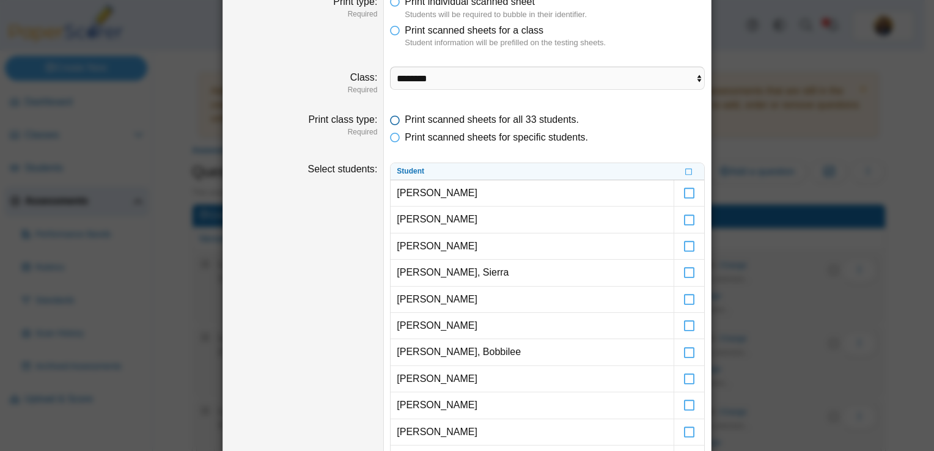
click at [405, 117] on span "Print scanned sheets for all 33 students." at bounding box center [492, 119] width 174 height 10
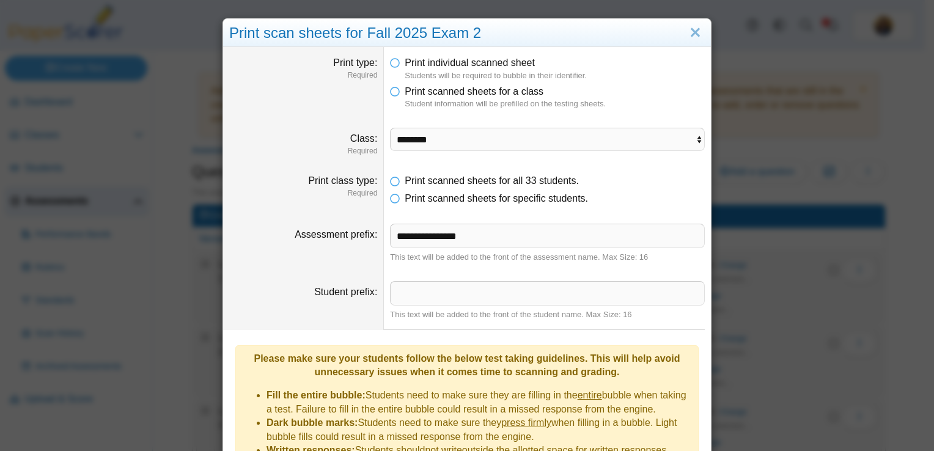
scroll to position [263, 0]
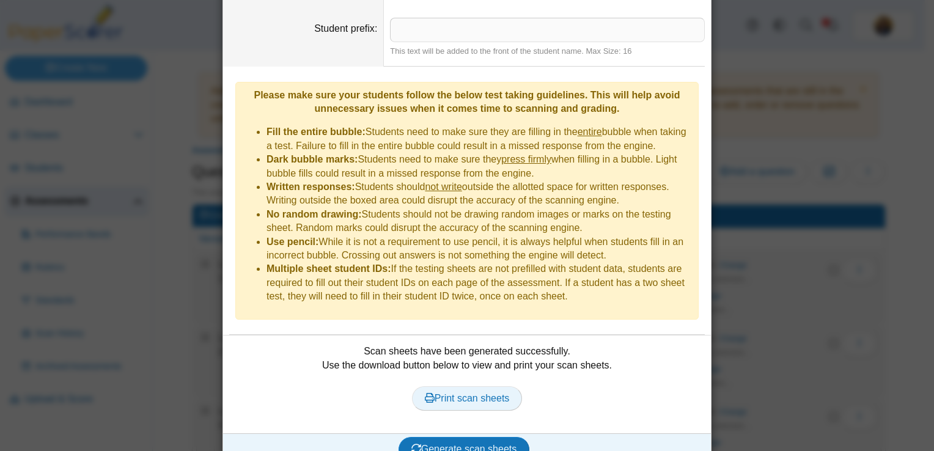
click at [463, 393] on span "Print scan sheets" at bounding box center [467, 398] width 85 height 10
click at [444, 444] on span "Generate scan sheets" at bounding box center [464, 449] width 106 height 10
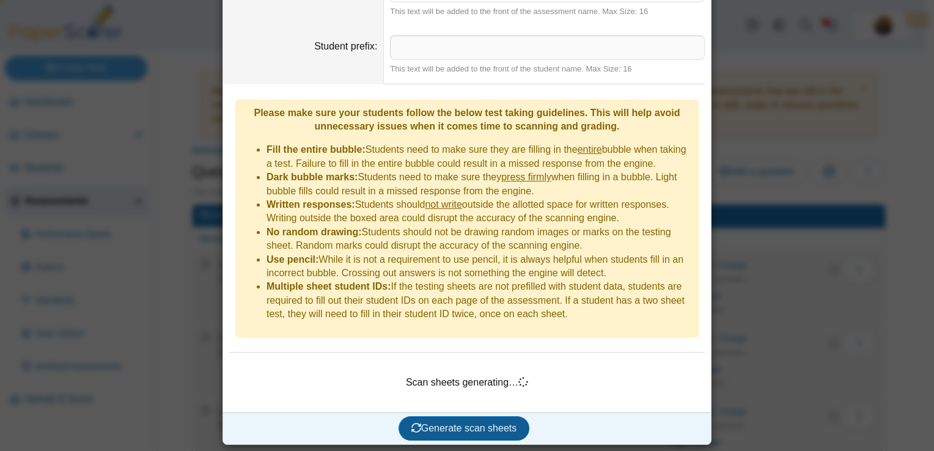
scroll to position [225, 0]
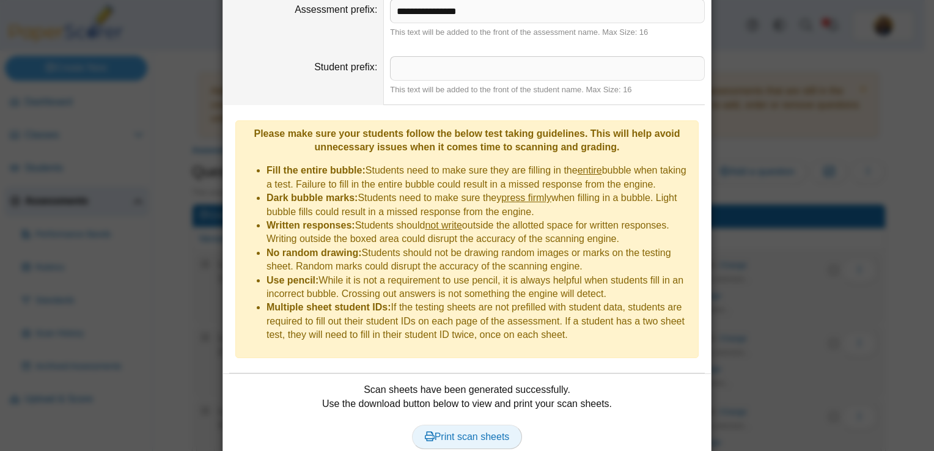
click at [440, 431] on span "Print scan sheets" at bounding box center [467, 436] width 85 height 10
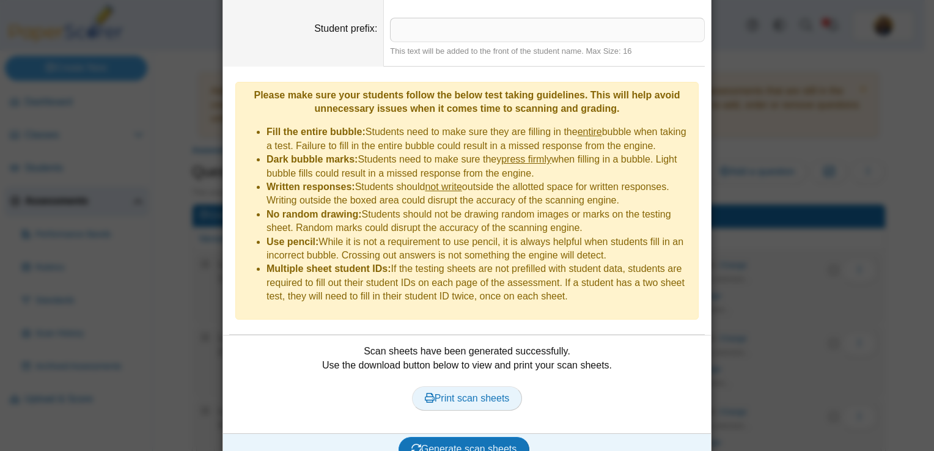
scroll to position [0, 0]
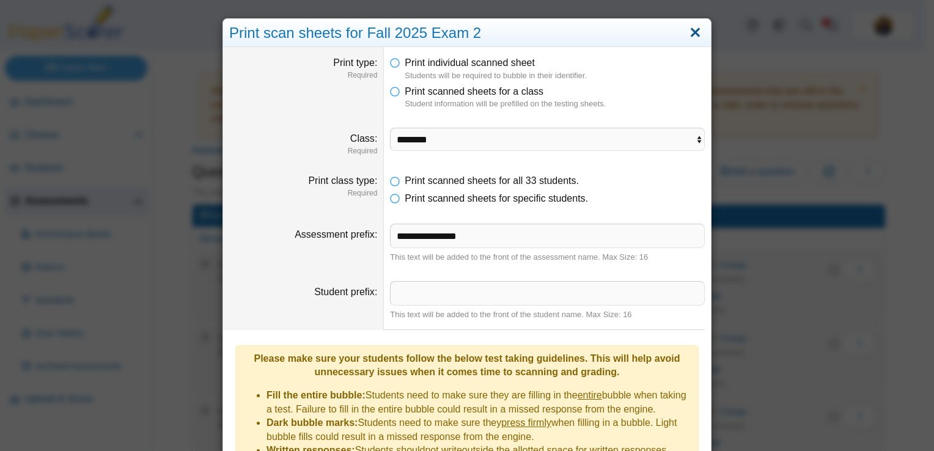
click at [687, 34] on link "Close" at bounding box center [695, 33] width 19 height 21
